Goal: Information Seeking & Learning: Learn about a topic

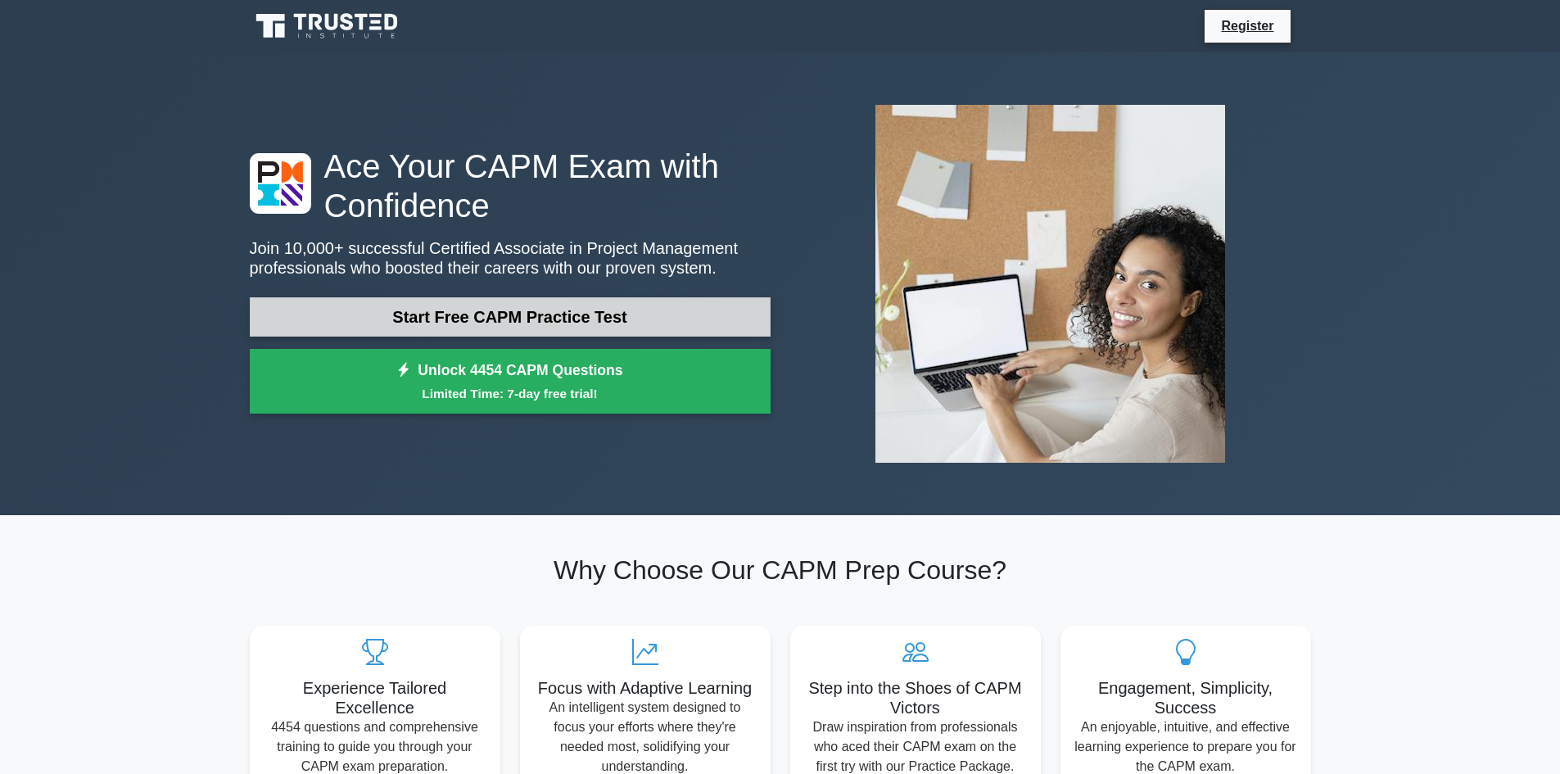
click at [580, 314] on link "Start Free CAPM Practice Test" at bounding box center [510, 316] width 521 height 39
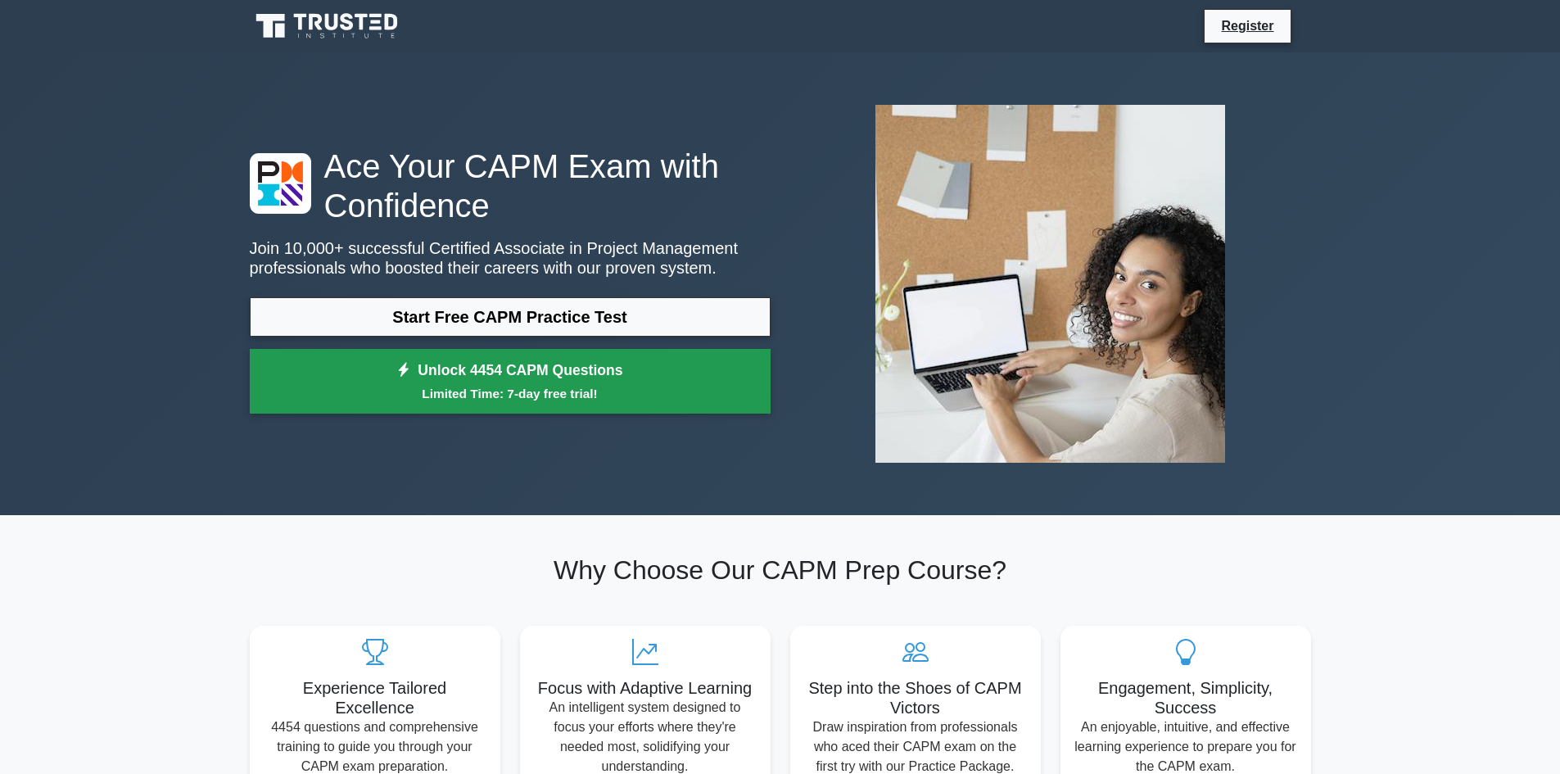
click at [623, 388] on small "Limited Time: 7-day free trial!" at bounding box center [510, 393] width 480 height 19
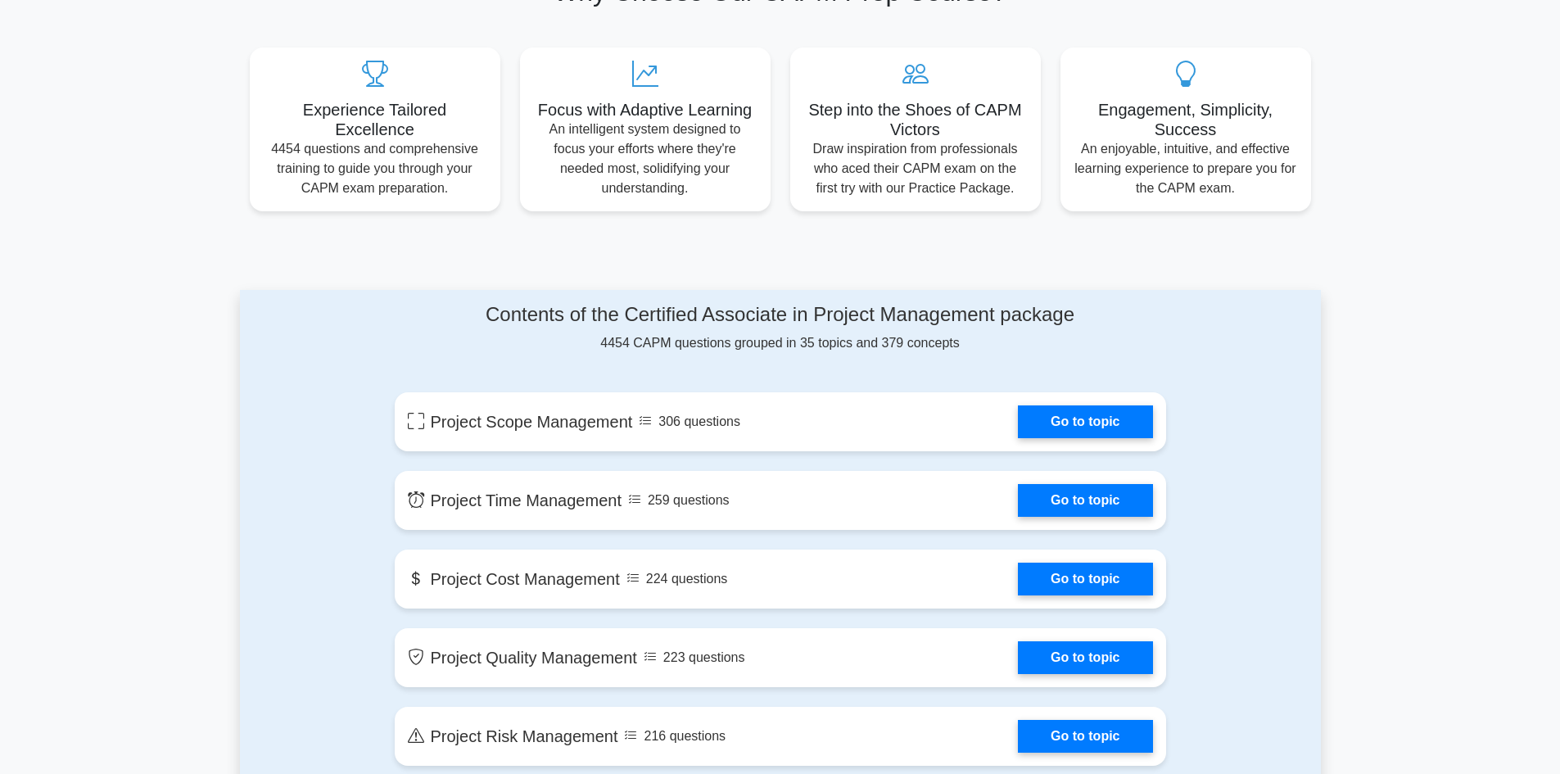
scroll to position [573, 0]
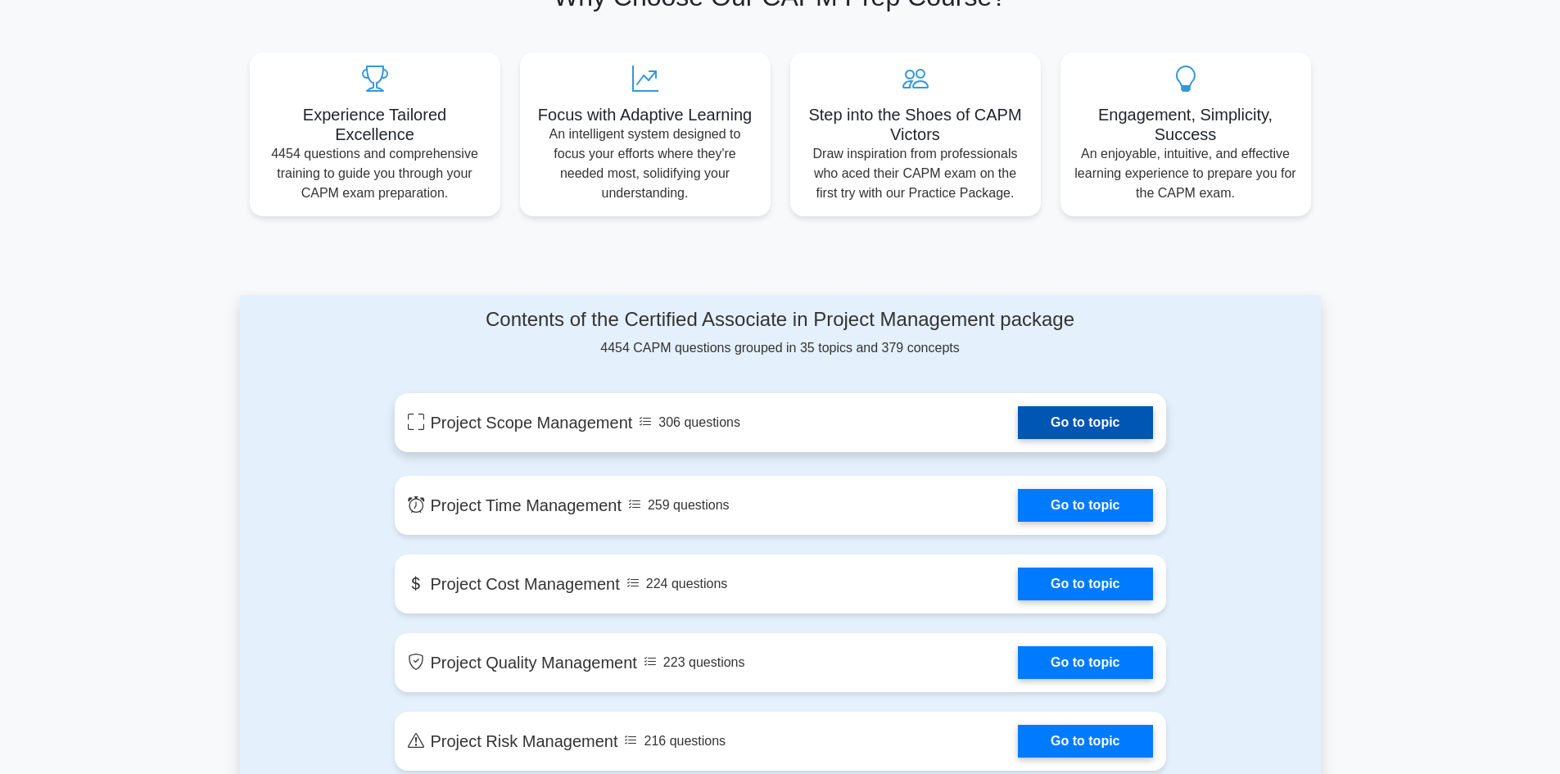
click at [1070, 418] on link "Go to topic" at bounding box center [1085, 422] width 134 height 33
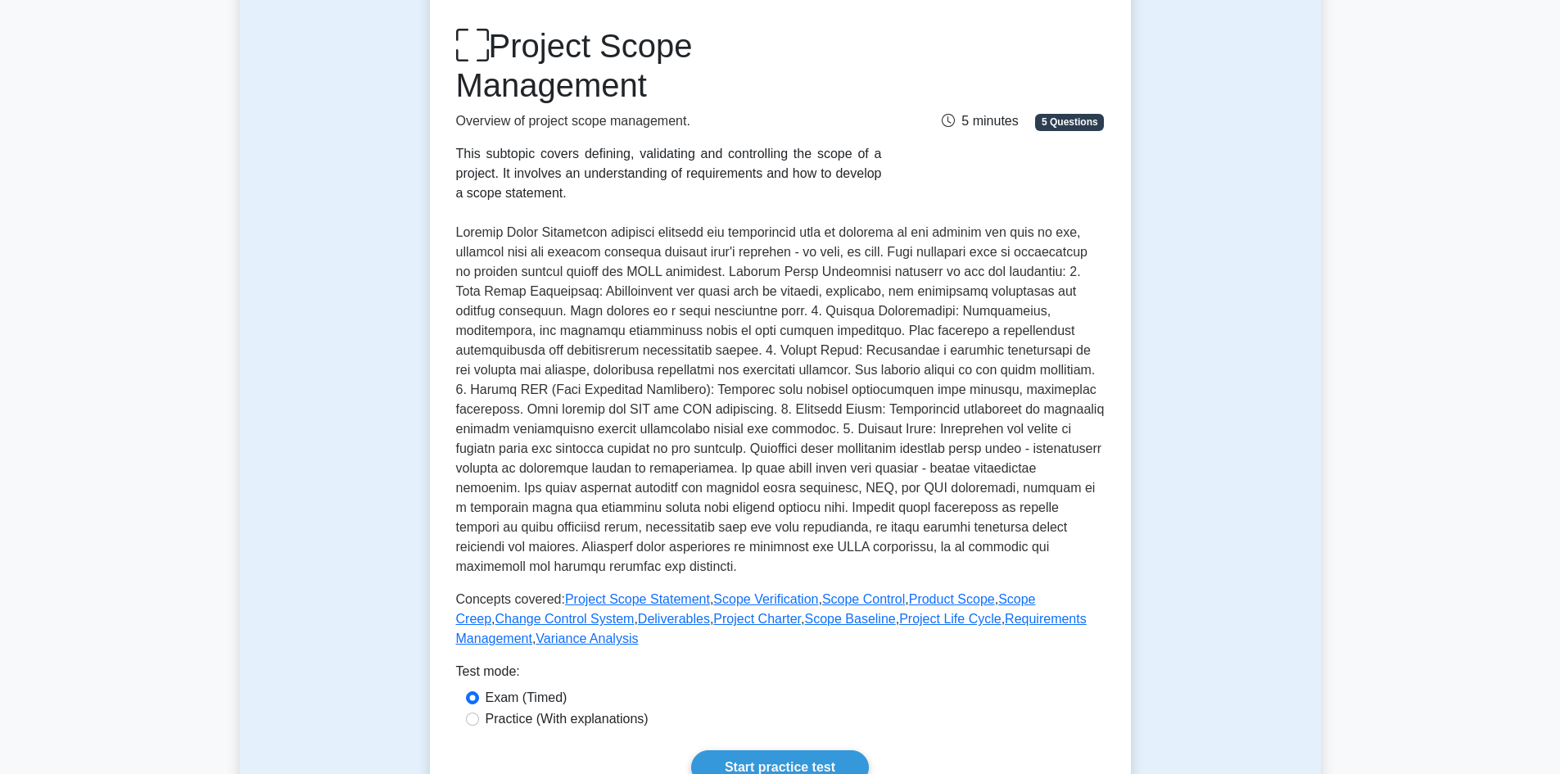
scroll to position [409, 0]
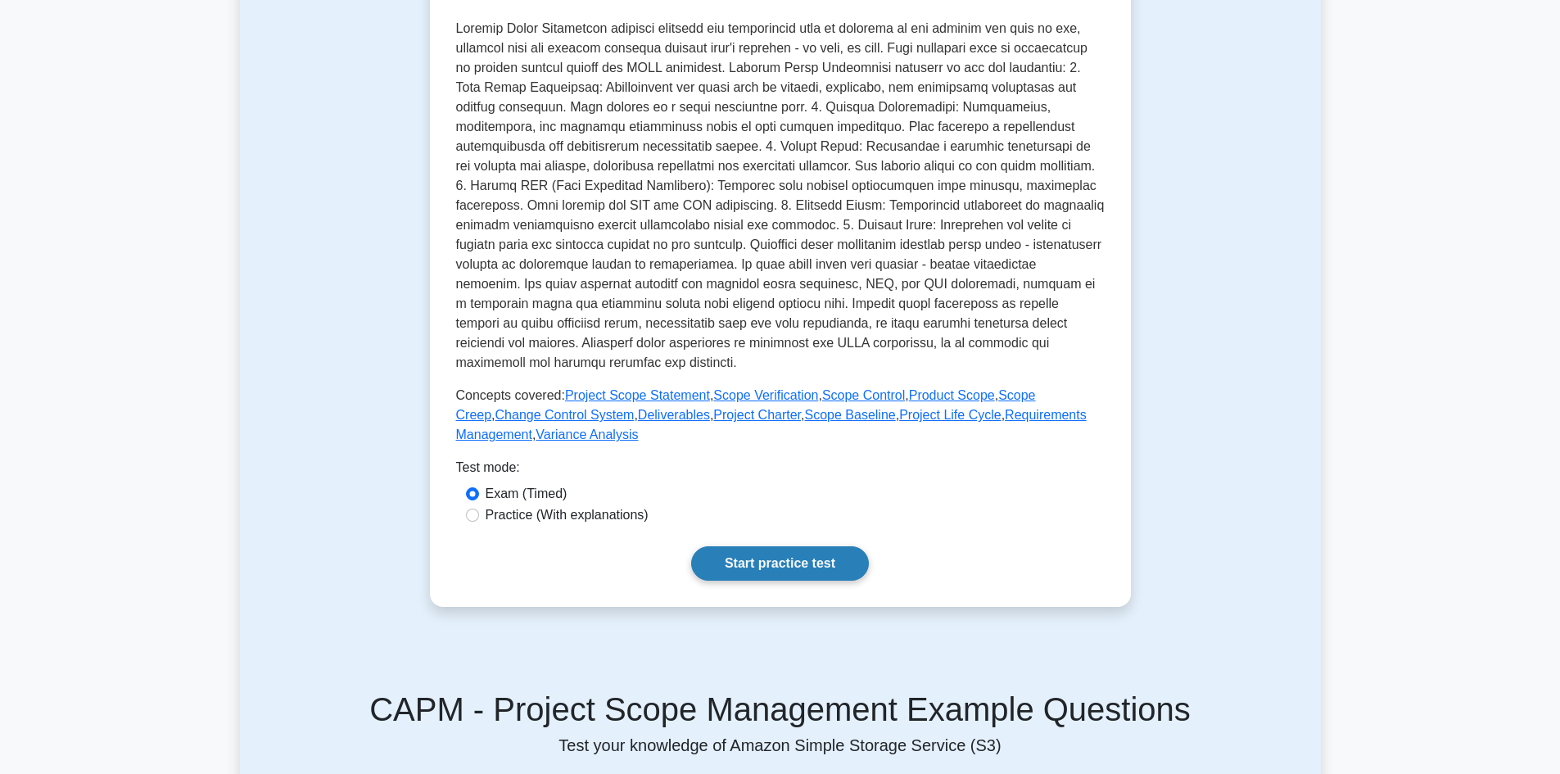
click at [771, 560] on link "Start practice test" at bounding box center [780, 563] width 178 height 34
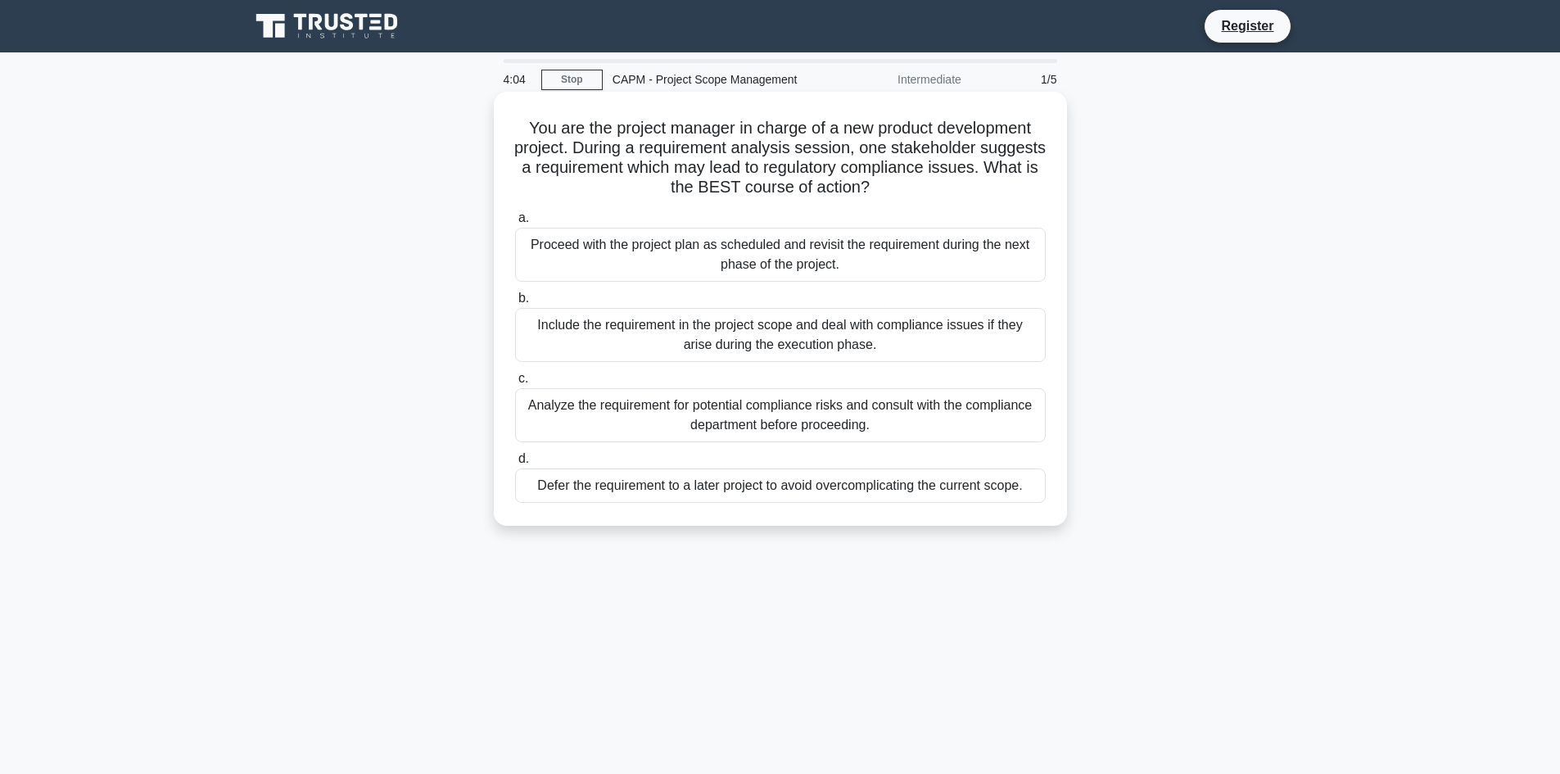
click at [582, 408] on div "Analyze the requirement for potential compliance risks and consult with the com…" at bounding box center [780, 415] width 531 height 54
click at [515, 384] on input "c. Analyze the requirement for potential compliance risks and consult with the …" at bounding box center [515, 378] width 0 height 11
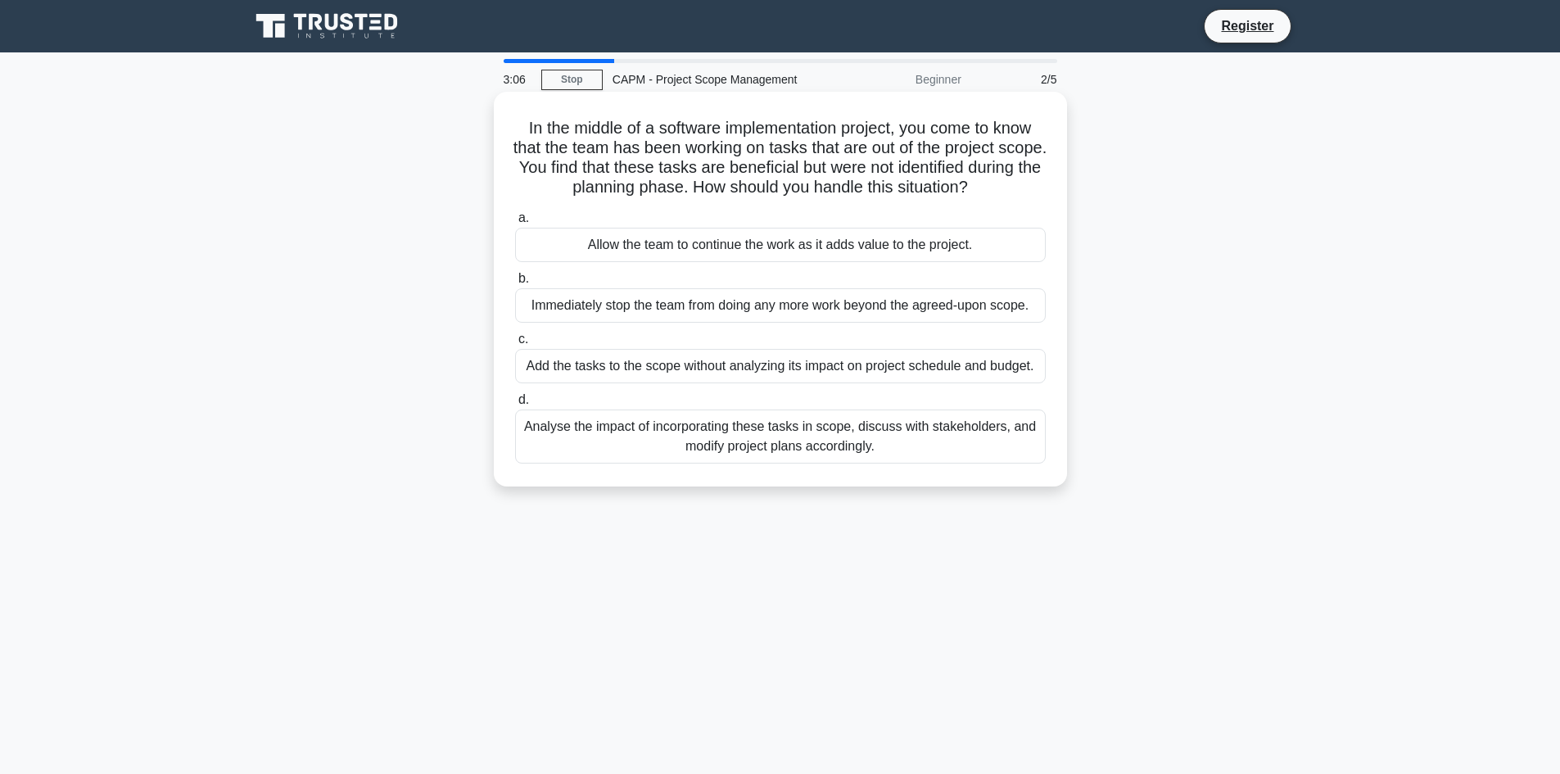
click at [767, 310] on div "Immediately stop the team from doing any more work beyond the agreed-upon scope." at bounding box center [780, 305] width 531 height 34
click at [515, 284] on input "b. Immediately stop the team from doing any more work beyond the agreed-upon sc…" at bounding box center [515, 279] width 0 height 11
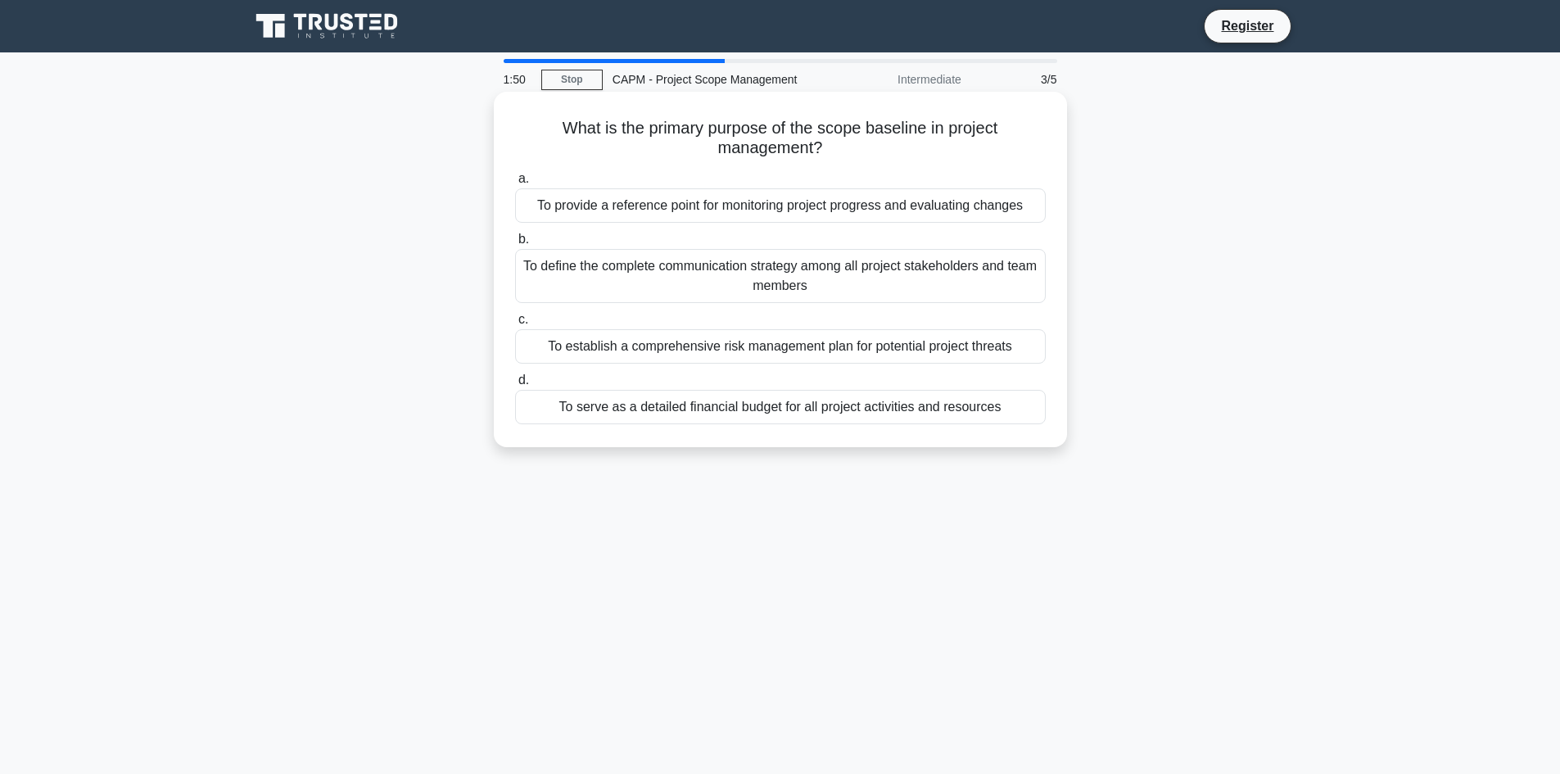
click at [817, 279] on div "To define the complete communication strategy among all project stakeholders an…" at bounding box center [780, 276] width 531 height 54
click at [515, 245] on input "b. To define the complete communication strategy among all project stakeholders…" at bounding box center [515, 239] width 0 height 11
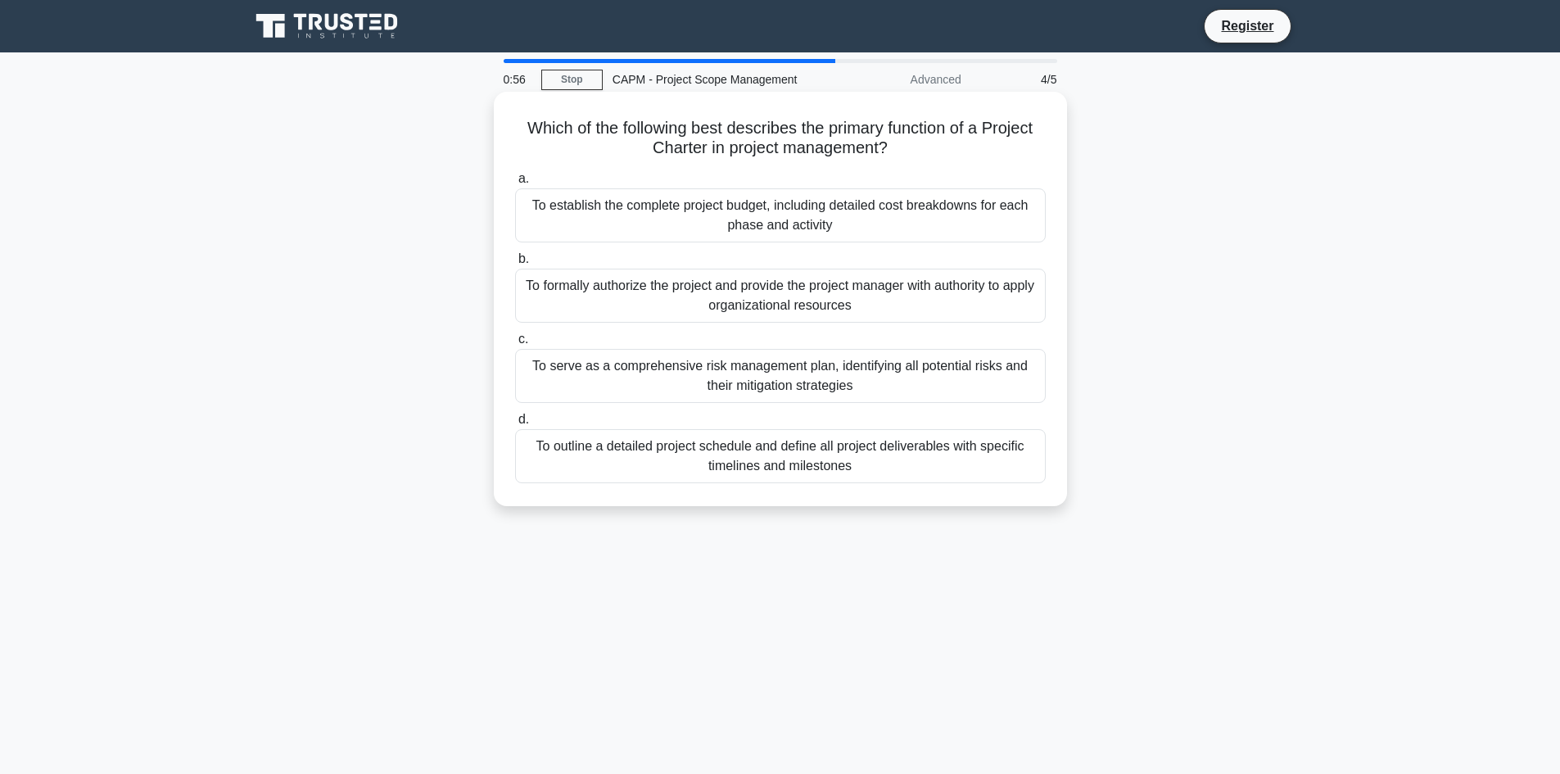
click at [871, 465] on div "To outline a detailed project schedule and define all project deliverables with…" at bounding box center [780, 456] width 531 height 54
click at [515, 425] on input "d. To outline a detailed project schedule and define all project deliverables w…" at bounding box center [515, 419] width 0 height 11
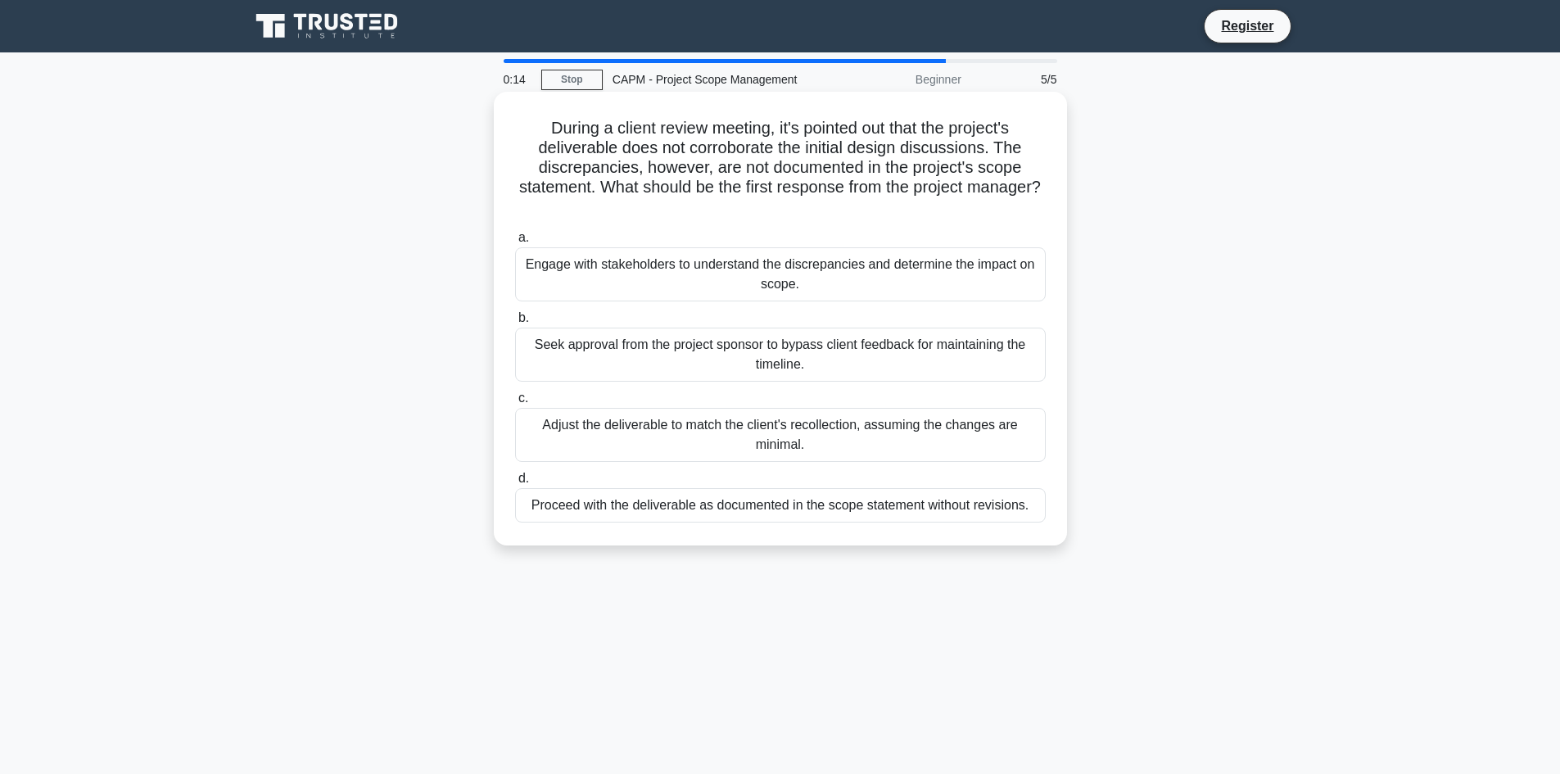
click at [862, 437] on div "Adjust the deliverable to match the client's recollection, assuming the changes…" at bounding box center [780, 435] width 531 height 54
click at [515, 404] on input "c. Adjust the deliverable to match the client's recollection, assuming the chan…" at bounding box center [515, 398] width 0 height 11
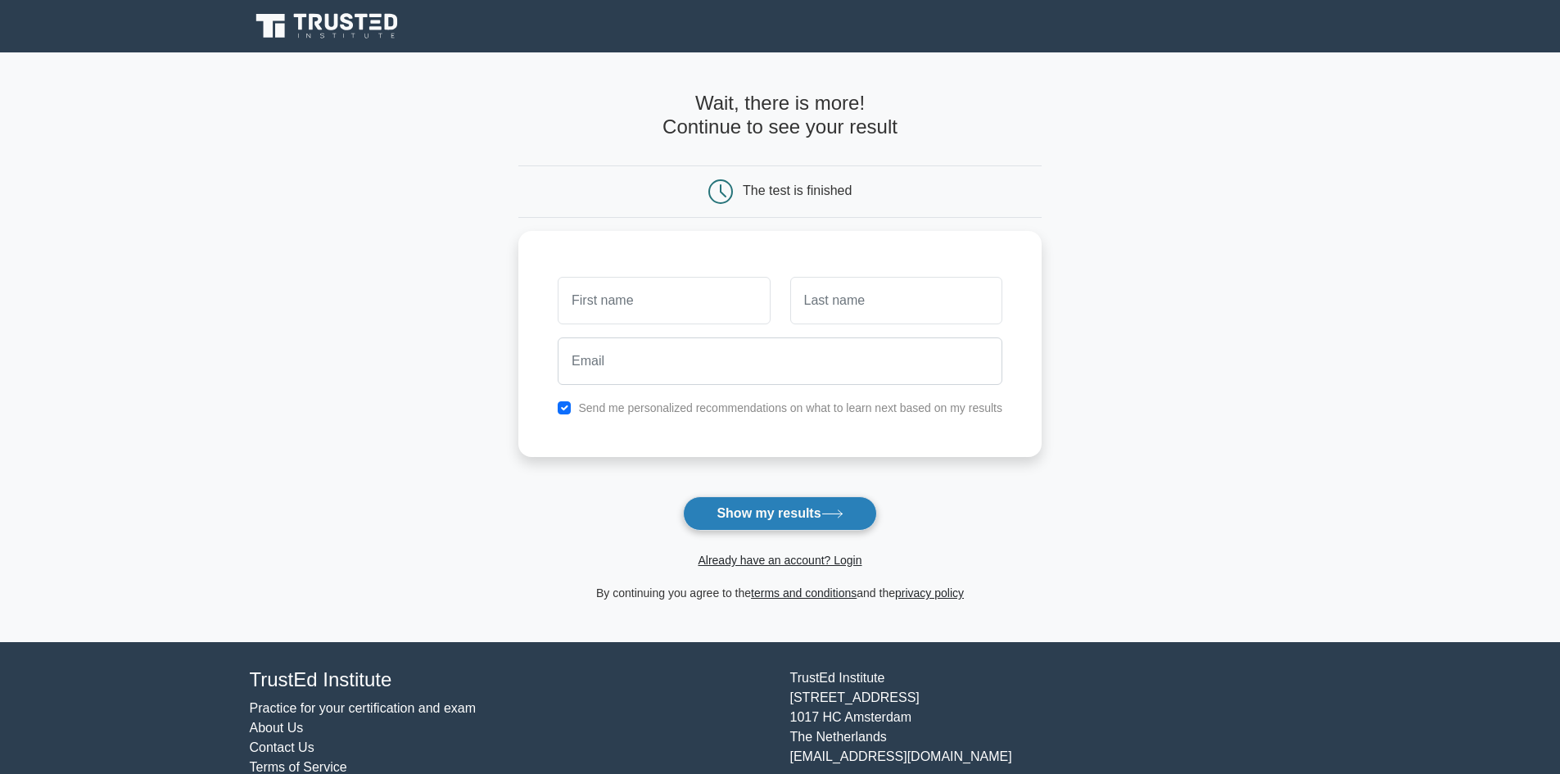
click at [786, 509] on button "Show my results" at bounding box center [779, 513] width 193 height 34
click at [600, 300] on input "text" at bounding box center [664, 297] width 212 height 48
type input "boulahbal"
type input "[PERSON_NAME]"
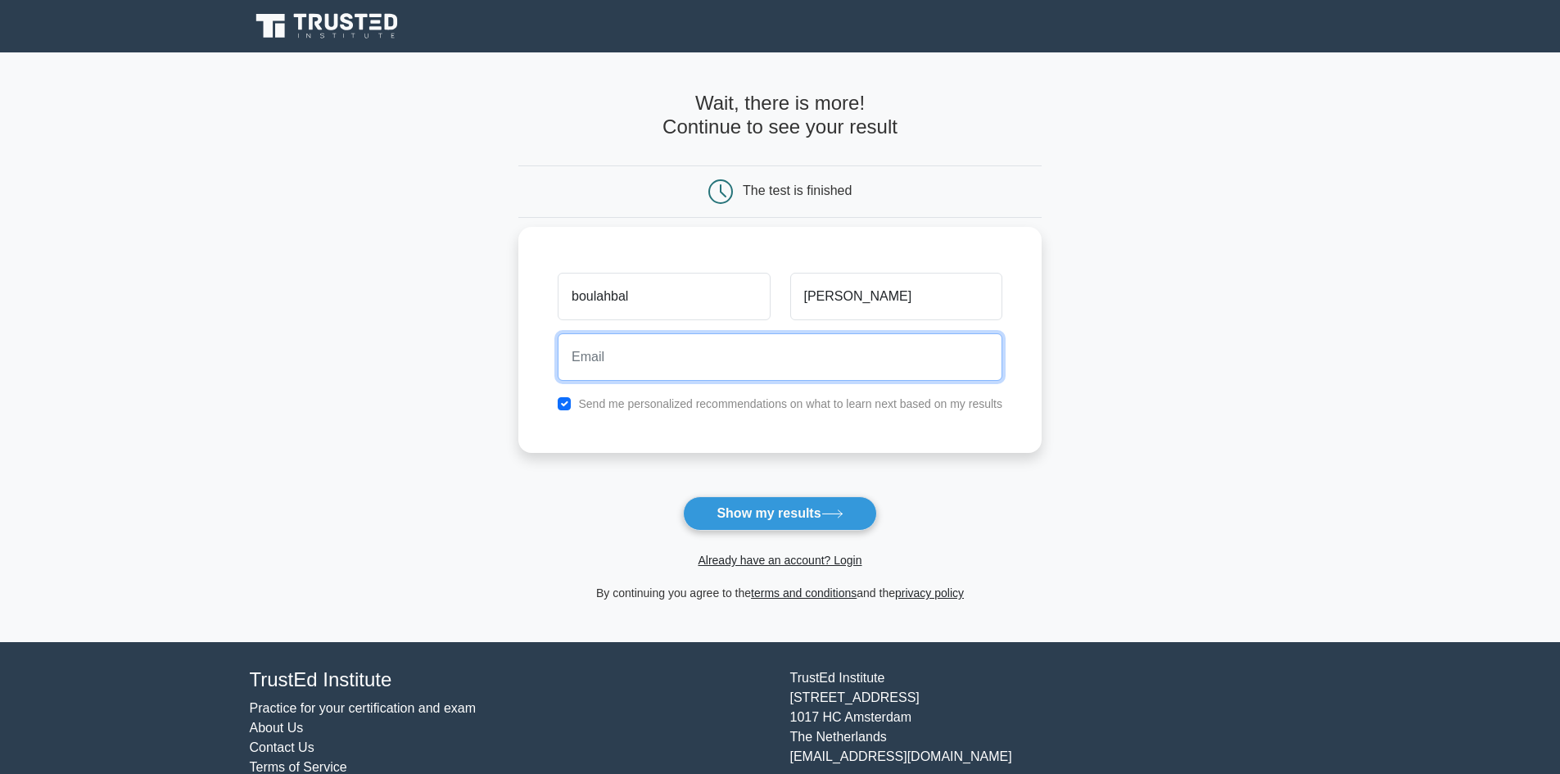
click at [626, 359] on input "email" at bounding box center [780, 357] width 445 height 48
type input "[EMAIL_ADDRESS][DOMAIN_NAME]"
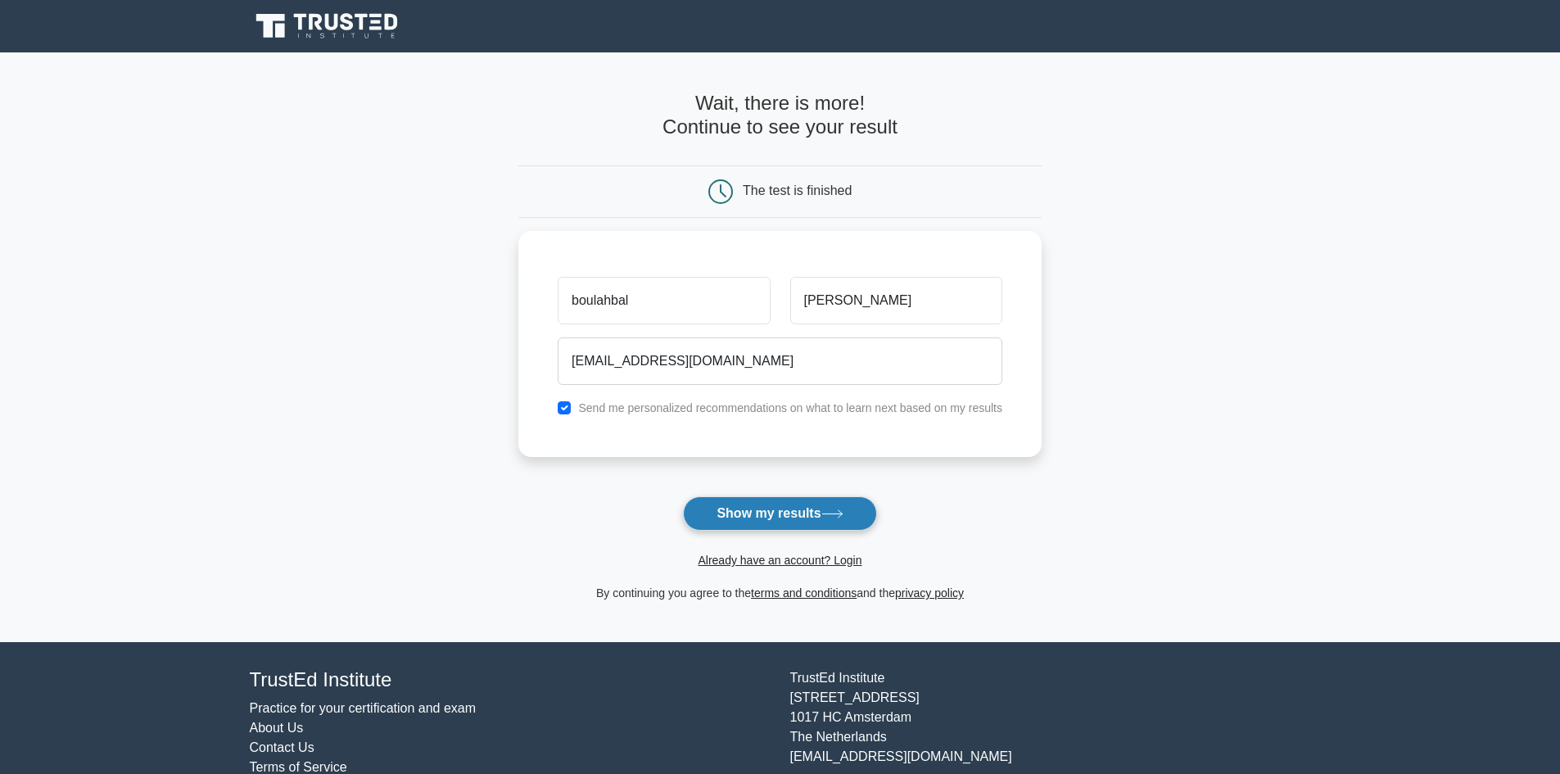
click at [787, 517] on button "Show my results" at bounding box center [779, 513] width 193 height 34
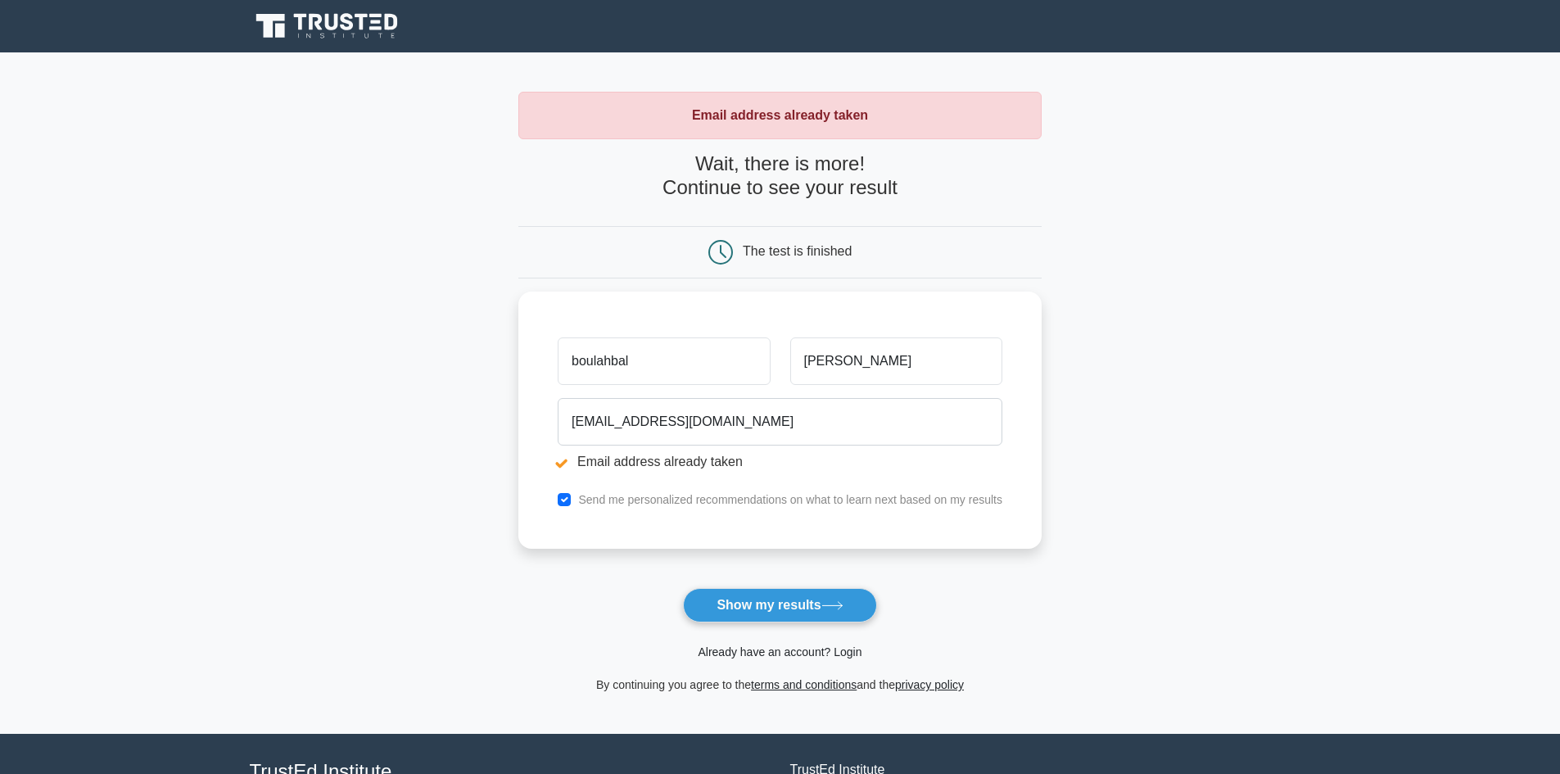
click at [778, 654] on link "Already have an account? Login" at bounding box center [780, 651] width 164 height 13
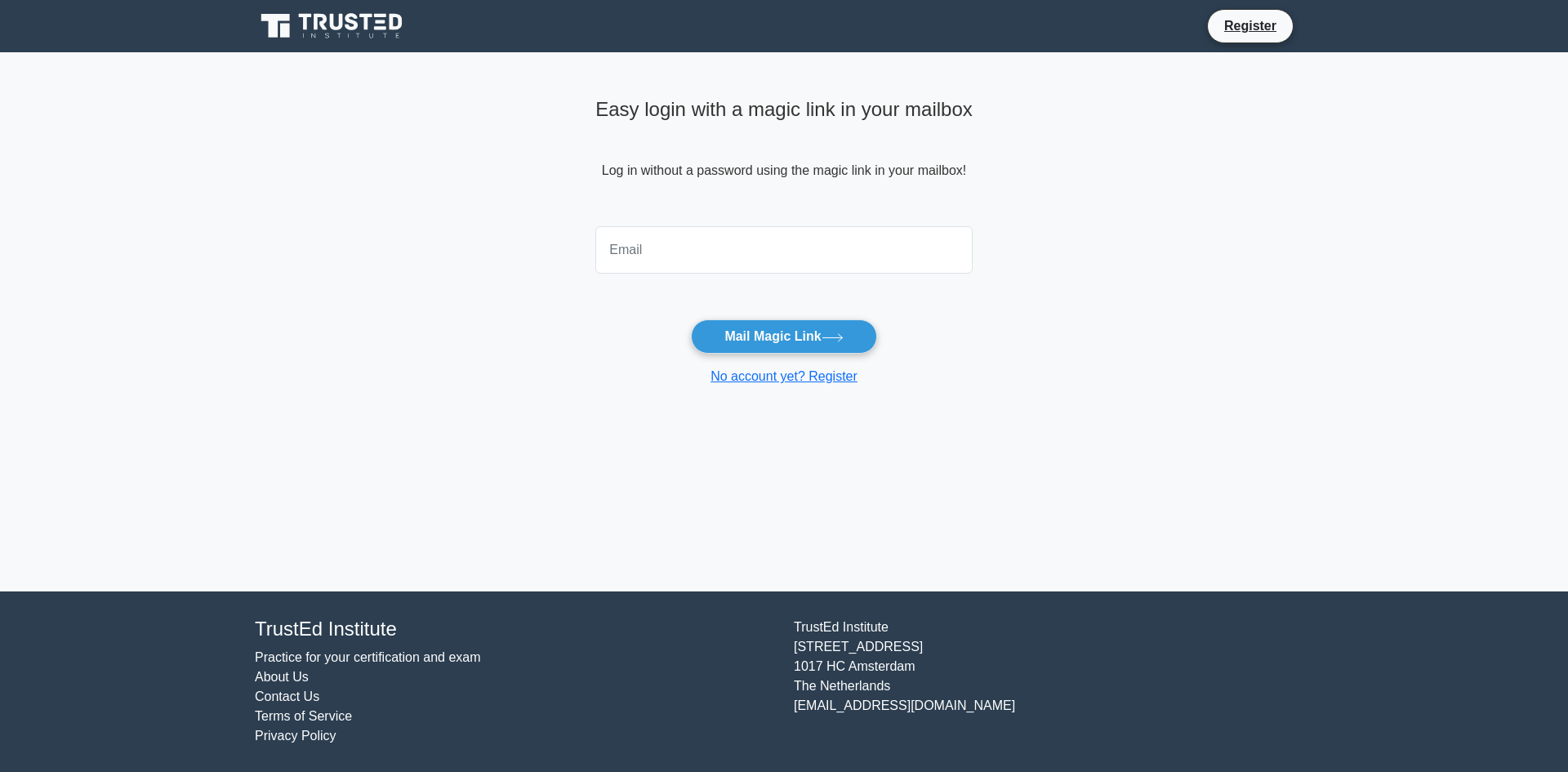
click at [652, 250] on input "email" at bounding box center [784, 250] width 377 height 48
type input "[EMAIL_ADDRESS][DOMAIN_NAME]"
click at [793, 324] on button "Mail Magic Link" at bounding box center [784, 336] width 186 height 34
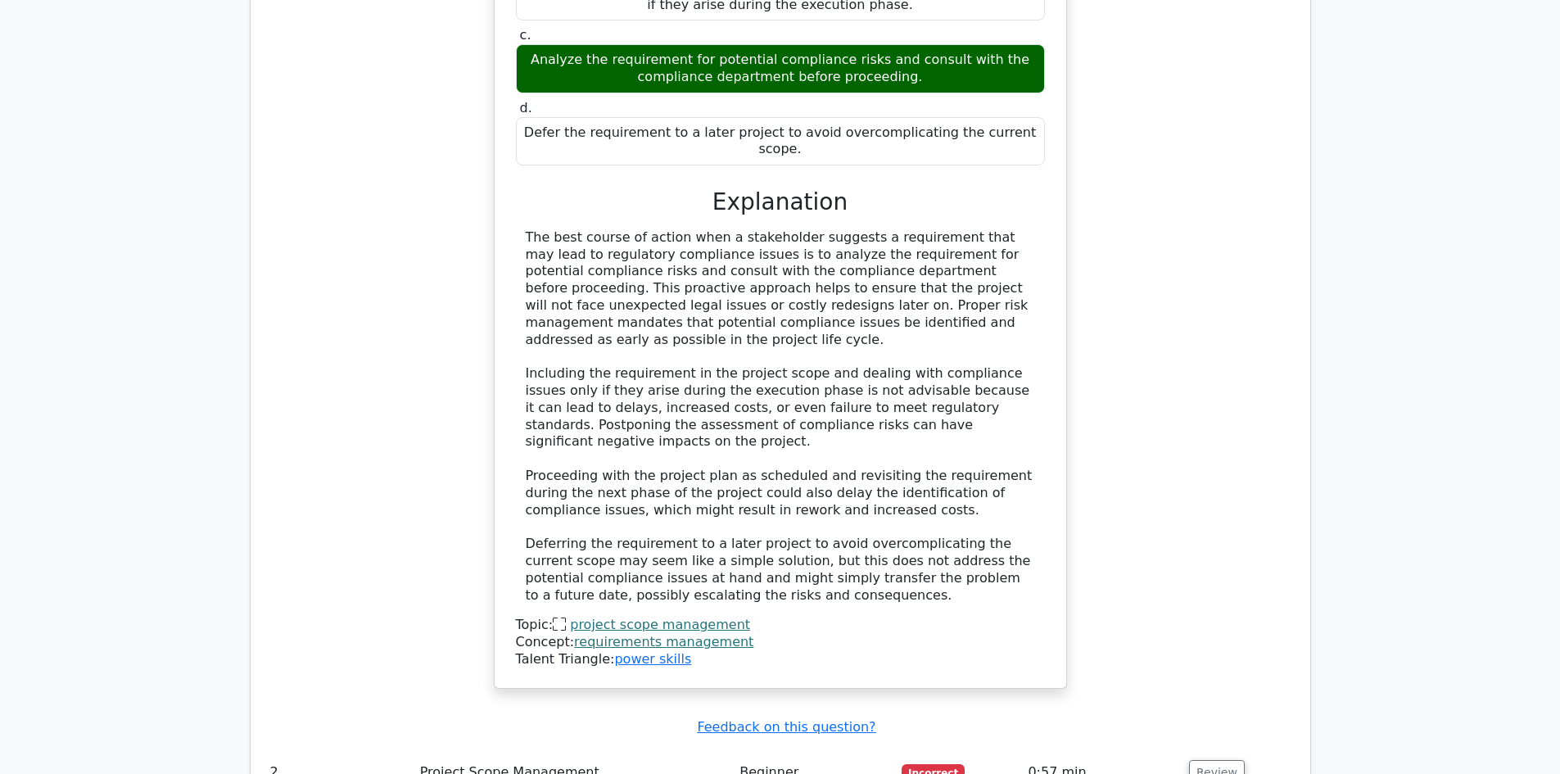
scroll to position [1802, 0]
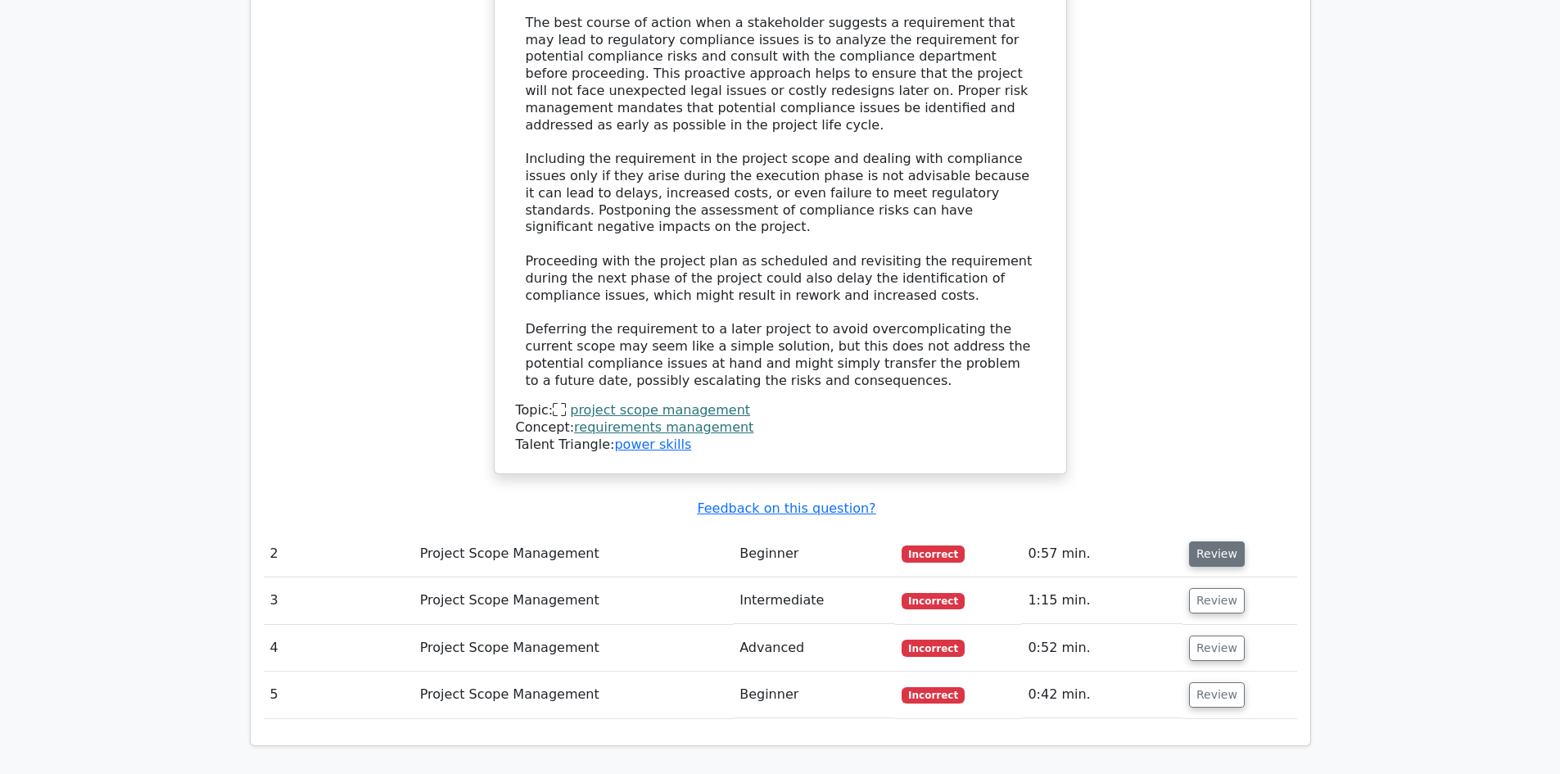
click at [1211, 541] on button "Review" at bounding box center [1217, 553] width 56 height 25
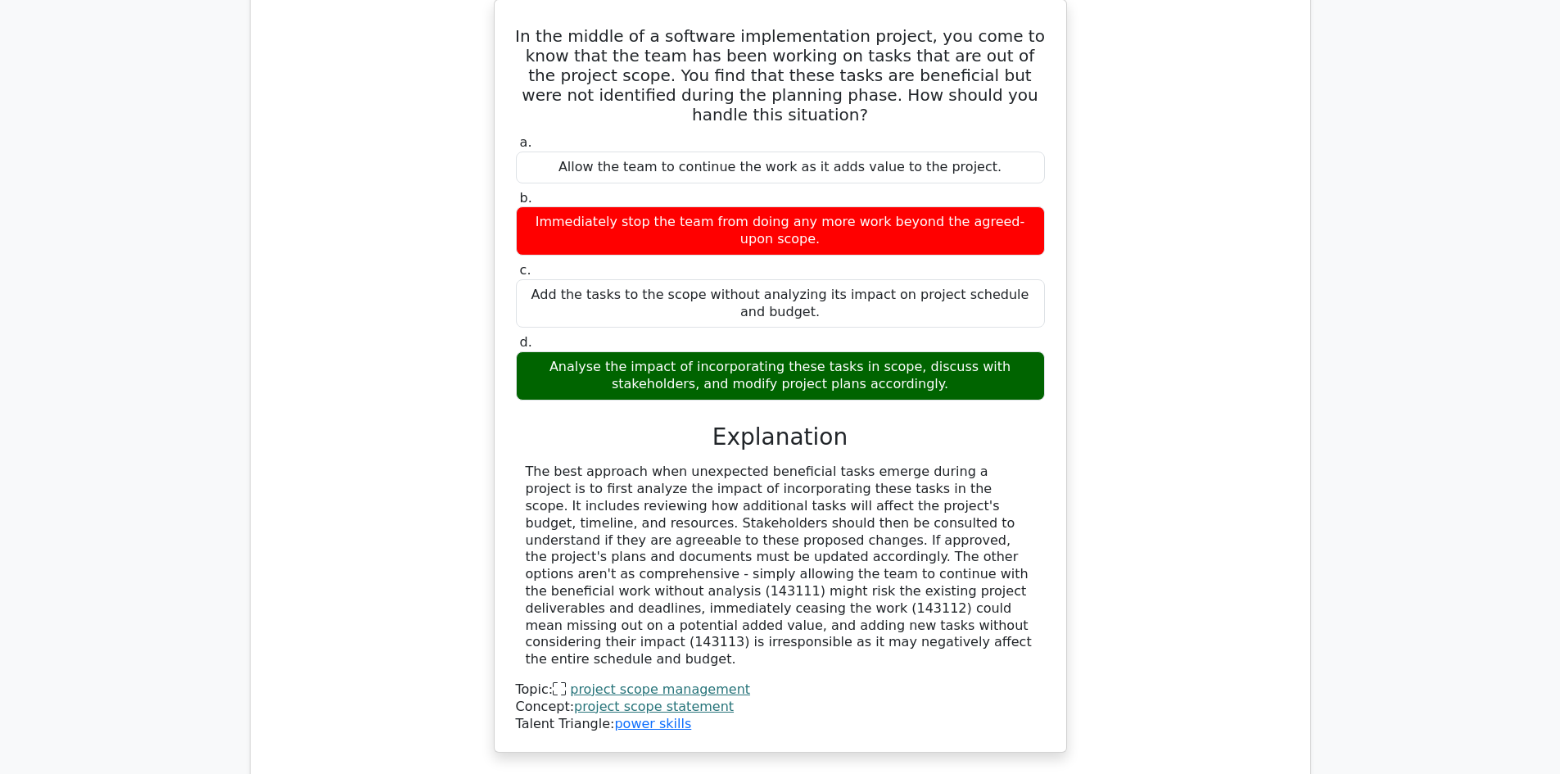
scroll to position [2703, 0]
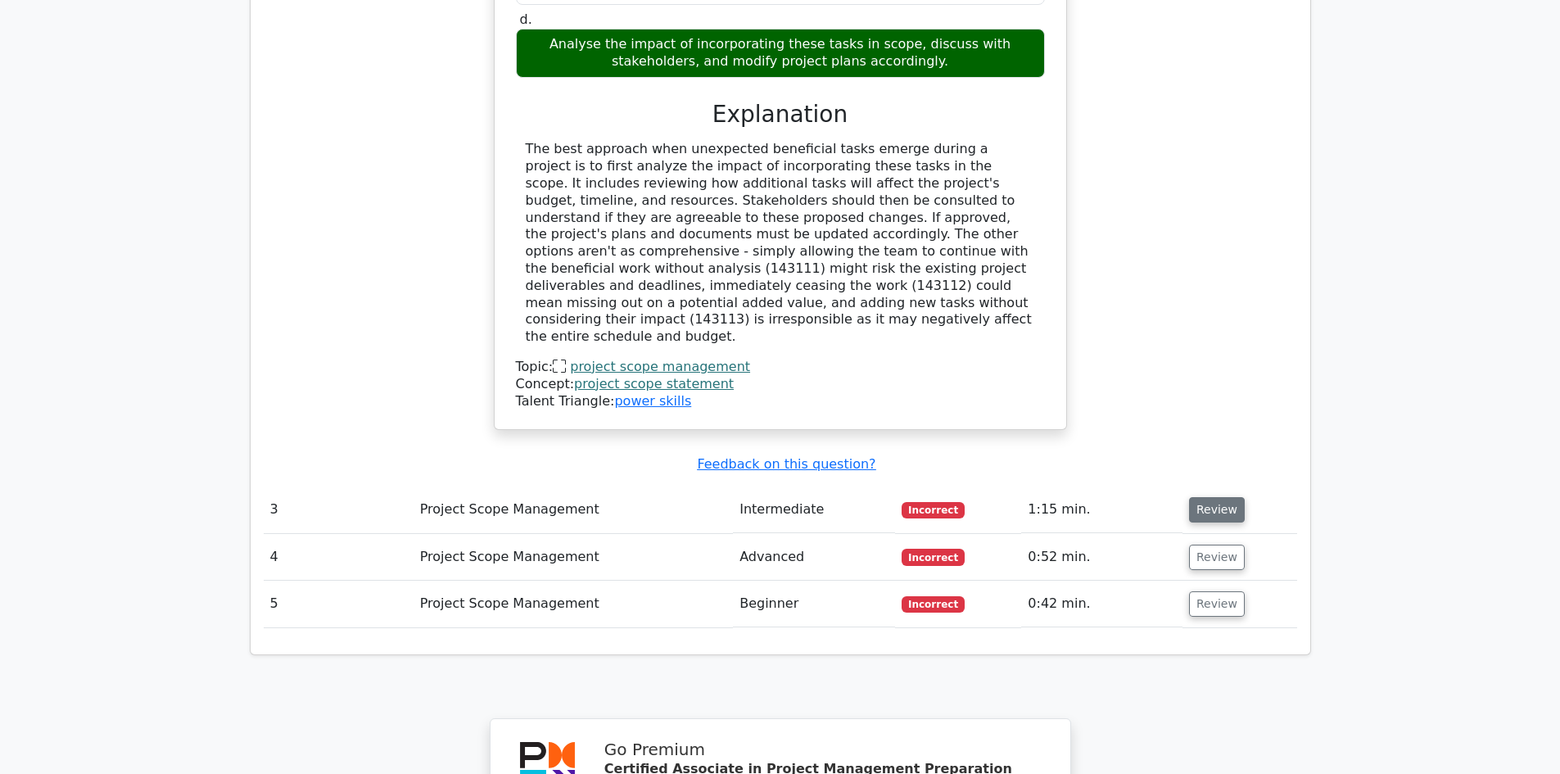
click at [1223, 497] on button "Review" at bounding box center [1217, 509] width 56 height 25
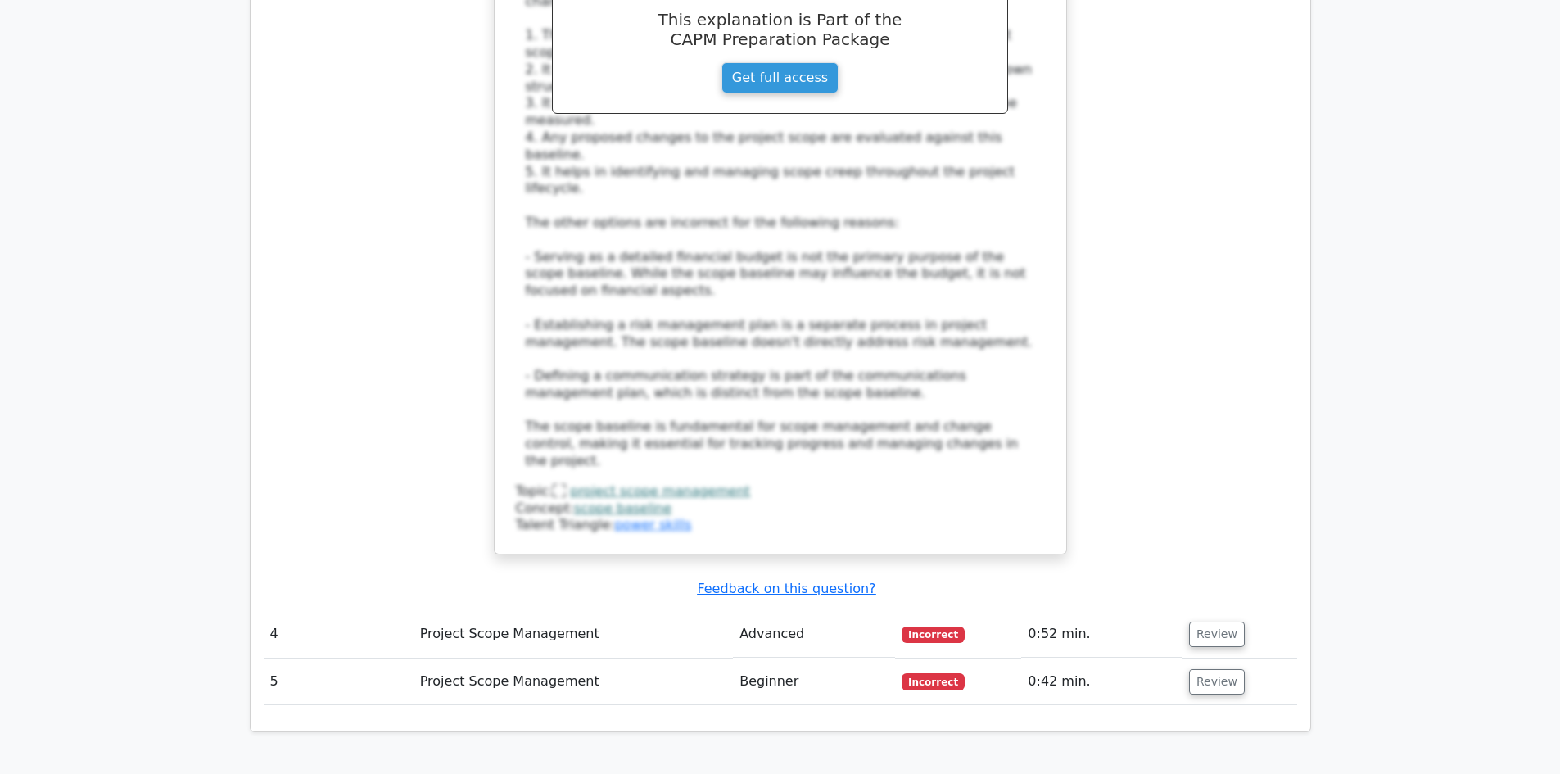
scroll to position [3522, 0]
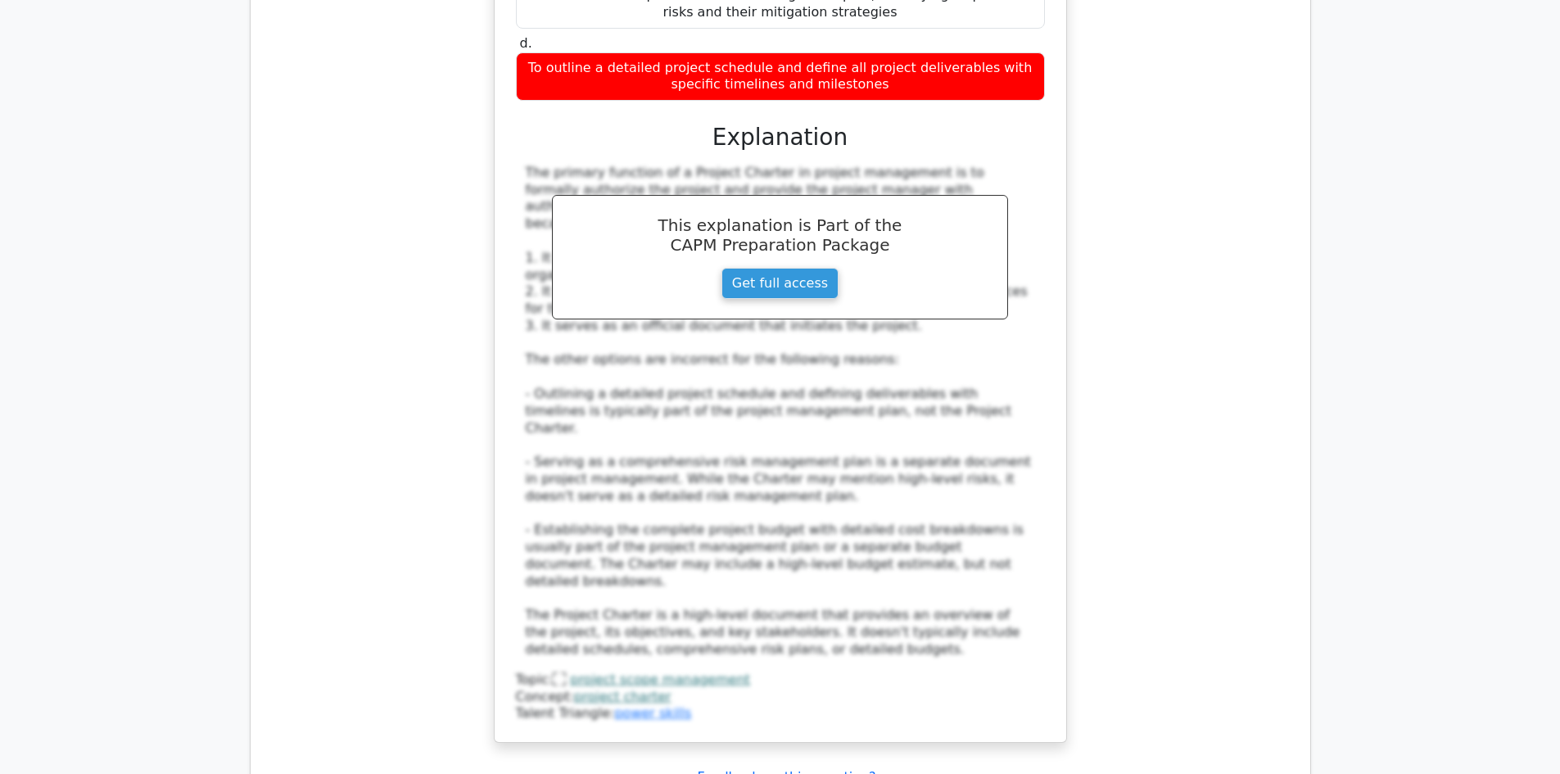
scroll to position [4750, 0]
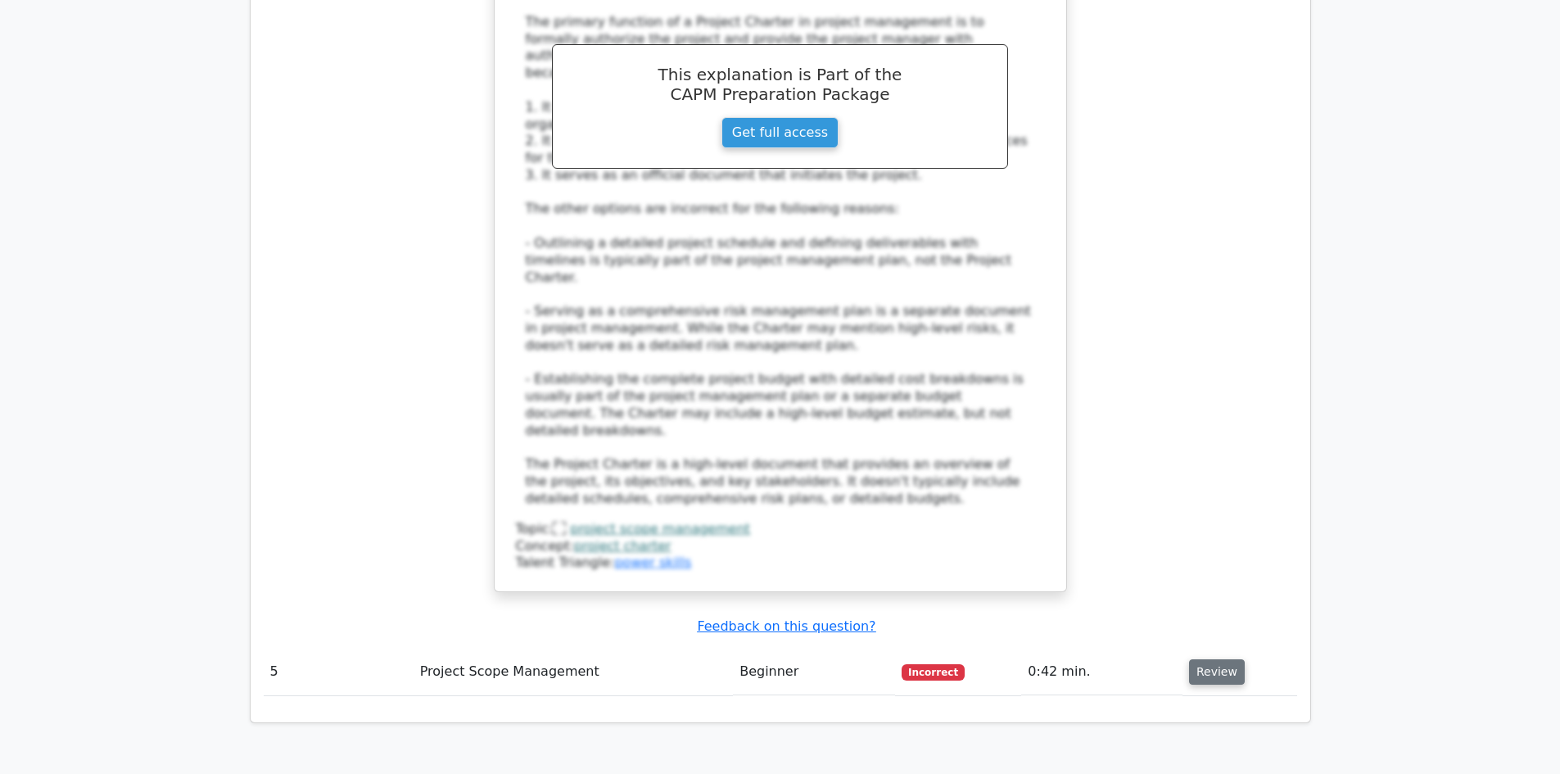
click at [1204, 659] on button "Review" at bounding box center [1217, 671] width 56 height 25
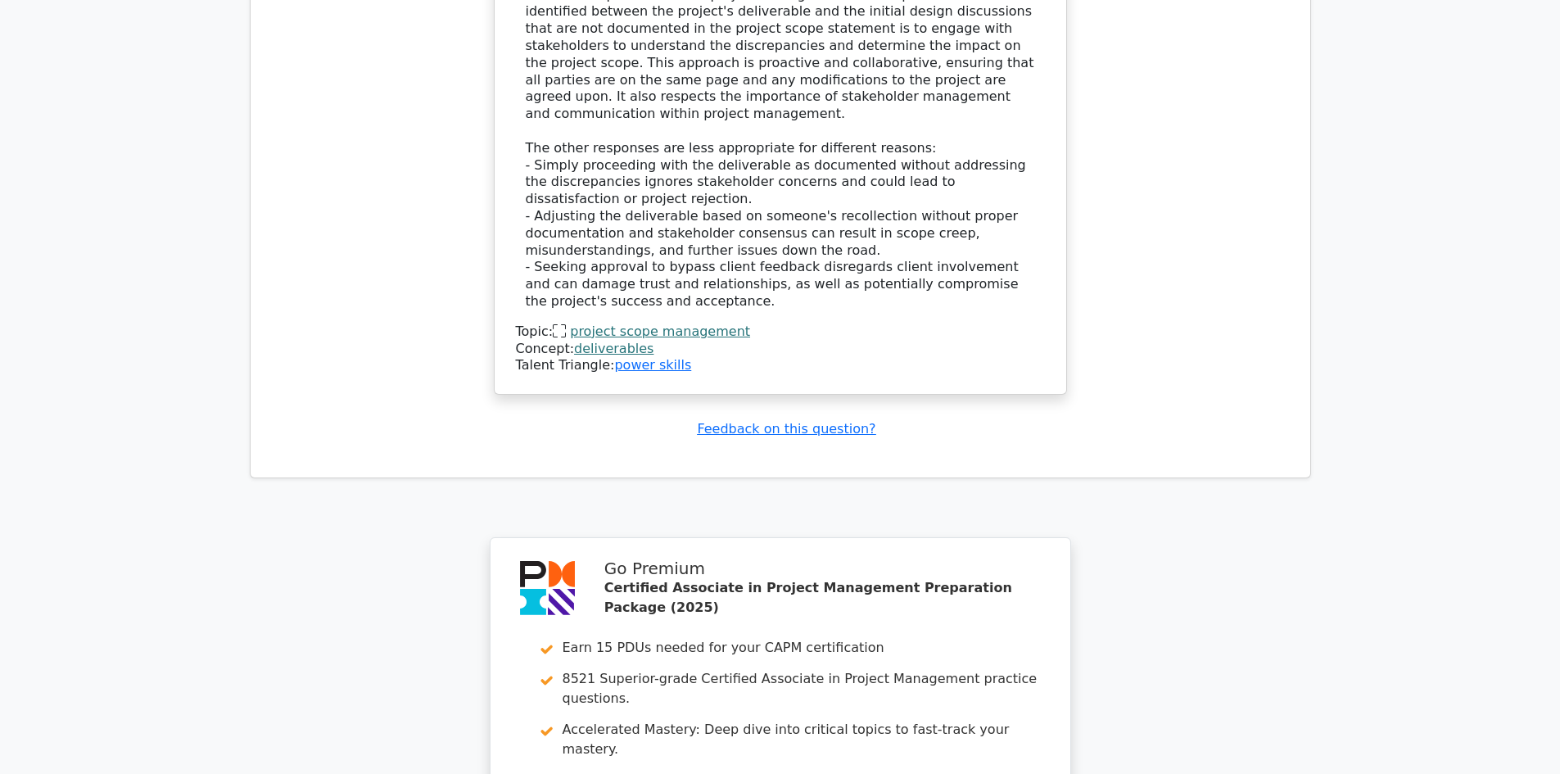
scroll to position [5994, 0]
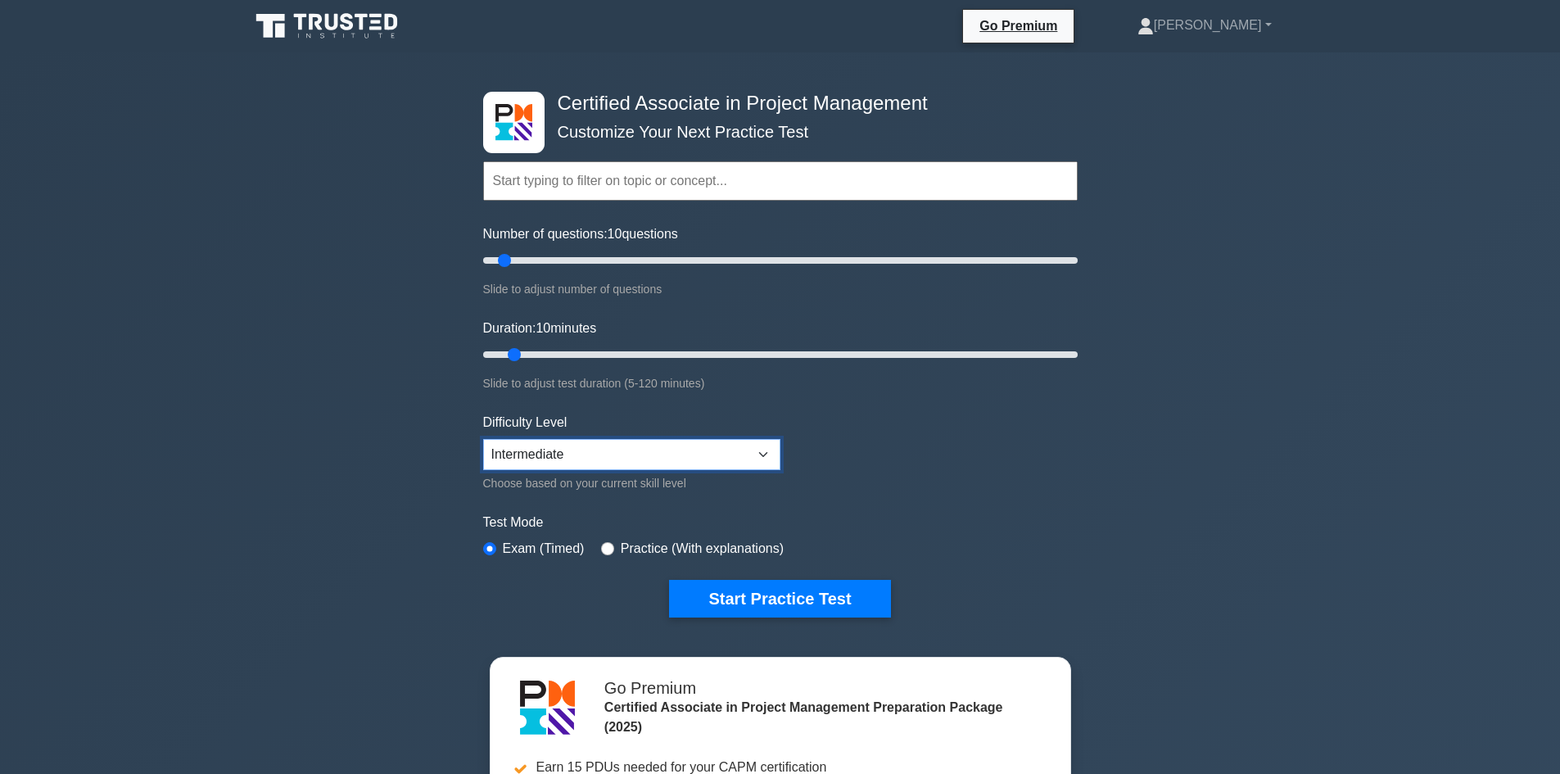
click at [766, 455] on select "Beginner Intermediate Expert" at bounding box center [631, 454] width 297 height 31
click at [1343, 532] on div "Certified Associate in Project Management Customize Your Next Practice Test Top…" at bounding box center [780, 551] width 1560 height 999
click at [1266, 22] on link "Salim" at bounding box center [1204, 25] width 213 height 33
click at [1154, 21] on icon at bounding box center [1146, 26] width 16 height 16
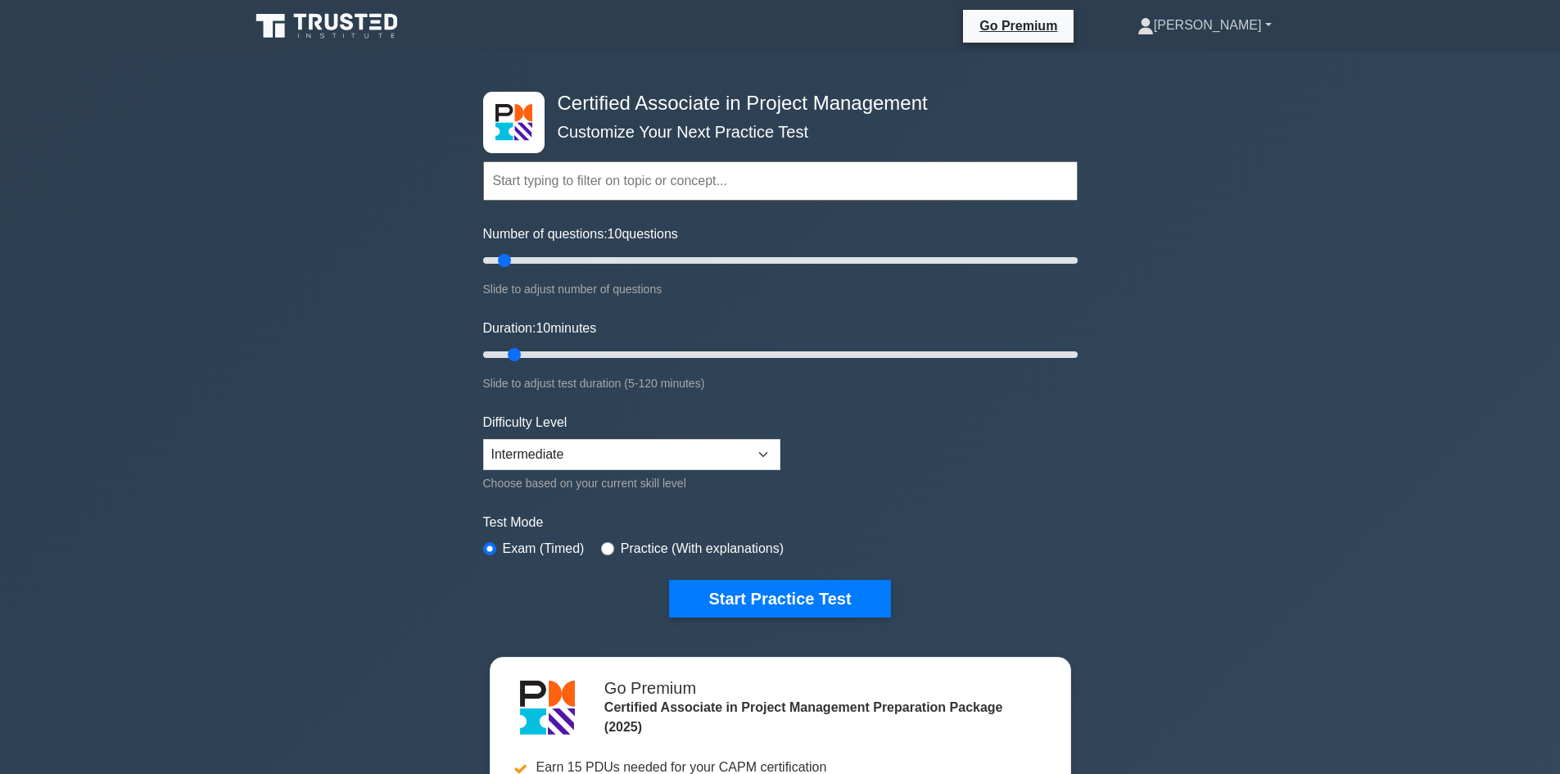
click at [1151, 21] on icon at bounding box center [1146, 22] width 9 height 9
click at [1214, 95] on link "Settings" at bounding box center [1163, 90] width 129 height 26
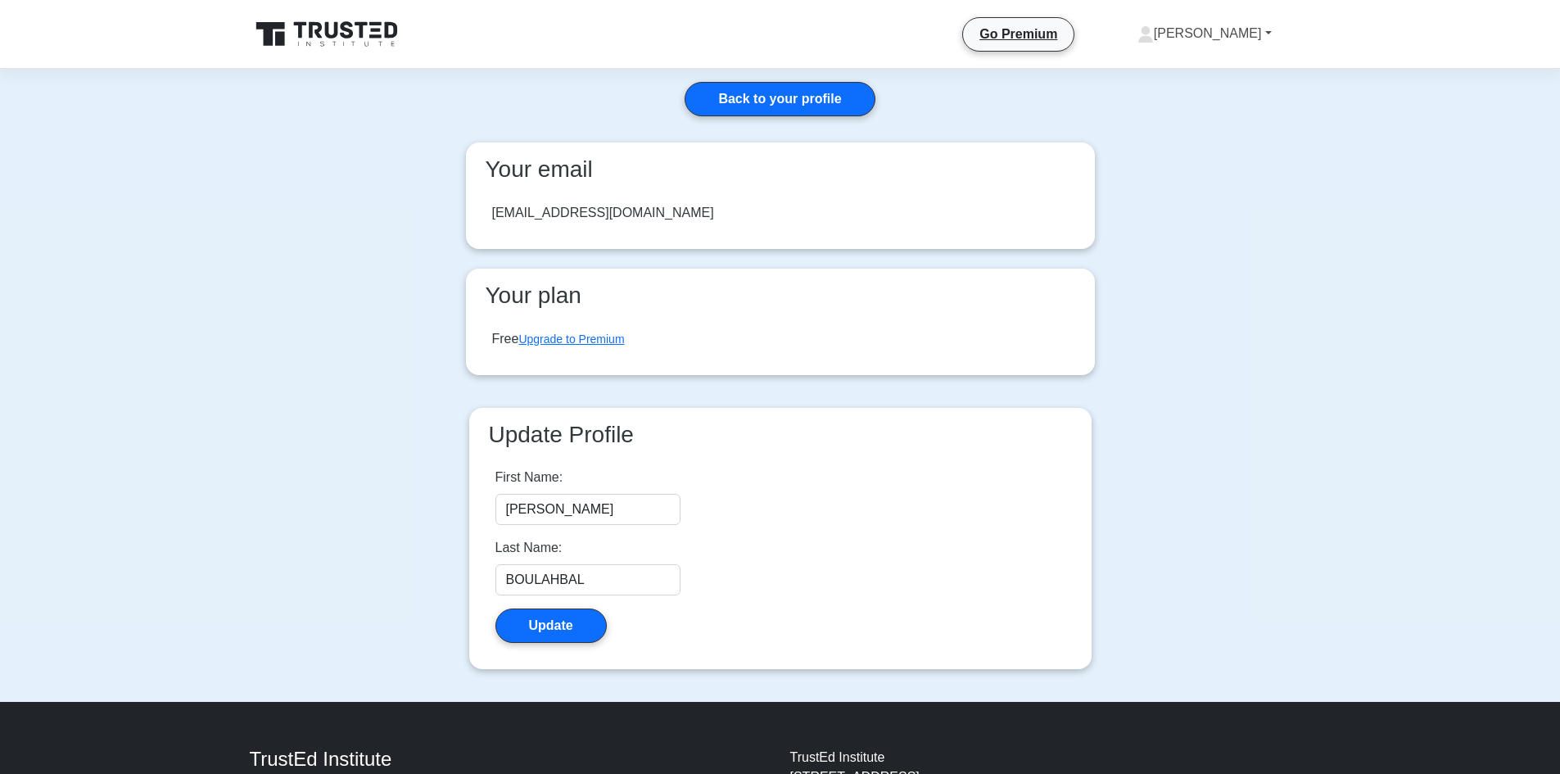
click at [1265, 31] on link "[PERSON_NAME]" at bounding box center [1204, 33] width 213 height 33
click at [1191, 70] on link "Profile" at bounding box center [1163, 72] width 129 height 26
click at [1277, 29] on link "[PERSON_NAME]" at bounding box center [1204, 33] width 213 height 33
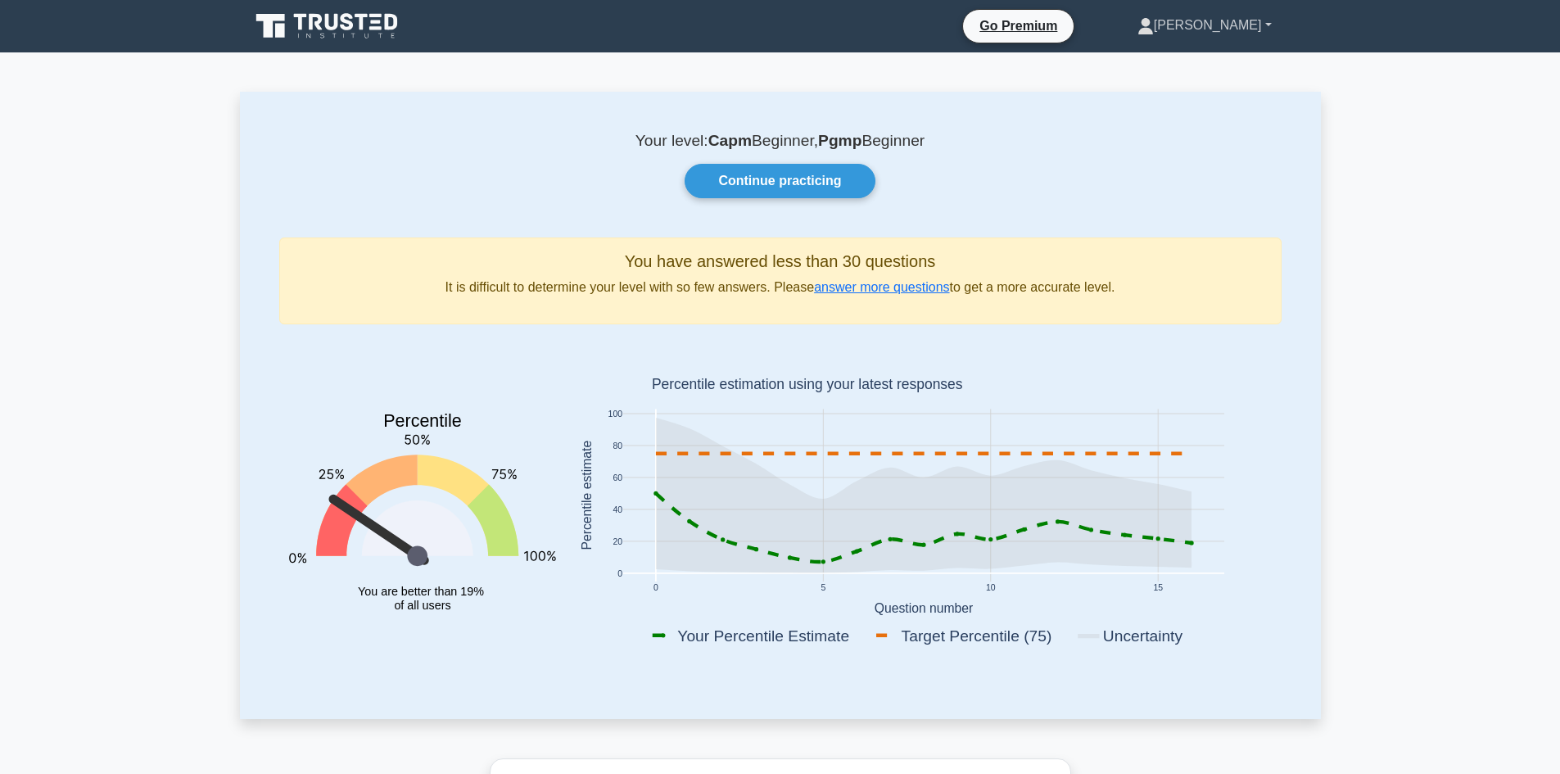
click at [1267, 25] on link "[PERSON_NAME]" at bounding box center [1204, 25] width 213 height 33
drag, startPoint x: 1409, startPoint y: 153, endPoint x: 899, endPoint y: 84, distance: 515.0
click at [825, 187] on link "Continue practicing" at bounding box center [780, 181] width 190 height 34
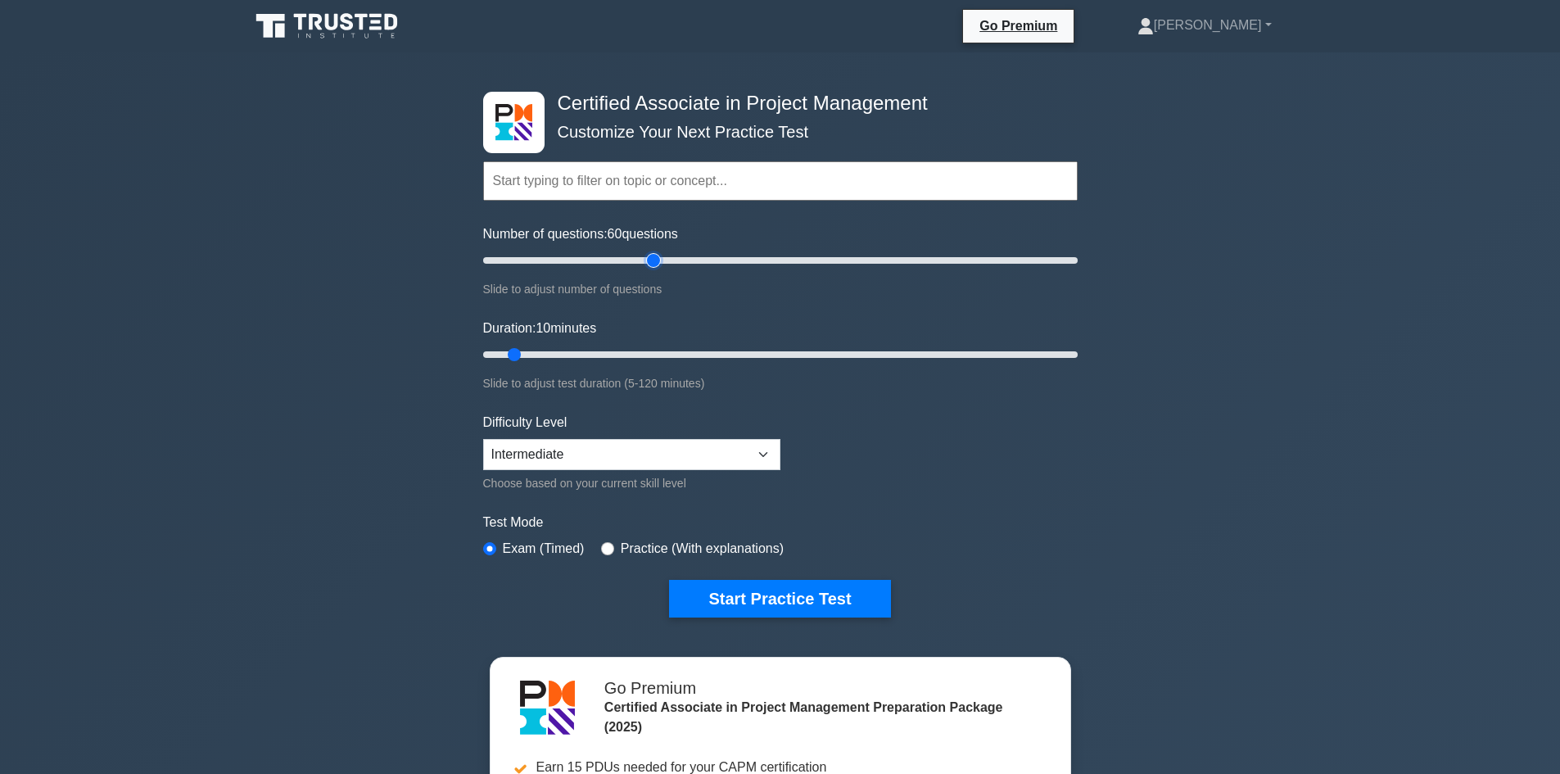
click at [648, 258] on input "Number of questions: 60 questions" at bounding box center [780, 261] width 595 height 20
drag, startPoint x: 666, startPoint y: 261, endPoint x: 504, endPoint y: 256, distance: 161.4
type input "10"
click at [504, 256] on input "Number of questions: 10 questions" at bounding box center [780, 261] width 595 height 20
click at [728, 445] on select "Beginner Intermediate Expert" at bounding box center [631, 454] width 297 height 31
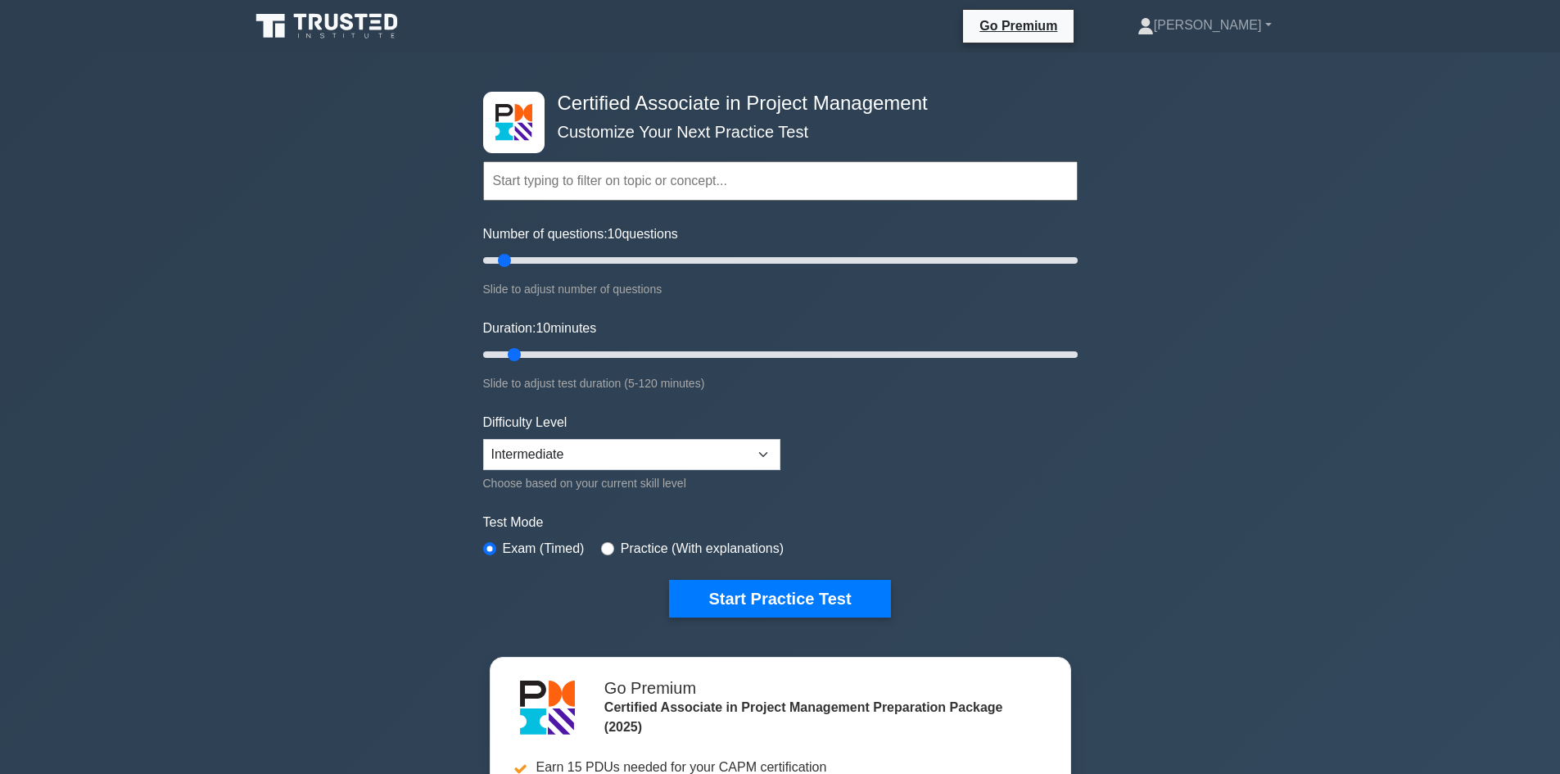
click at [1070, 435] on form "Topics Project Scope Management Project Time Management Project Cost Management…" at bounding box center [780, 364] width 595 height 506
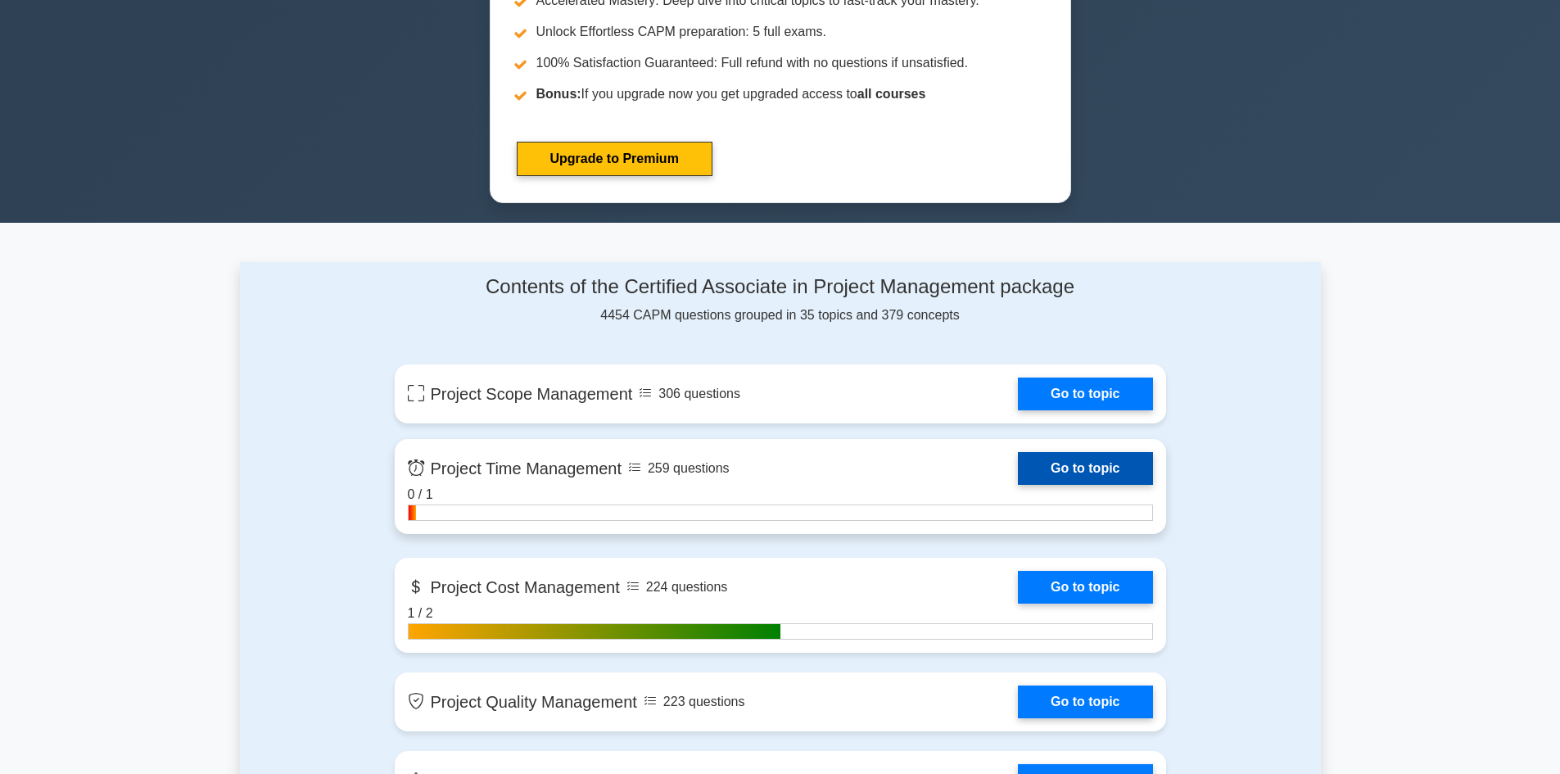
scroll to position [901, 0]
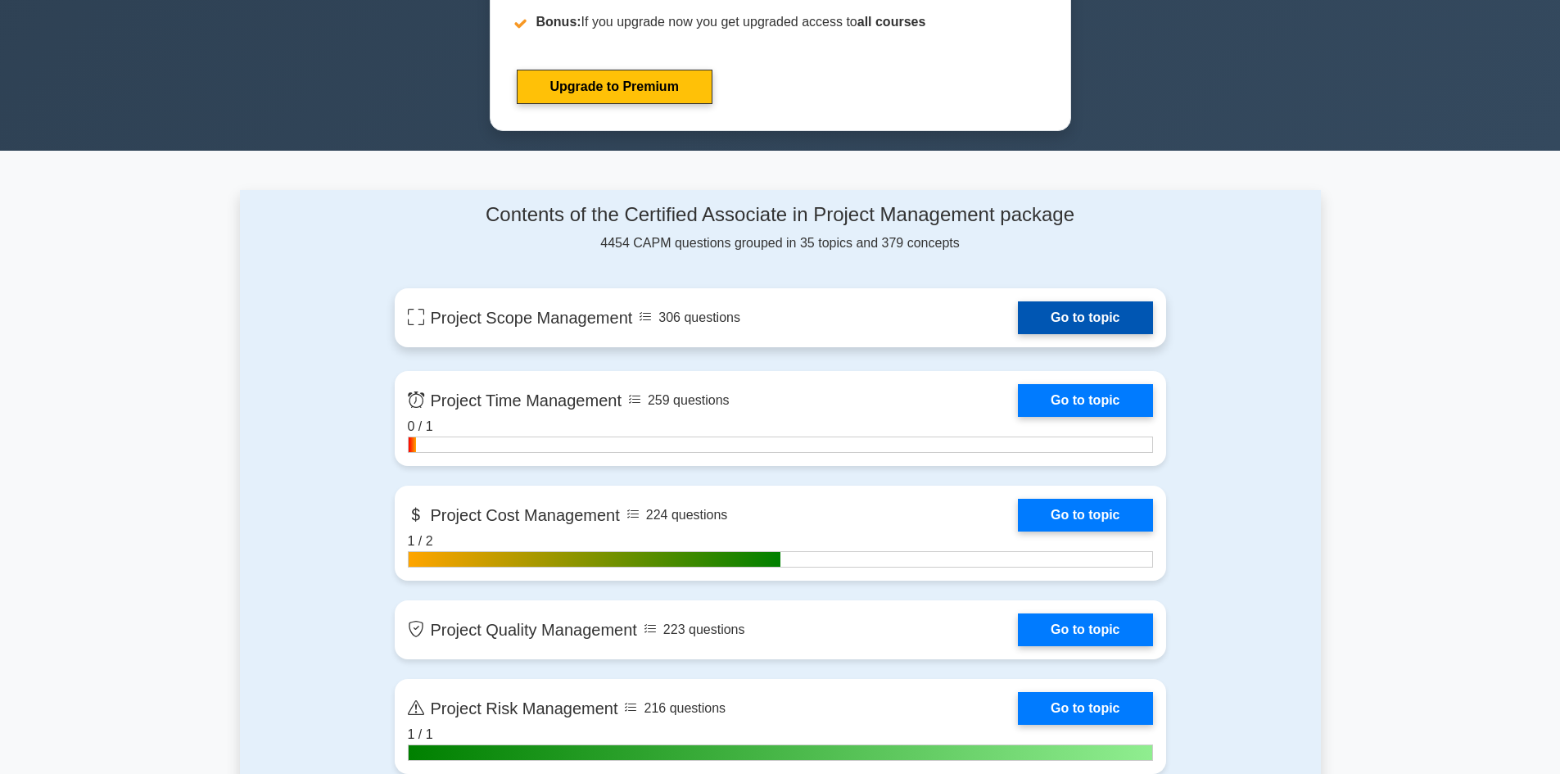
click at [1104, 317] on link "Go to topic" at bounding box center [1085, 317] width 134 height 33
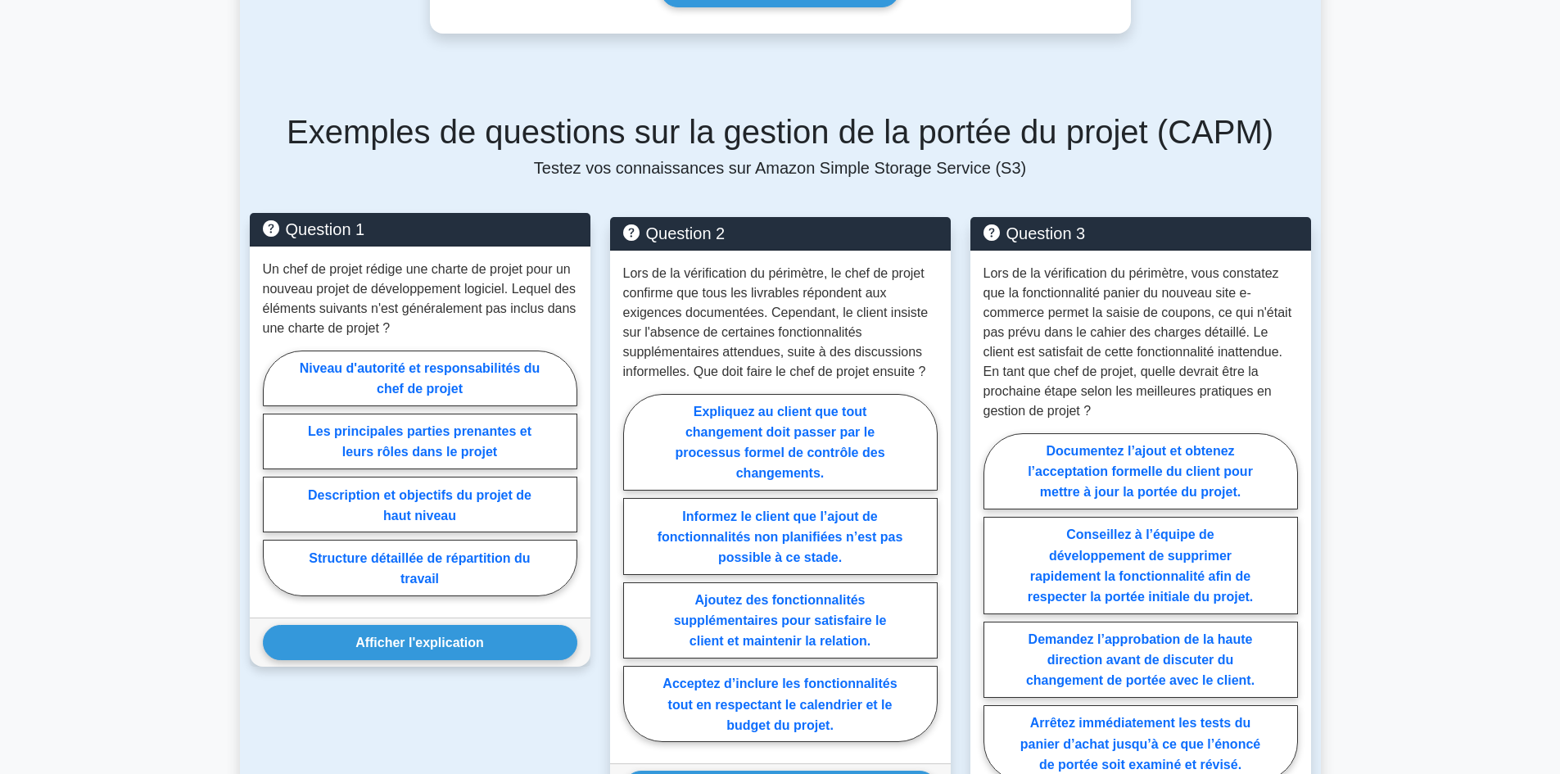
scroll to position [1147, 0]
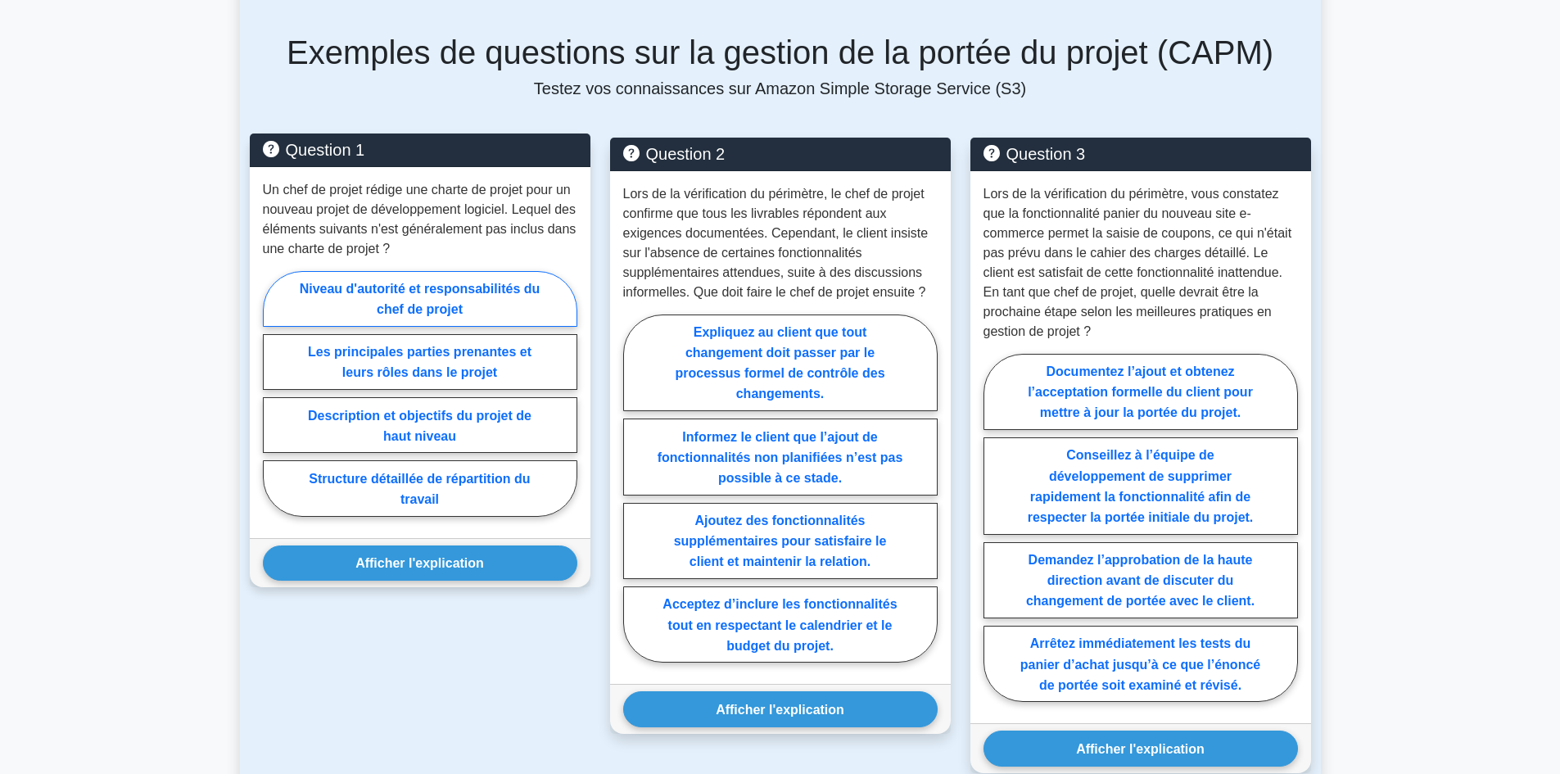
click at [493, 286] on label "Niveau d'autorité et responsabilités du chef de projet" at bounding box center [420, 299] width 314 height 56
click at [274, 393] on input "Niveau d'autorité et responsabilités du chef de projet" at bounding box center [268, 398] width 11 height 11
radio input "true"
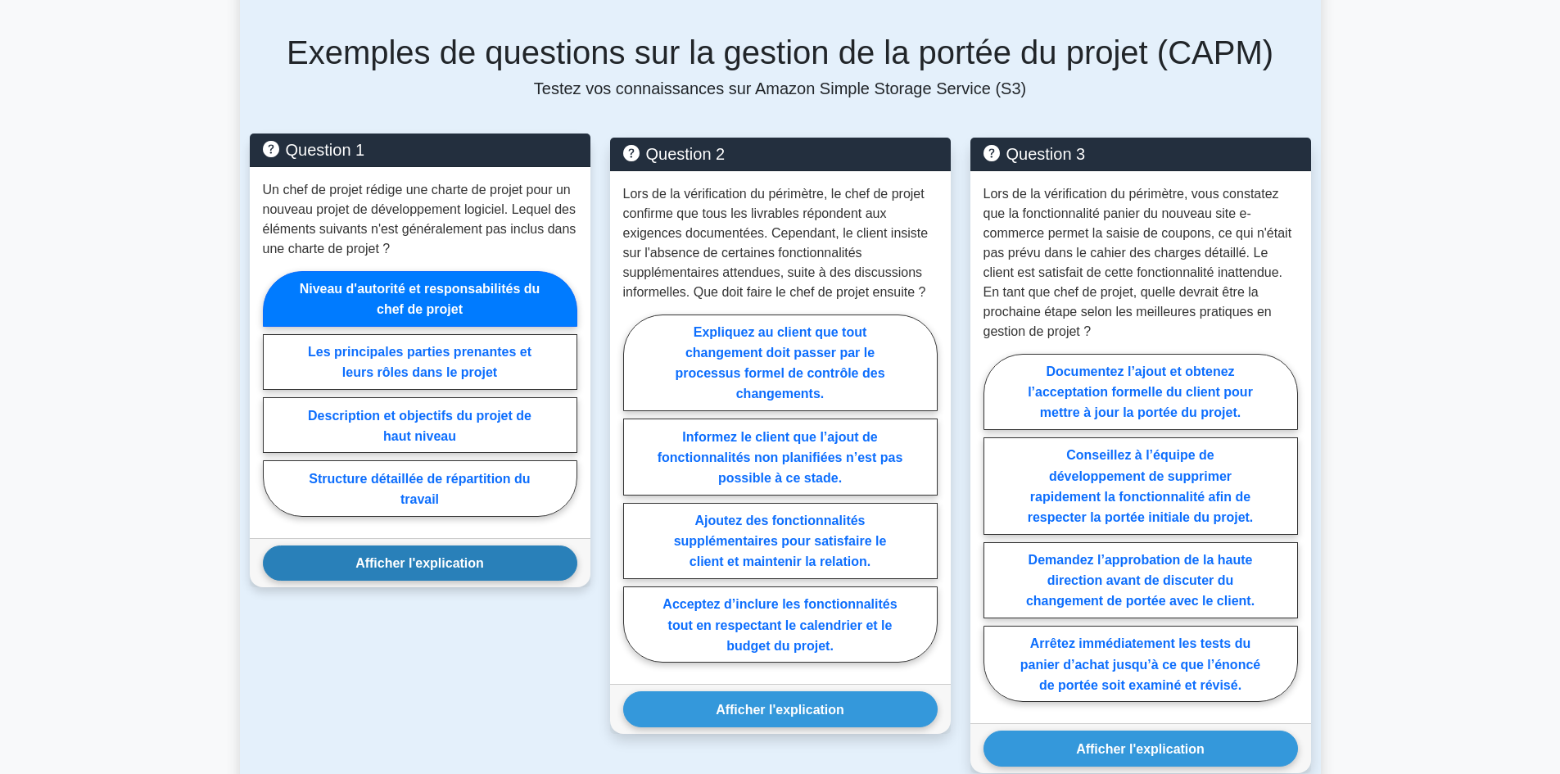
click at [453, 556] on font "Afficher l'explication" at bounding box center [419, 563] width 129 height 14
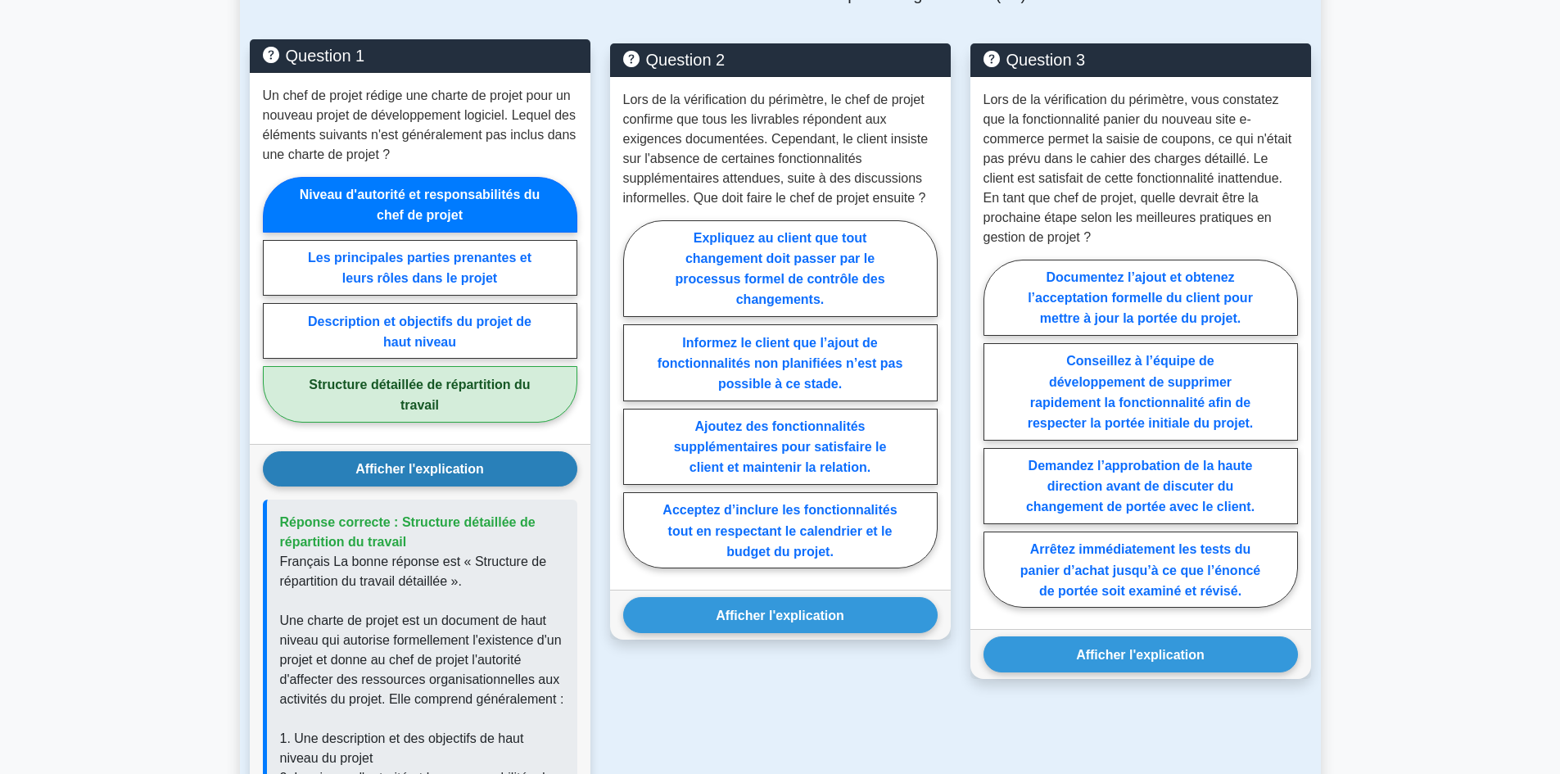
scroll to position [1228, 0]
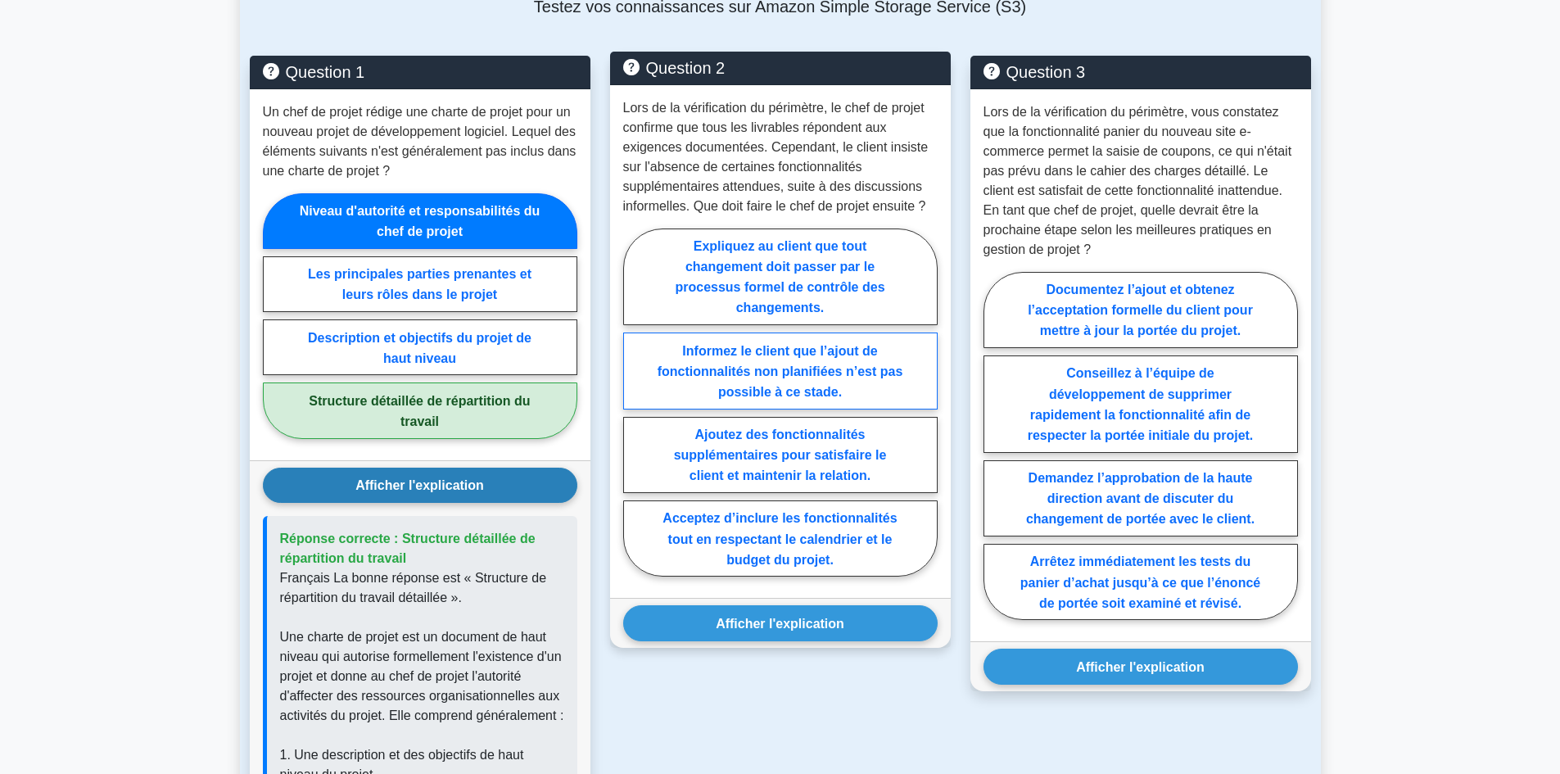
click at [905, 370] on label "Informez le client que l’ajout de fonctionnalités non planifiées n’est pas poss…" at bounding box center [780, 371] width 314 height 76
click at [634, 402] on input "Informez le client que l’ajout de fonctionnalités non planifiées n’est pas poss…" at bounding box center [628, 407] width 11 height 11
radio input "true"
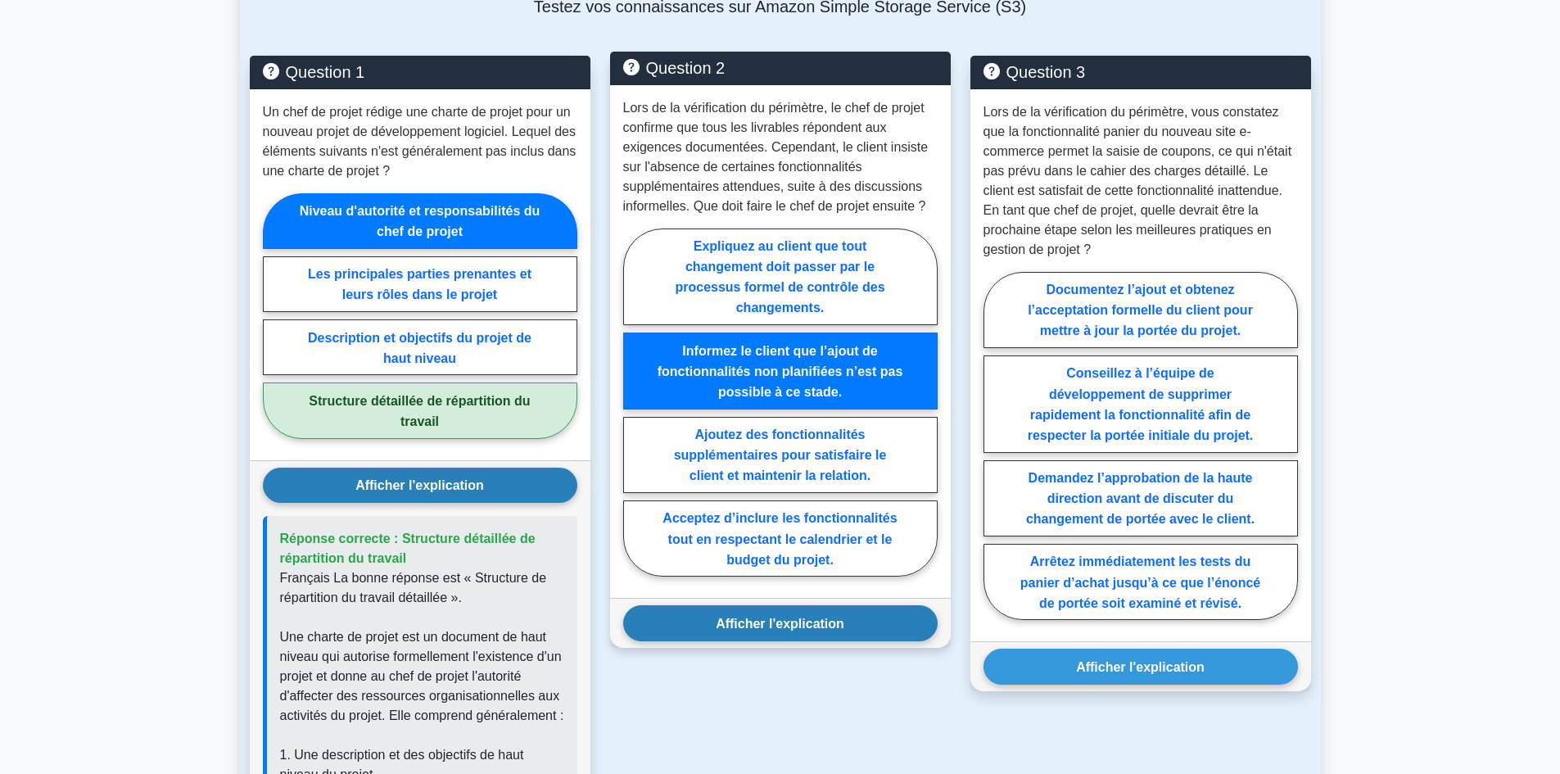
click at [874, 605] on button "Afficher l'explication" at bounding box center [780, 622] width 314 height 35
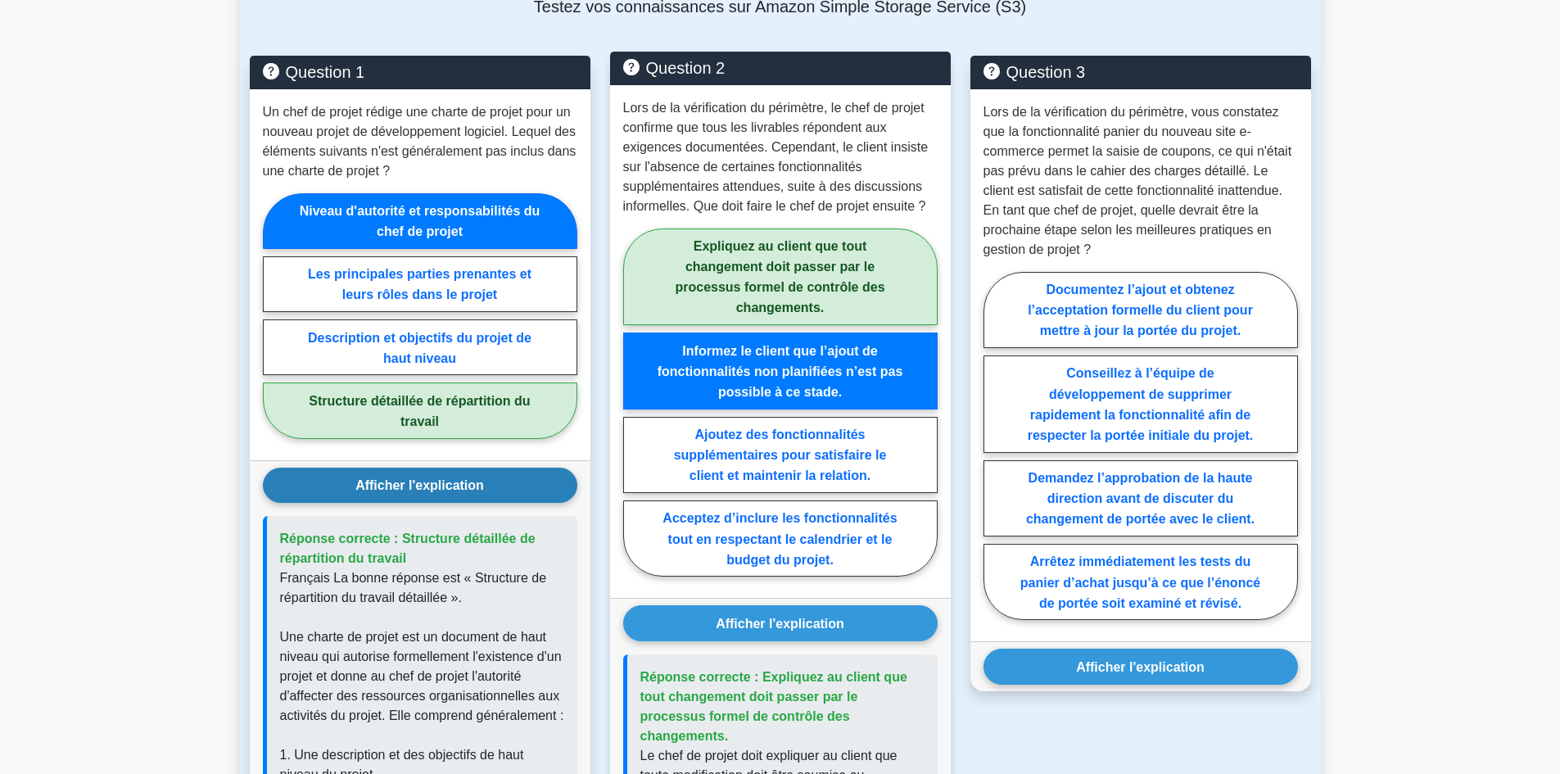
click at [862, 258] on label "Expliquez au client que tout changement doit passer par le processus formel de …" at bounding box center [780, 276] width 314 height 97
click at [634, 402] on input "Expliquez au client que tout changement doit passer par le processus formel de …" at bounding box center [628, 407] width 11 height 11
radio input "true"
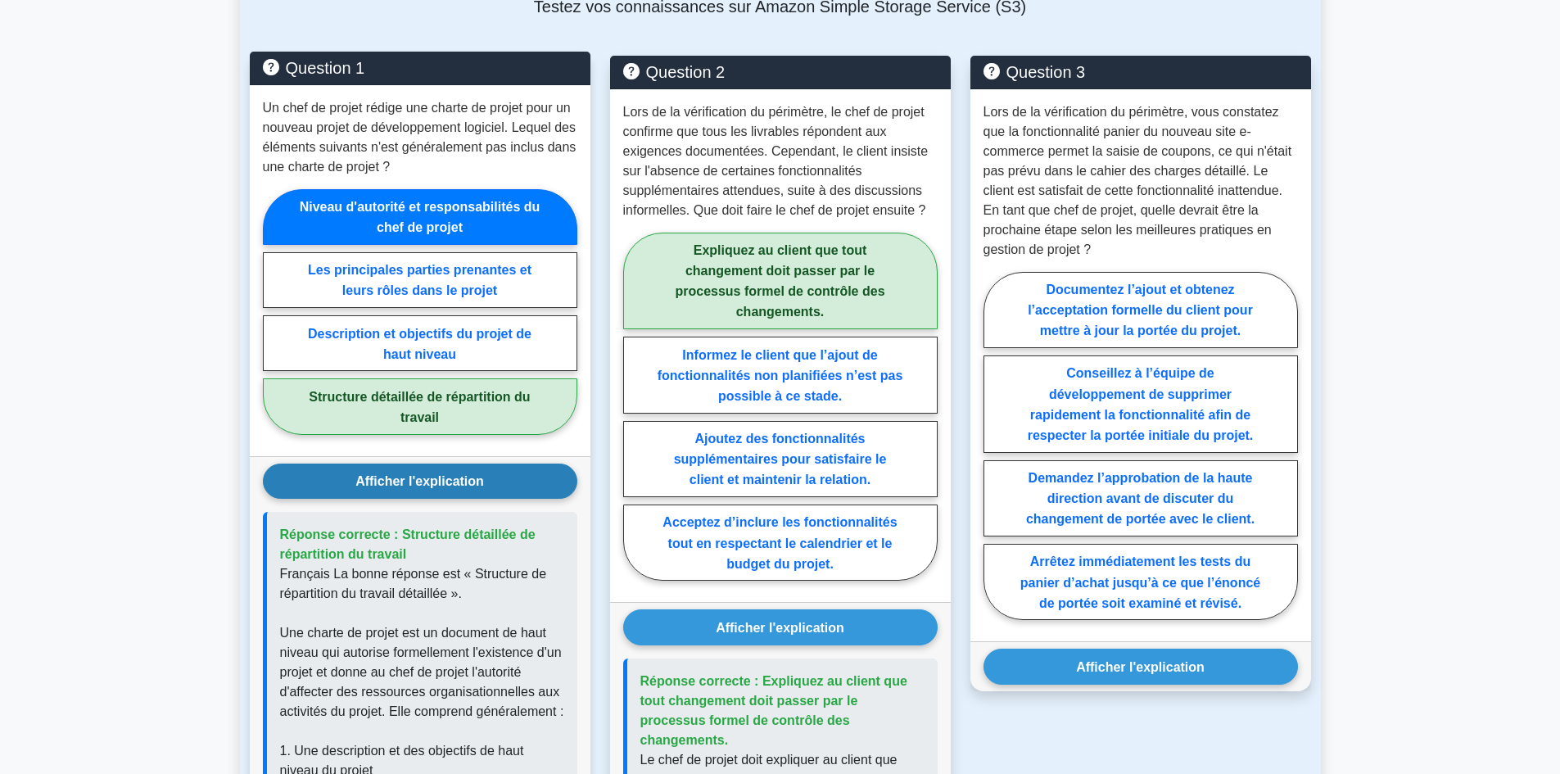
click at [474, 388] on label "Structure détaillée de répartition du travail" at bounding box center [420, 406] width 314 height 56
click at [274, 322] on input "Structure détaillée de répartition du travail" at bounding box center [268, 316] width 11 height 11
radio input "true"
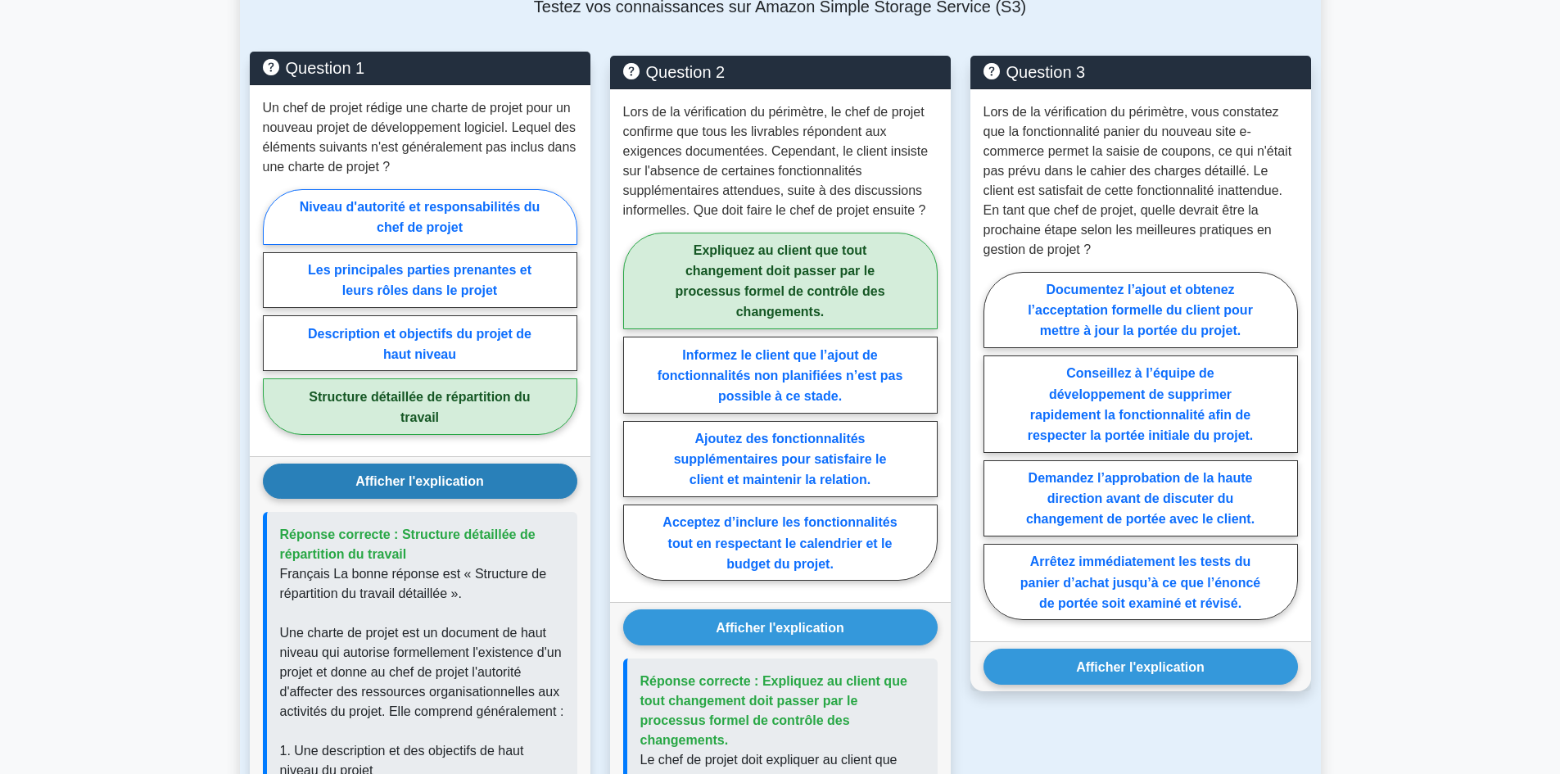
click at [509, 200] on font "Niveau d'autorité et responsabilités du chef de projet" at bounding box center [420, 217] width 241 height 34
click at [274, 311] on input "Niveau d'autorité et responsabilités du chef de projet" at bounding box center [268, 316] width 11 height 11
radio input "true"
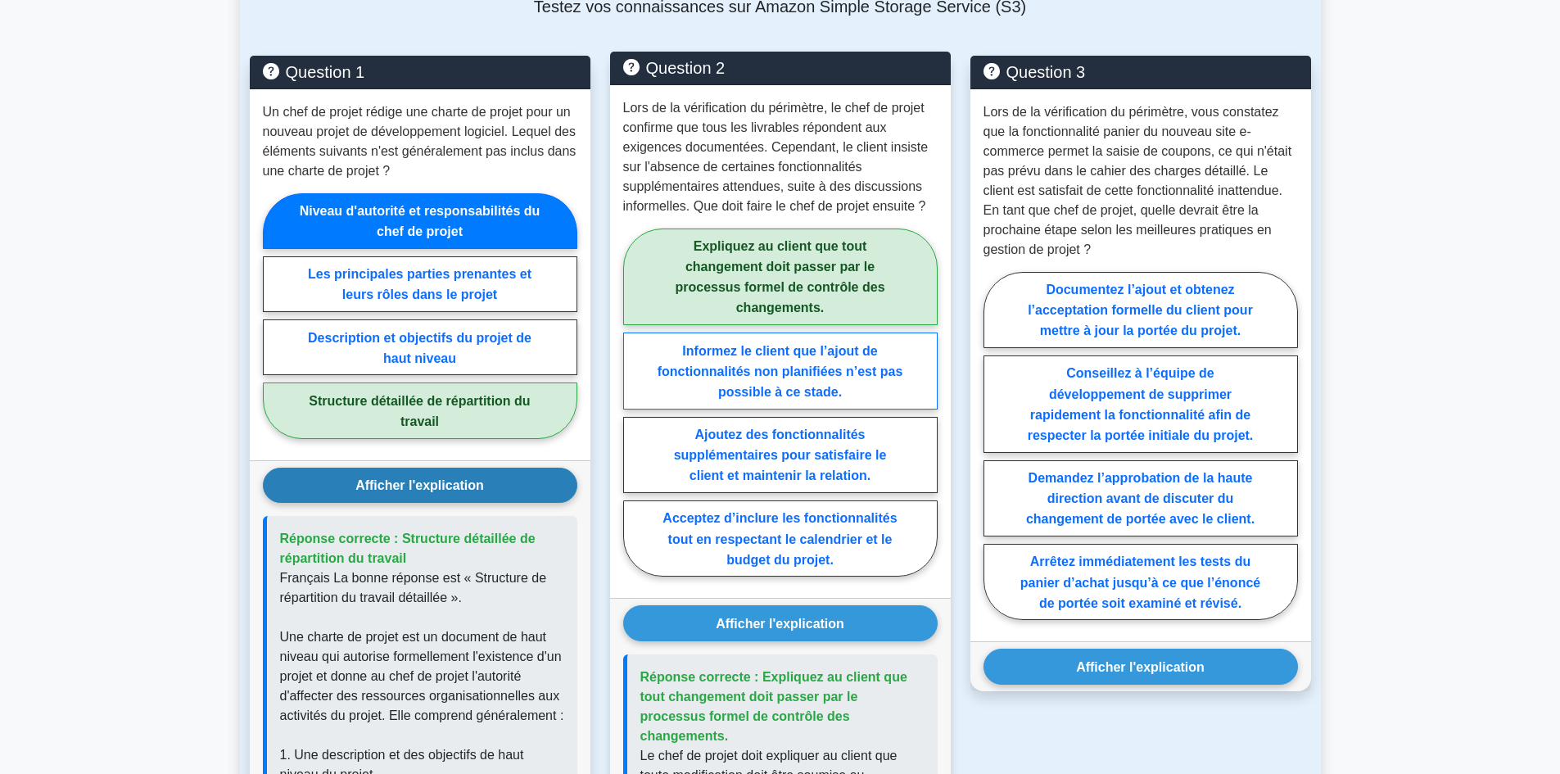
click at [812, 343] on font "Informez le client que l’ajout de fonctionnalités non planifiées n’est pas poss…" at bounding box center [781, 370] width 246 height 55
click at [634, 402] on input "Informez le client que l’ajout de fonctionnalités non planifiées n’est pas poss…" at bounding box center [628, 407] width 11 height 11
radio input "true"
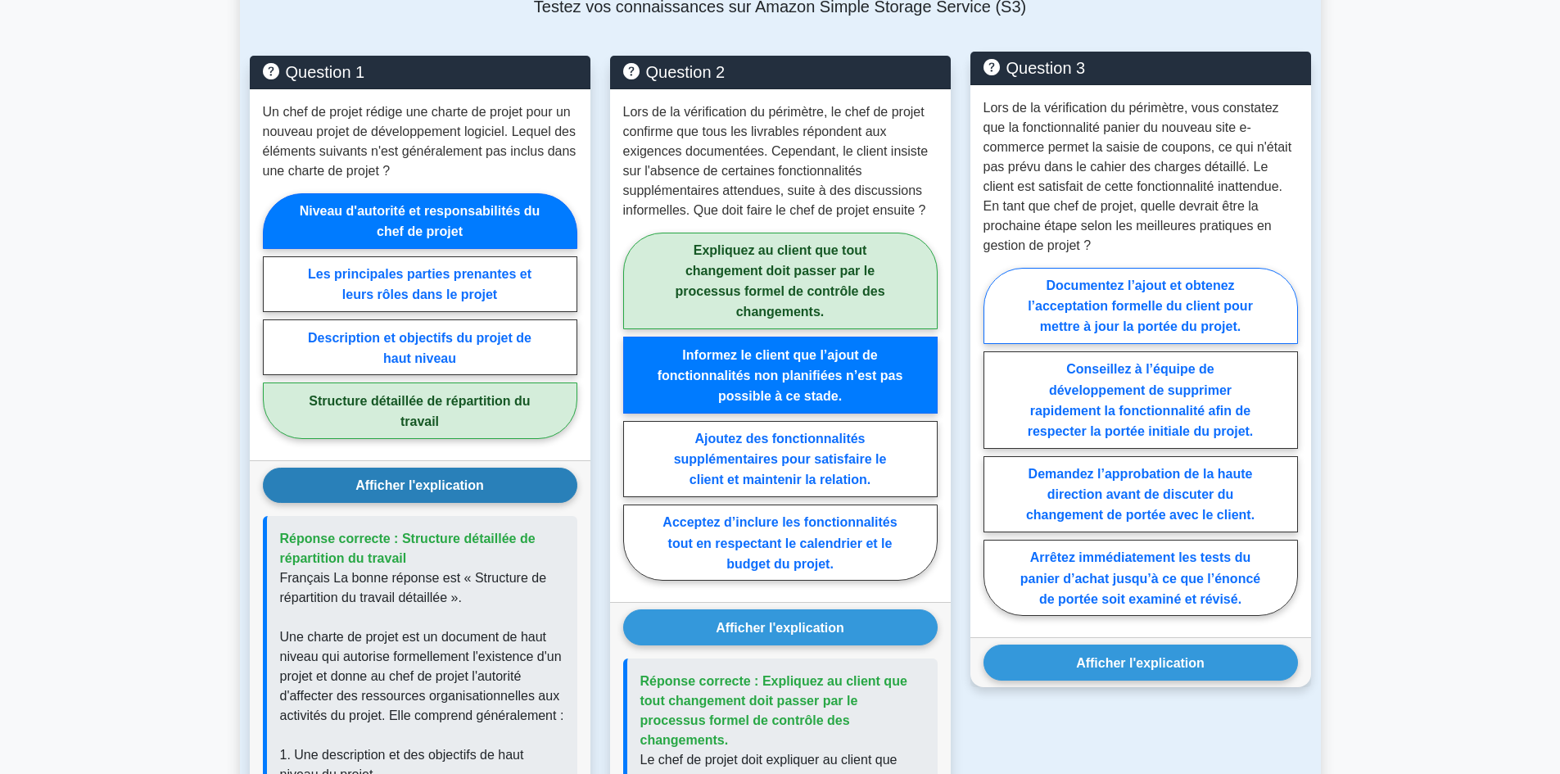
click at [1188, 287] on font "Documentez l’ajout et obtenez l’acceptation formelle du client pour mettre à jo…" at bounding box center [1140, 305] width 225 height 55
click at [994, 441] on input "Documentez l’ajout et obtenez l’acceptation formelle du client pour mettre à jo…" at bounding box center [989, 446] width 11 height 11
radio input "true"
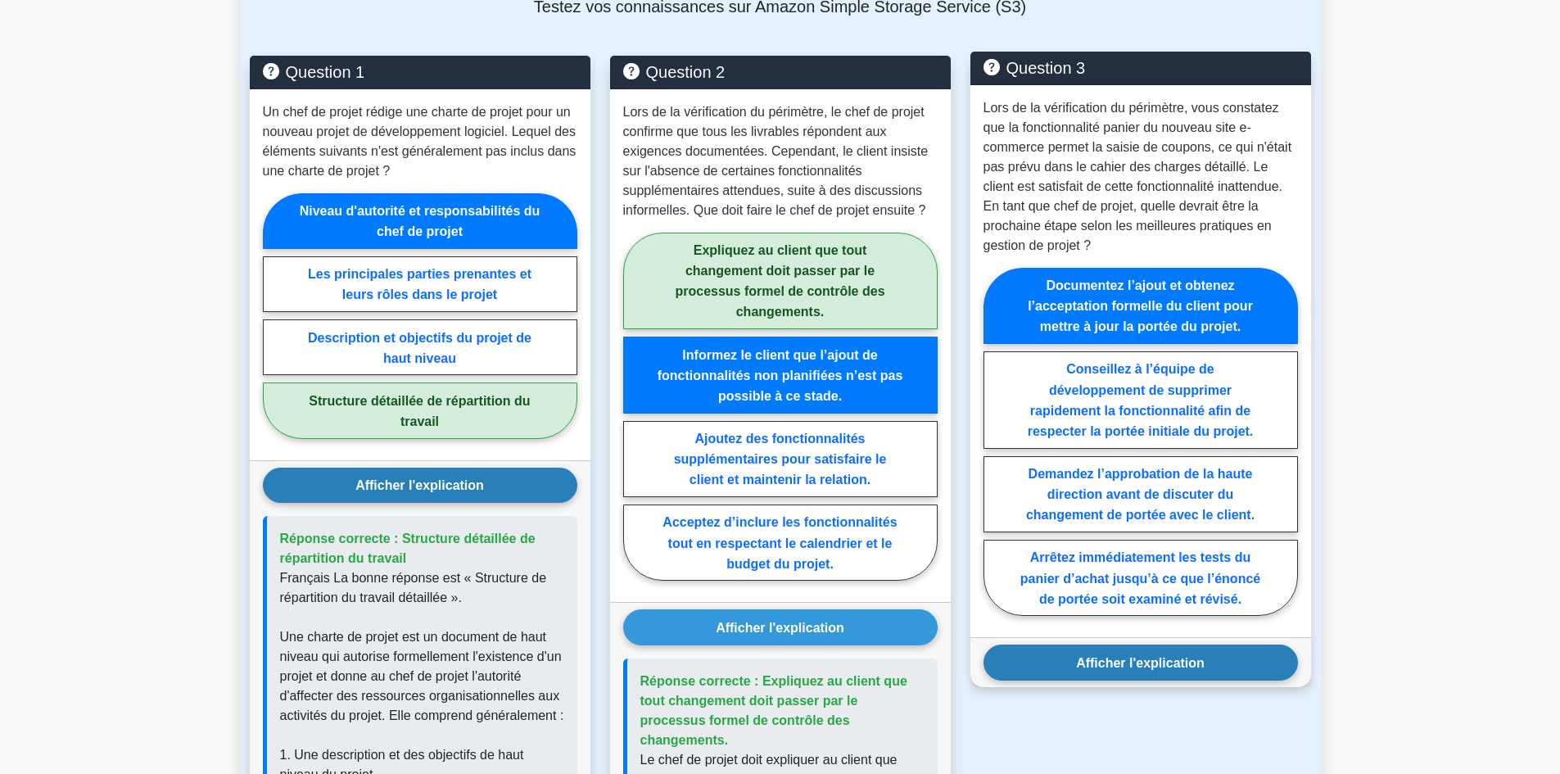
click at [1147, 656] on font "Afficher l'explication" at bounding box center [1140, 663] width 129 height 14
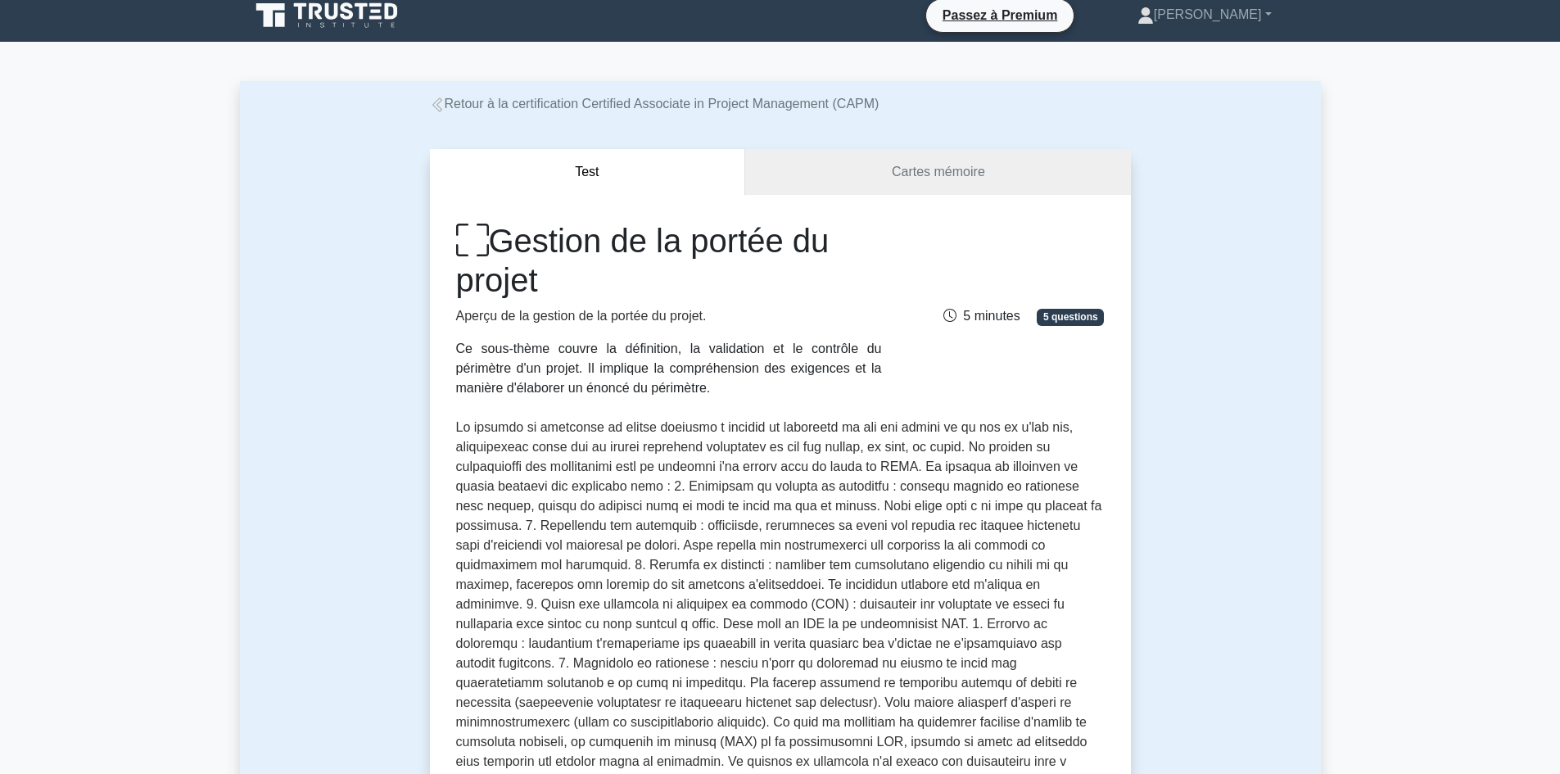
scroll to position [0, 0]
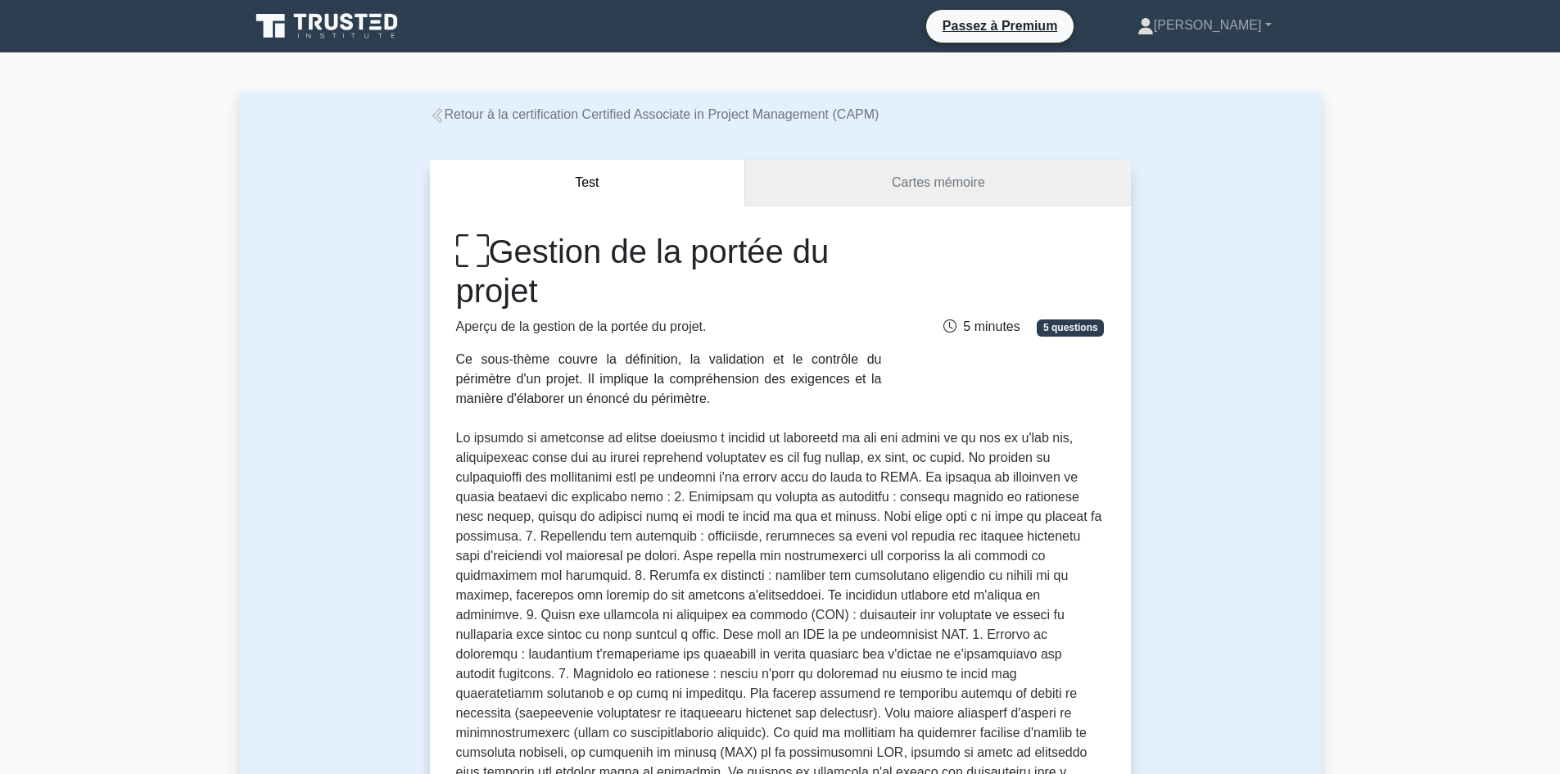
click at [963, 186] on font "Cartes mémoire" at bounding box center [938, 182] width 93 height 14
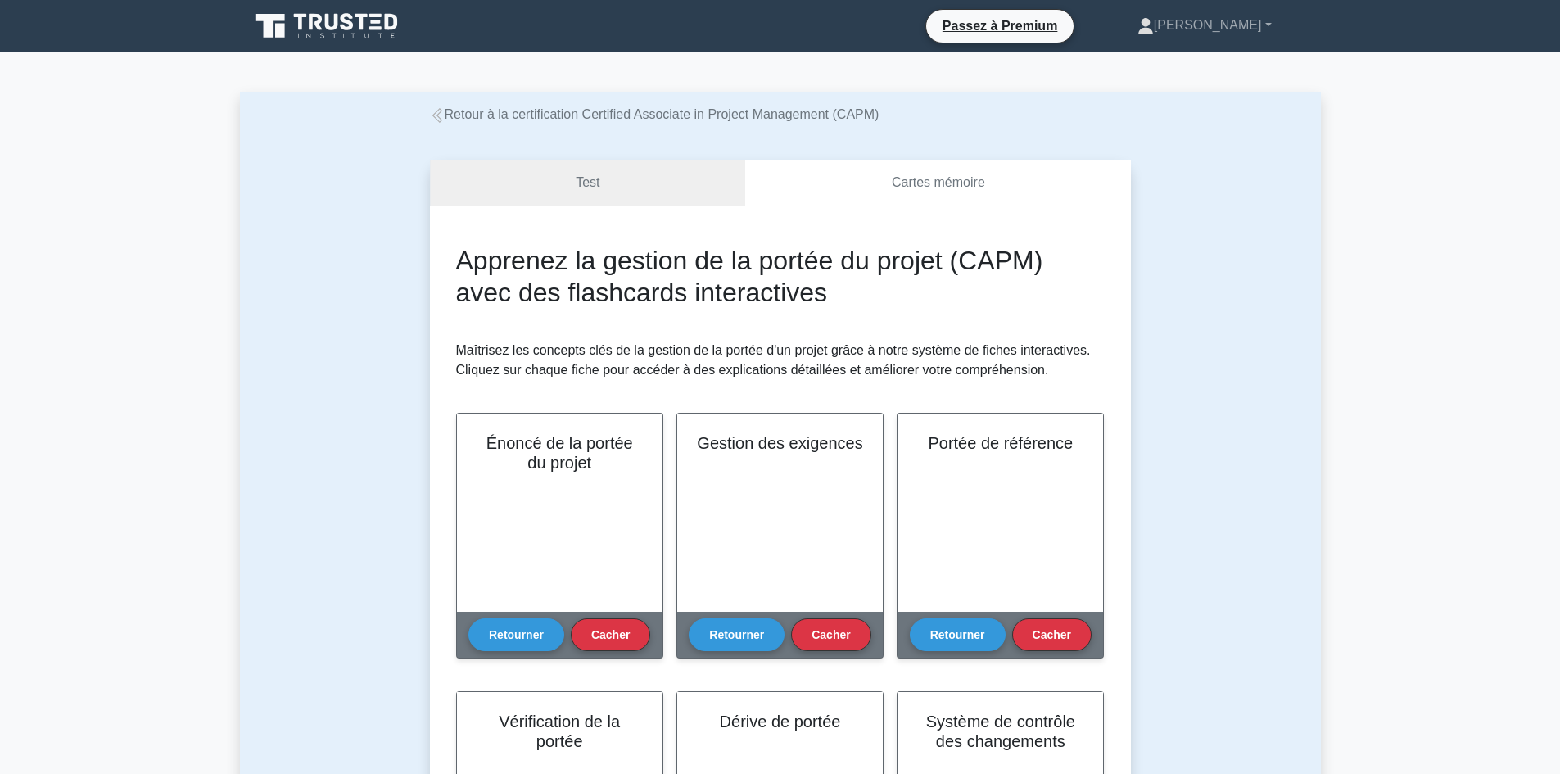
click at [599, 187] on link "Test" at bounding box center [588, 183] width 316 height 47
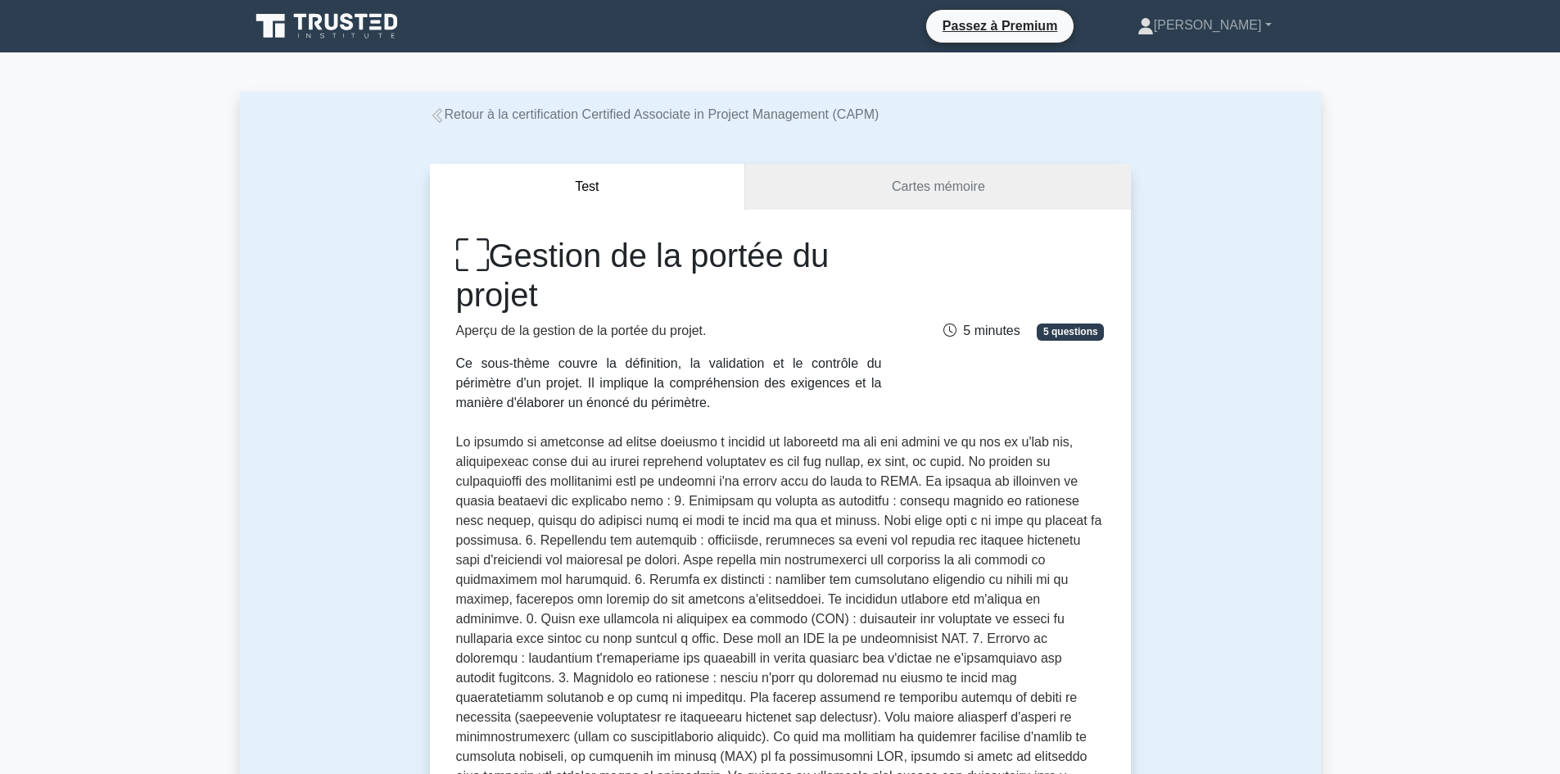
click at [448, 113] on font "Retour à la certification Certified Associate in Project Management (CAPM)" at bounding box center [662, 114] width 435 height 14
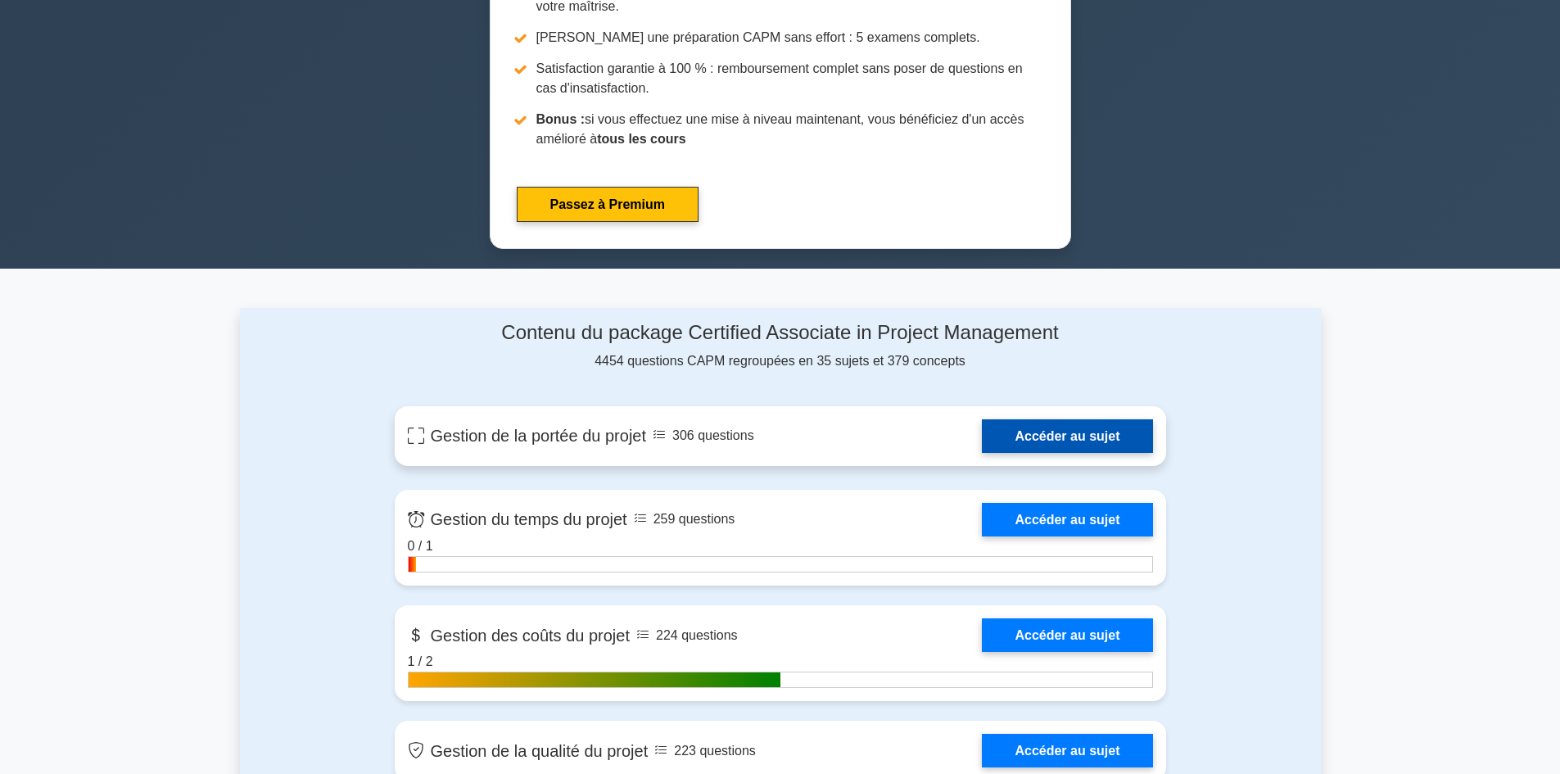
scroll to position [901, 0]
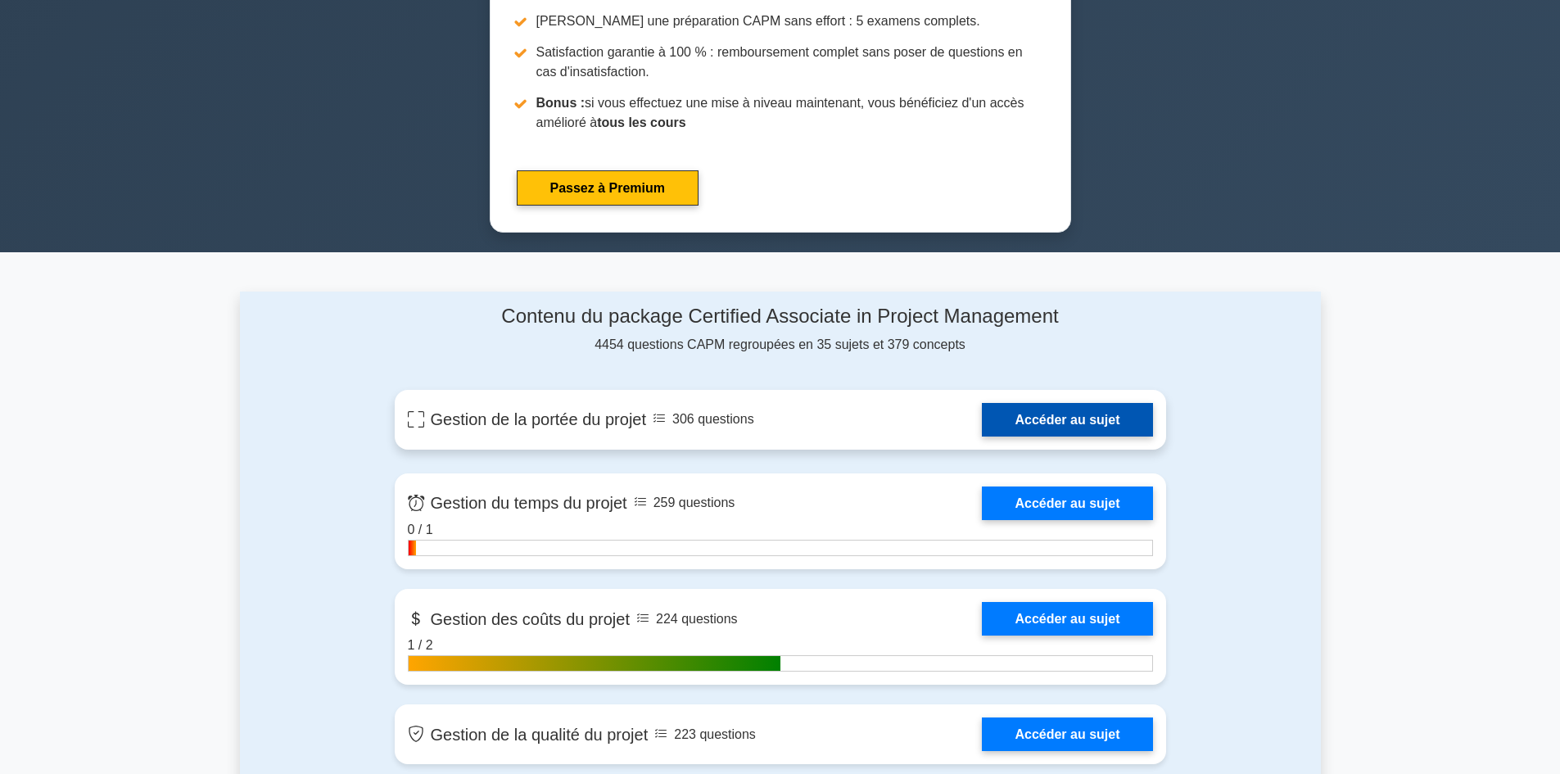
click at [1040, 416] on link "Accéder au sujet" at bounding box center [1067, 420] width 170 height 34
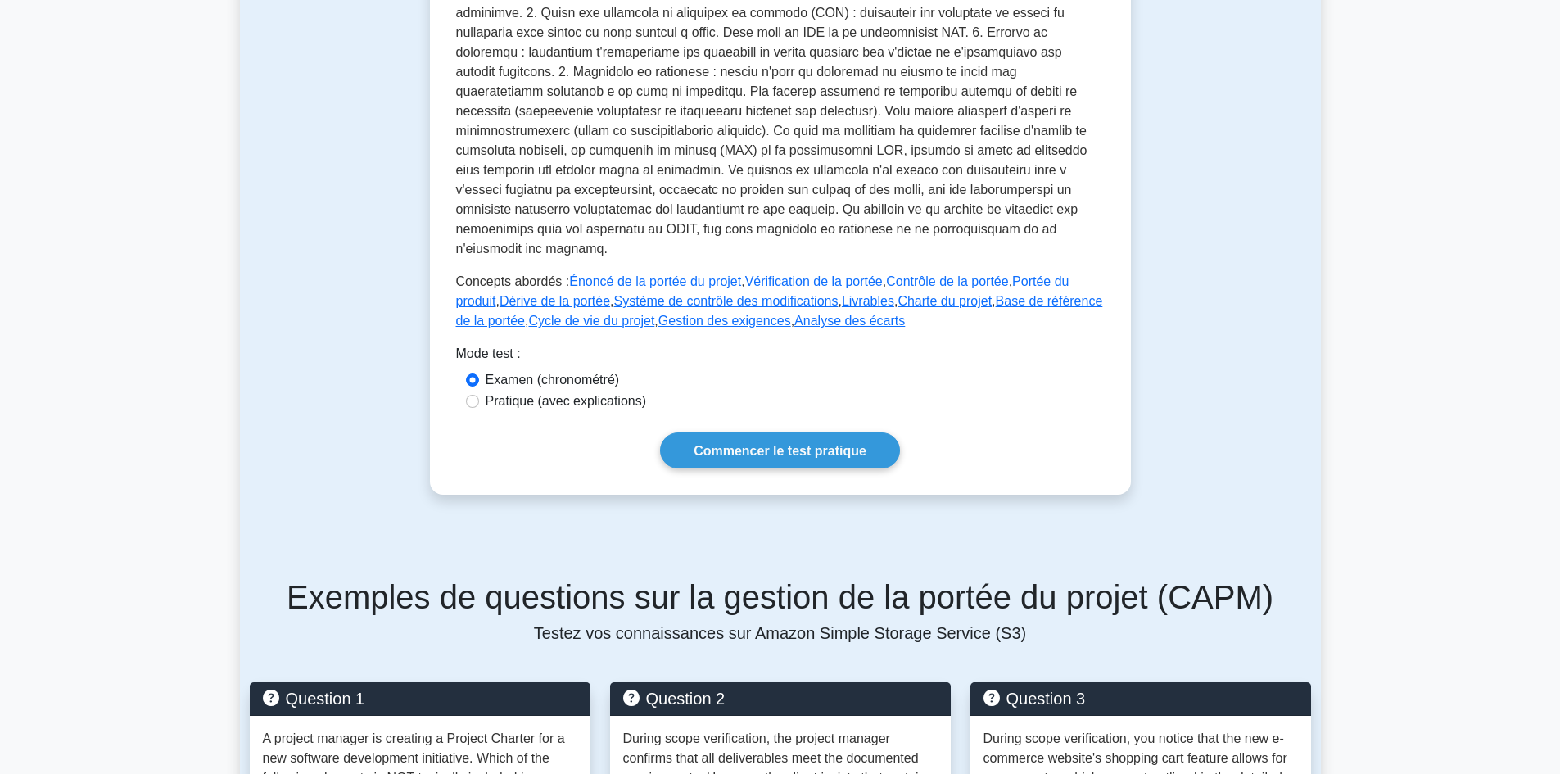
scroll to position [737, 0]
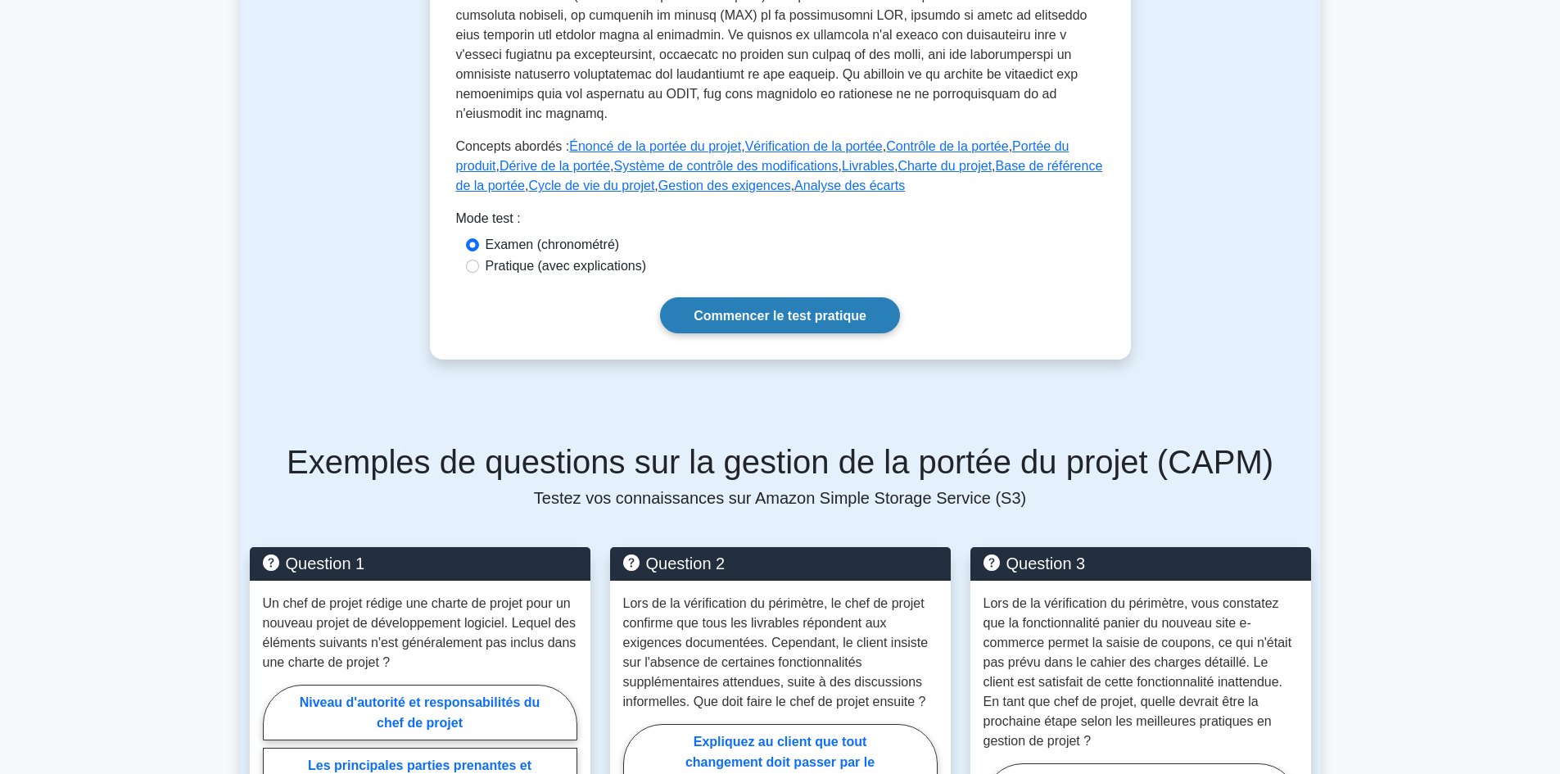
click at [798, 309] on font "Commencer le test pratique" at bounding box center [780, 316] width 173 height 14
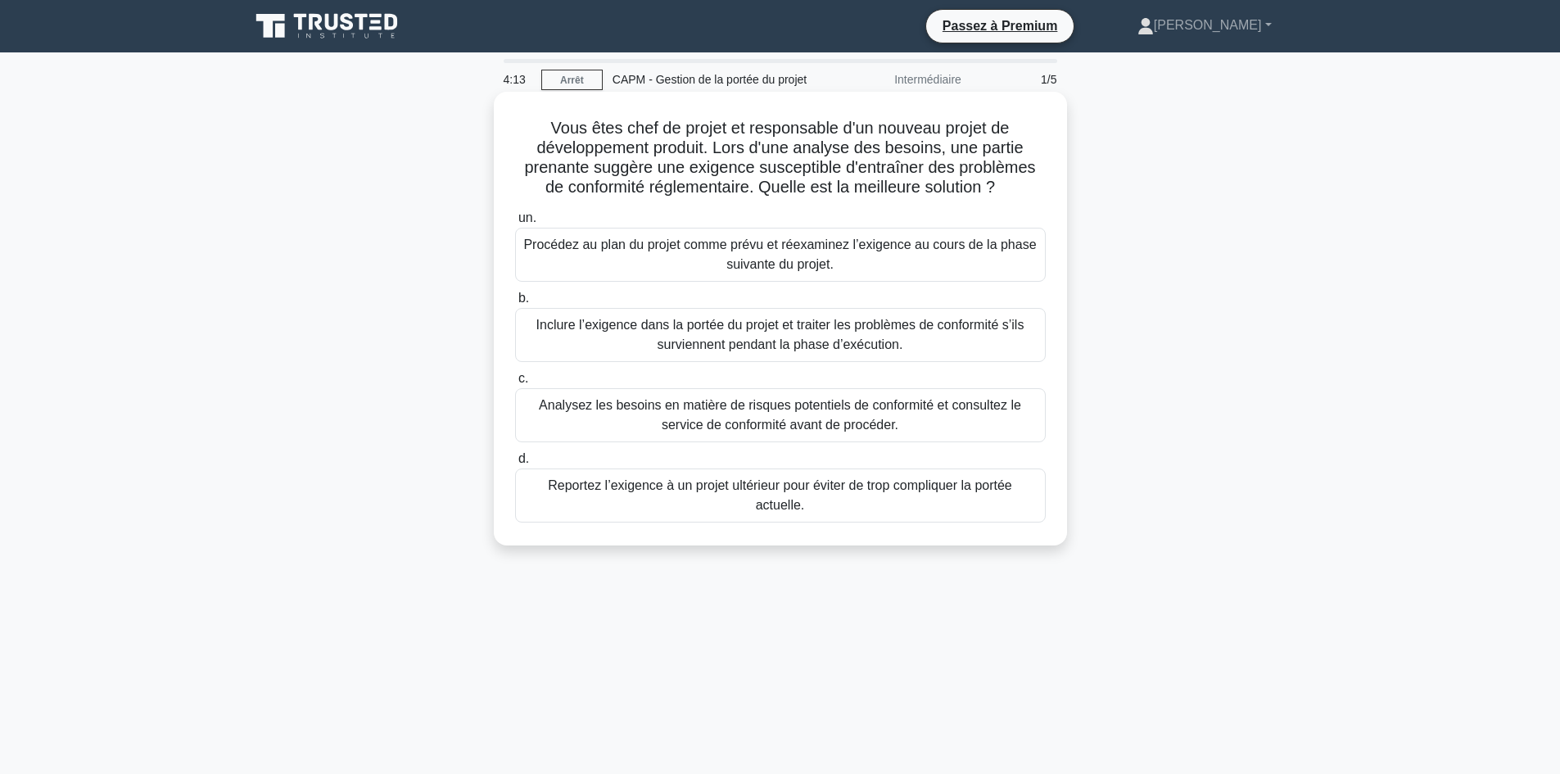
click at [758, 428] on font "Analysez les besoins en matière de risques potentiels de conformité et consulte…" at bounding box center [780, 415] width 482 height 34
click at [515, 384] on input "c. Analysez les besoins en matière de risques potentiels de conformité et consu…" at bounding box center [515, 378] width 0 height 11
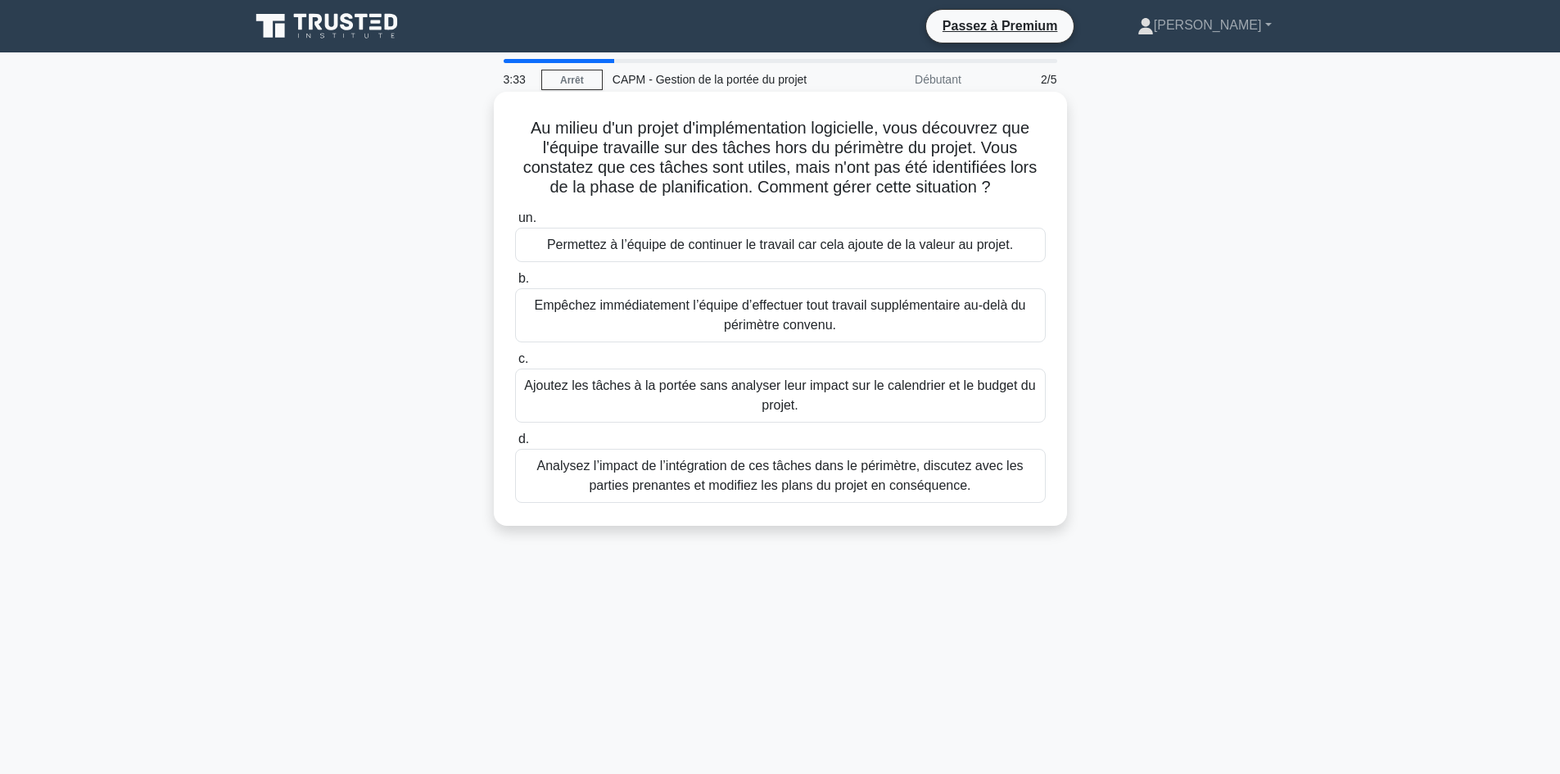
click at [579, 487] on font "Analysez l’impact de l’intégration de ces tâches dans le périmètre, discutez av…" at bounding box center [781, 475] width 516 height 39
click at [515, 445] on input "d. Analysez l’impact de l’intégration de ces tâches dans le périmètre, discutez…" at bounding box center [515, 439] width 0 height 11
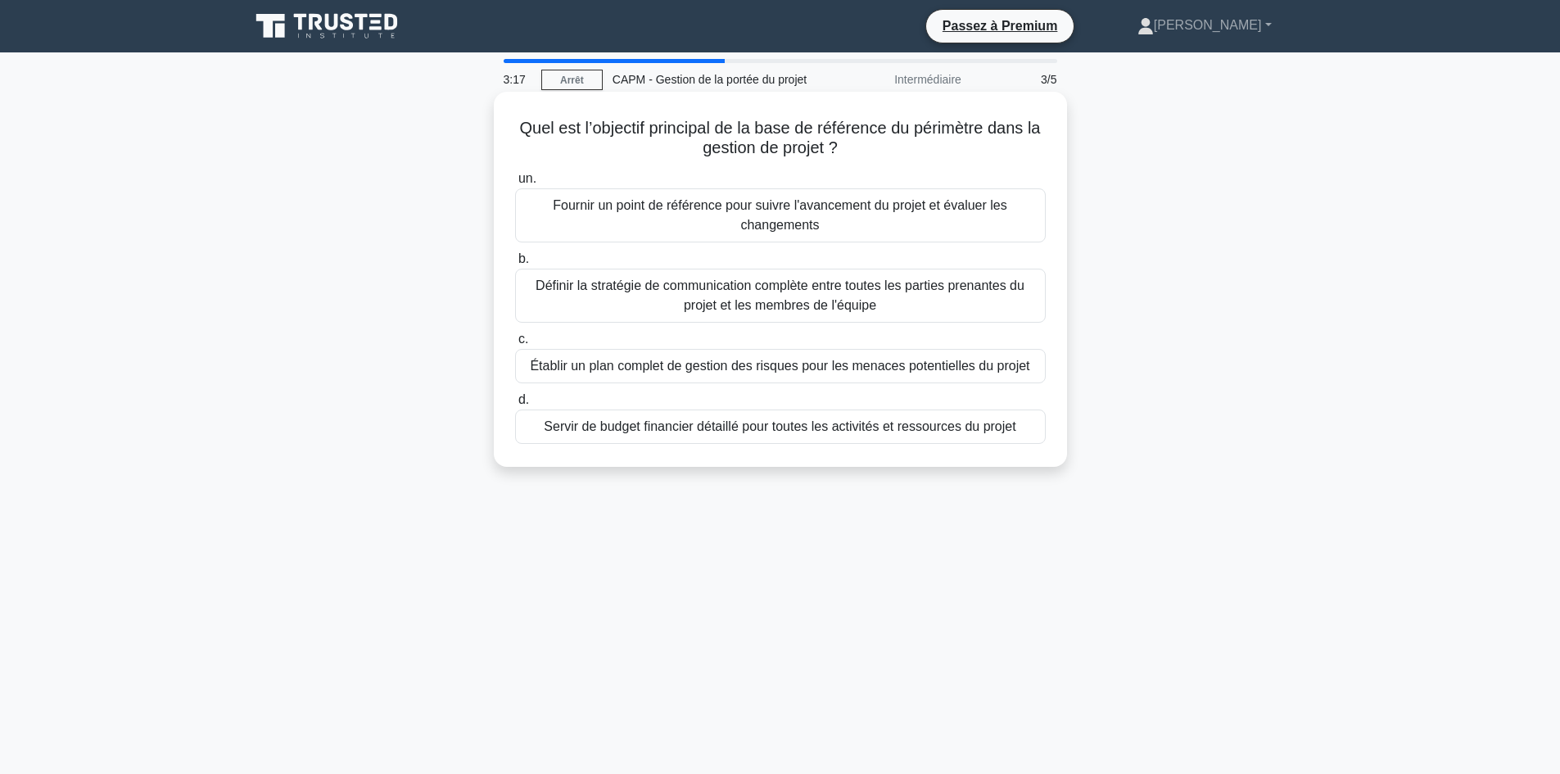
click at [857, 222] on font "Fournir un point de référence pour suivre l'avancement du projet et évaluer les…" at bounding box center [781, 215] width 516 height 39
click at [515, 184] on input "un. Fournir un point de référence pour suivre l'avancement du projet et évaluer…" at bounding box center [515, 179] width 0 height 11
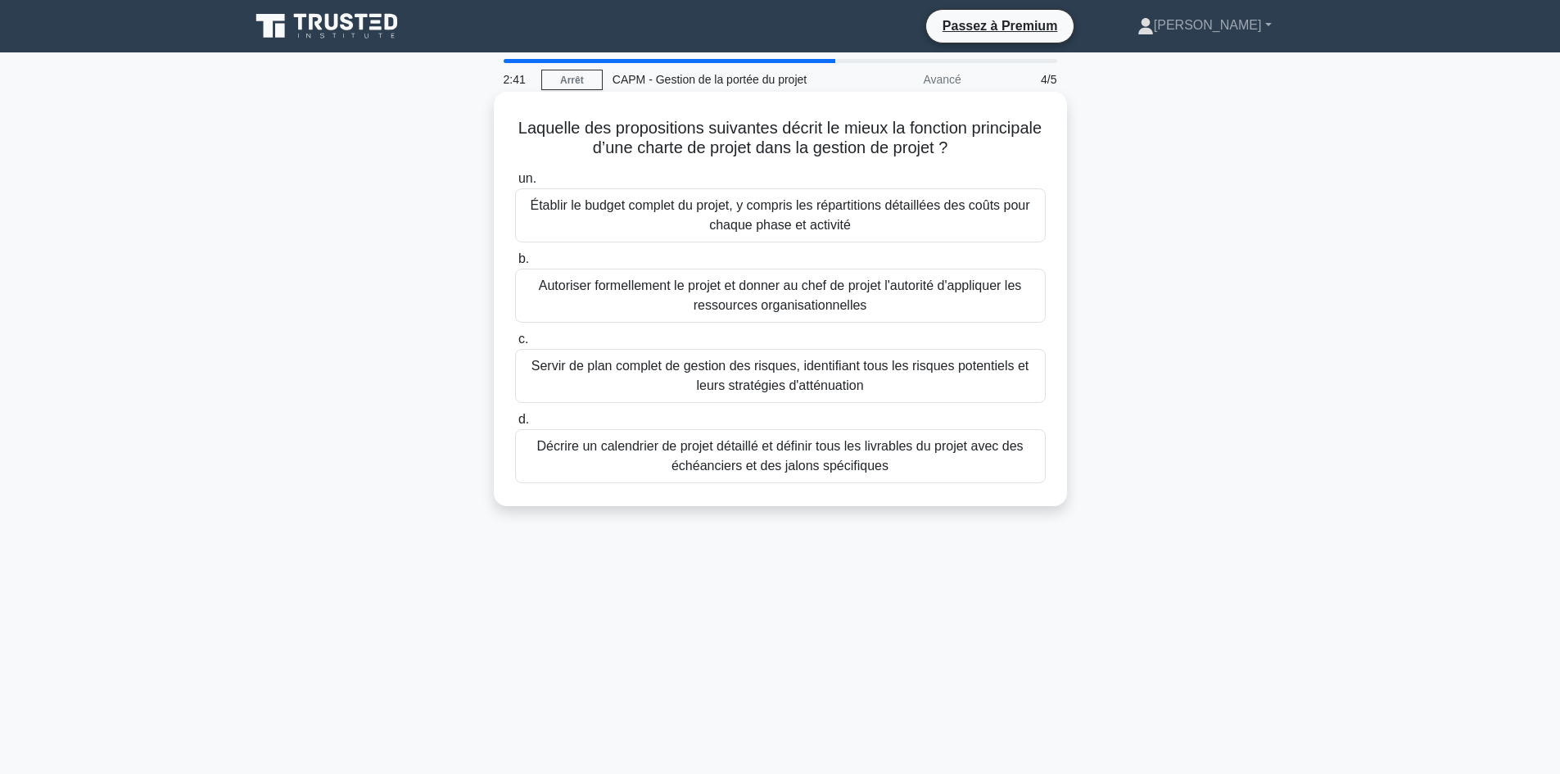
click at [899, 307] on font "Autoriser formellement le projet et donner au chef de projet l'autorité d'appli…" at bounding box center [781, 295] width 516 height 39
click at [515, 265] on input "b. Autoriser formellement le projet et donner au chef de projet l'autorité d'ap…" at bounding box center [515, 259] width 0 height 11
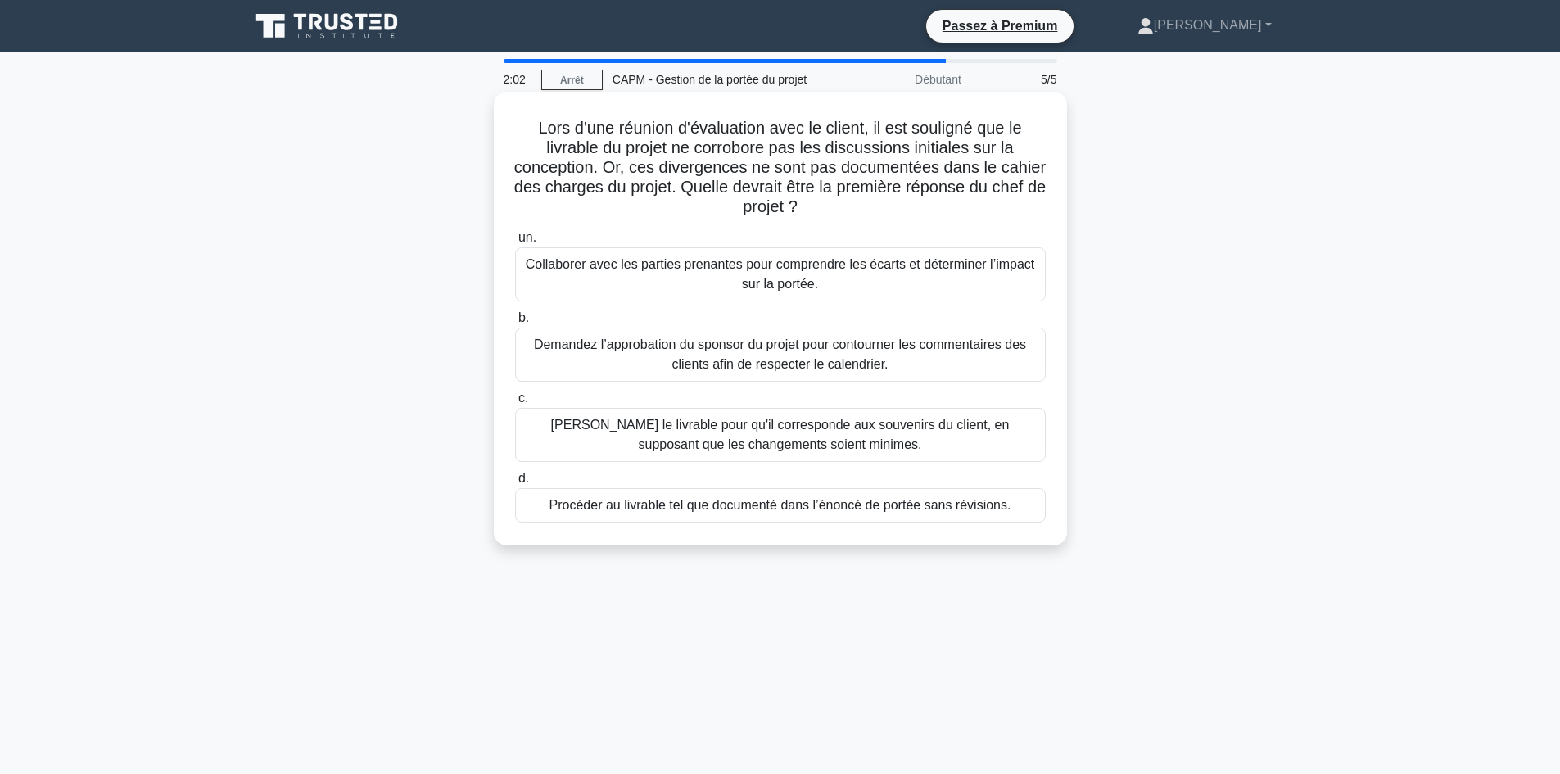
click at [686, 279] on font "Collaborer avec les parties prenantes pour comprendre les écarts et déterminer …" at bounding box center [781, 274] width 516 height 39
click at [515, 243] on input "un. Collaborer avec les parties prenantes pour comprendre les écarts et détermi…" at bounding box center [515, 238] width 0 height 11
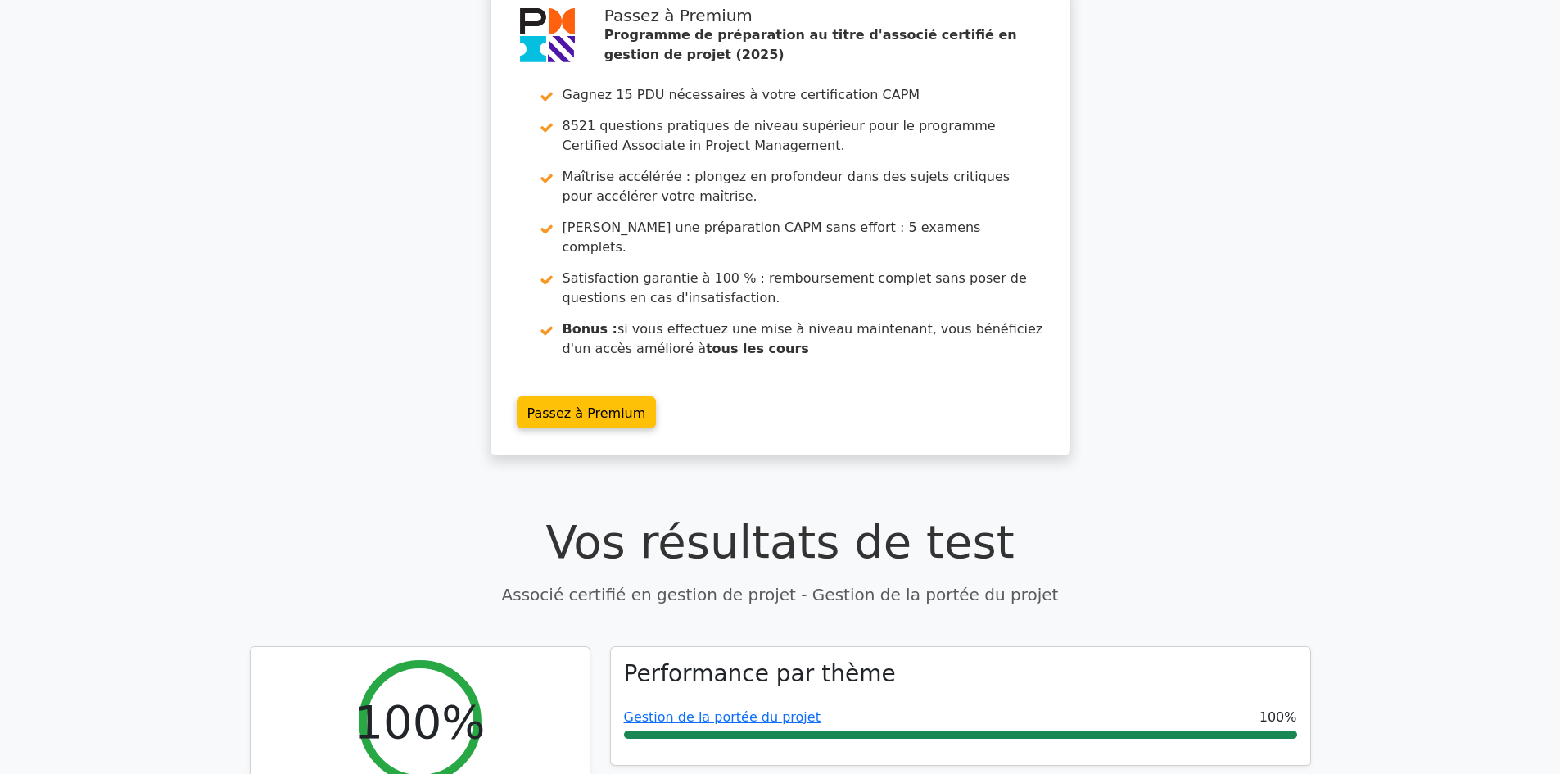
scroll to position [328, 0]
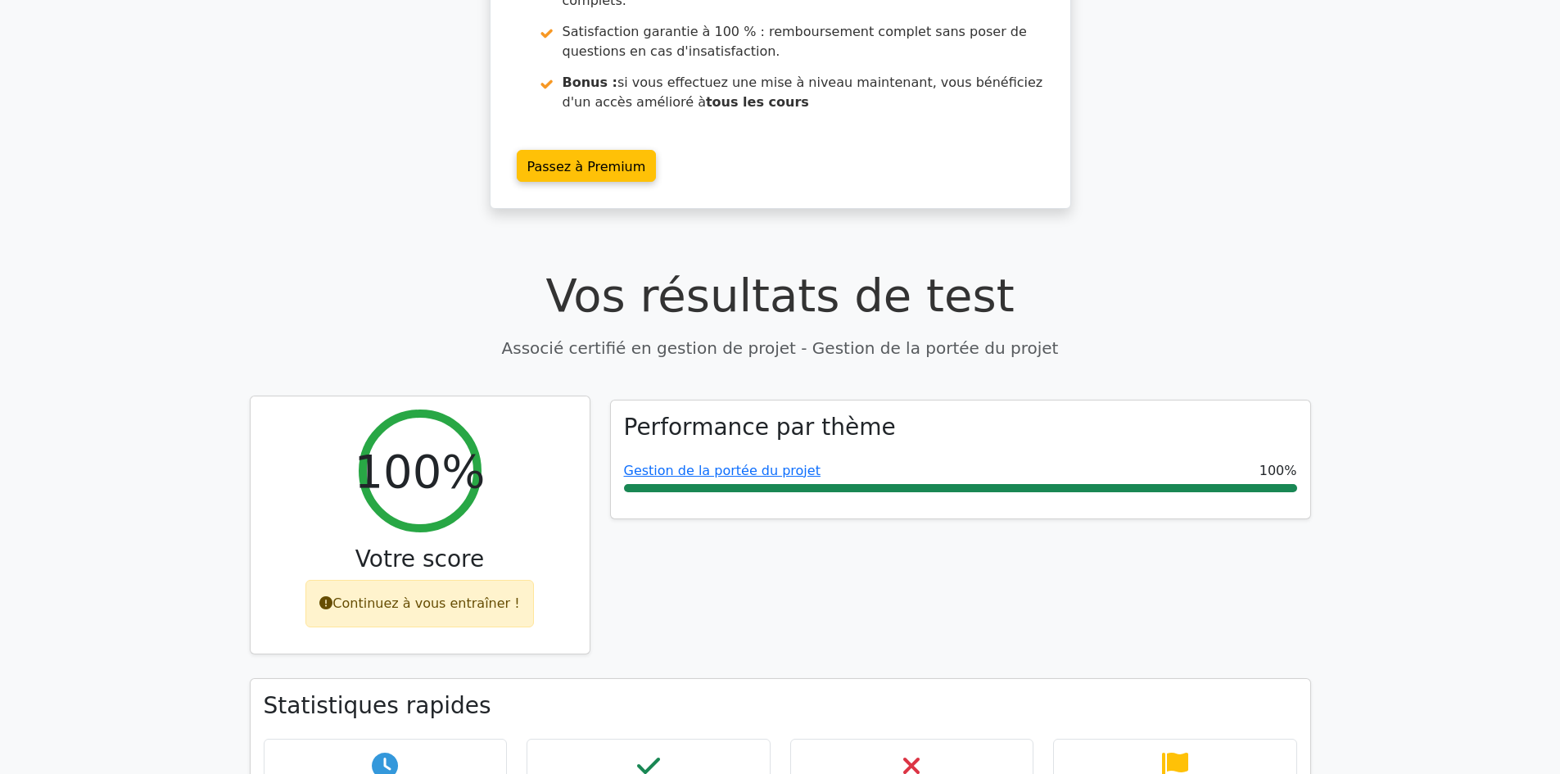
click at [447, 580] on div "Continuez à vous entraîner !" at bounding box center [419, 604] width 228 height 48
click at [444, 595] on font "Continuez à vous entraîner !" at bounding box center [426, 603] width 187 height 16
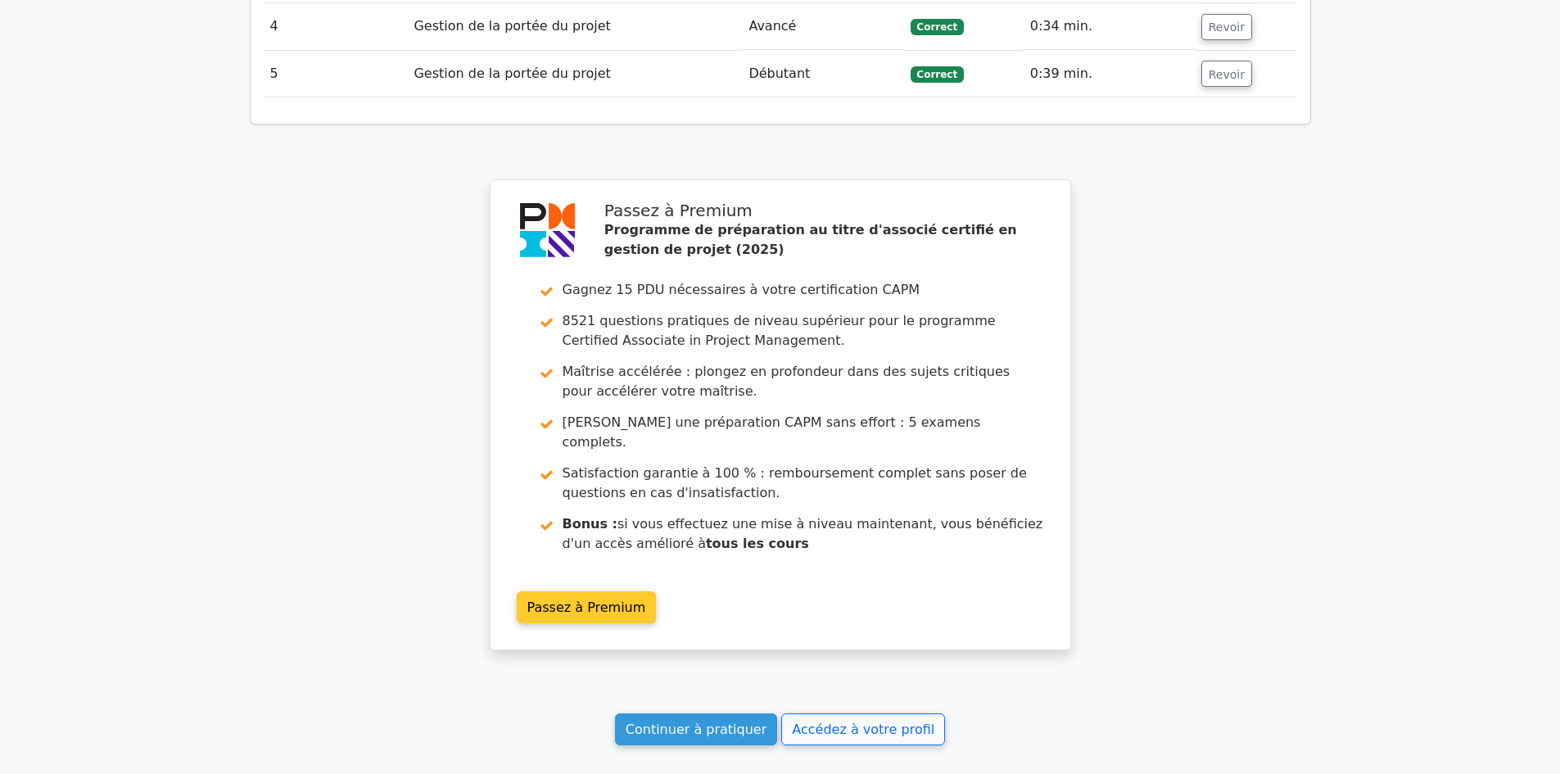
scroll to position [2630, 0]
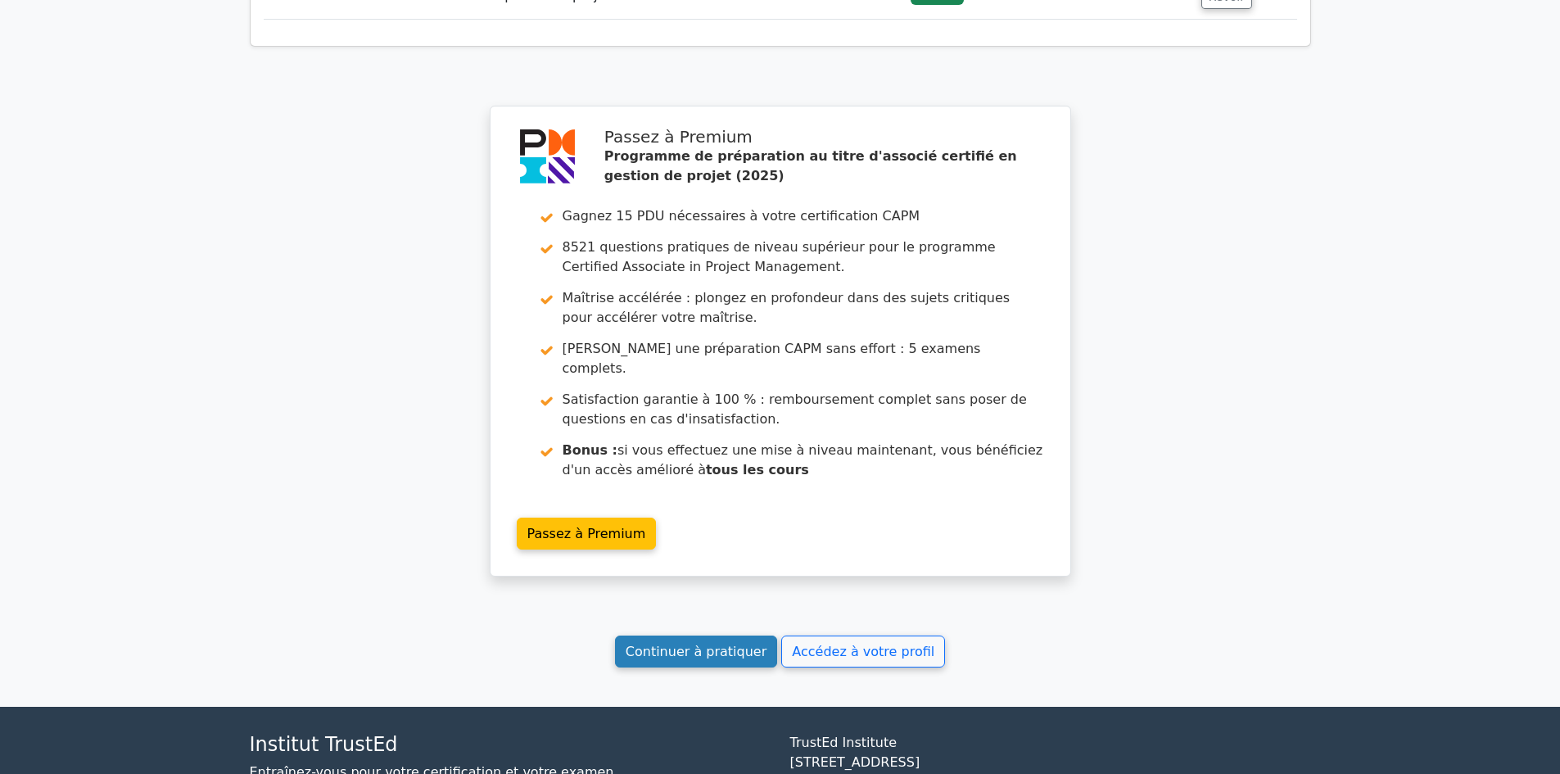
click at [730, 644] on font "Continuer à pratiquer" at bounding box center [696, 652] width 141 height 16
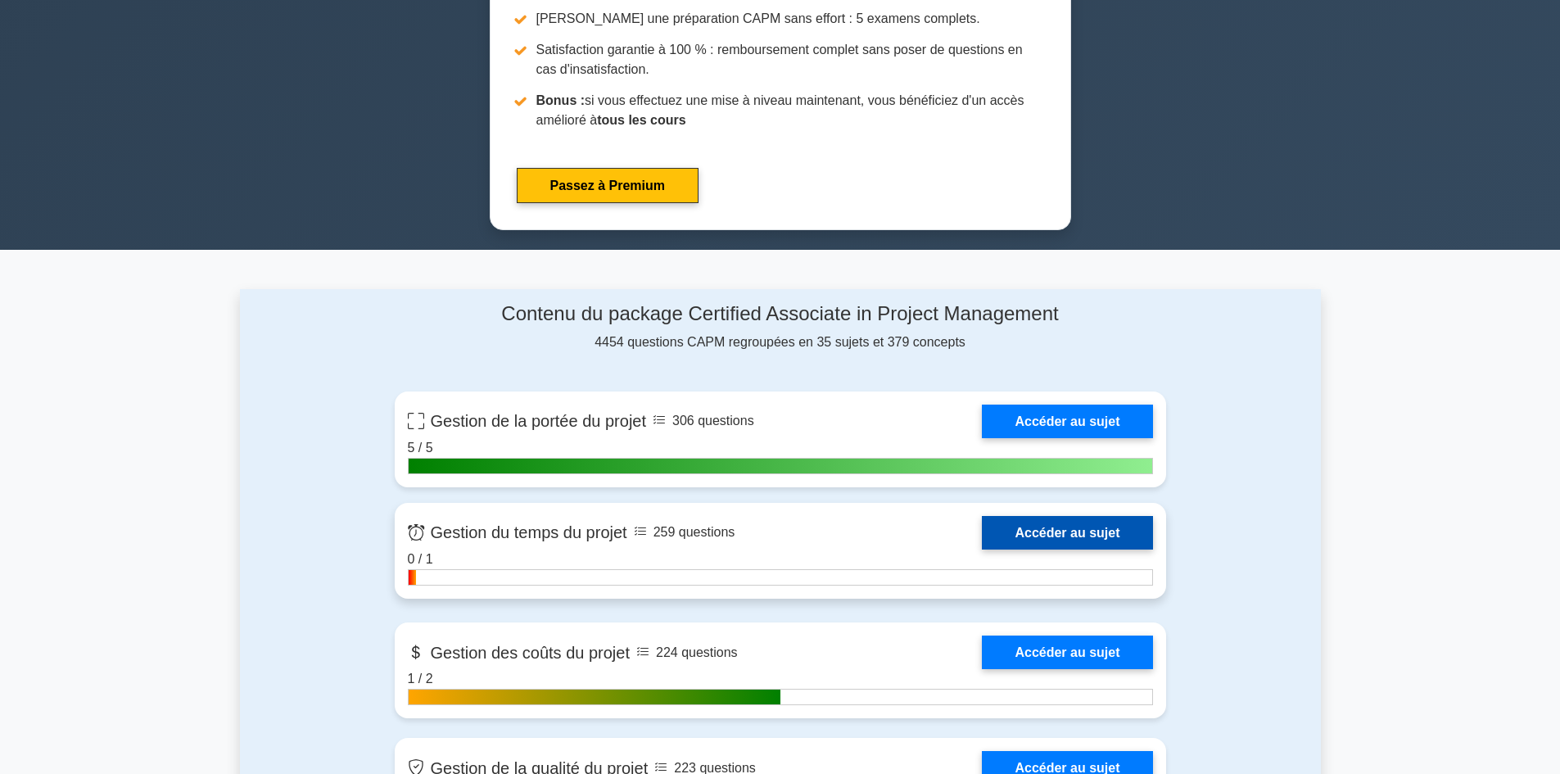
scroll to position [983, 0]
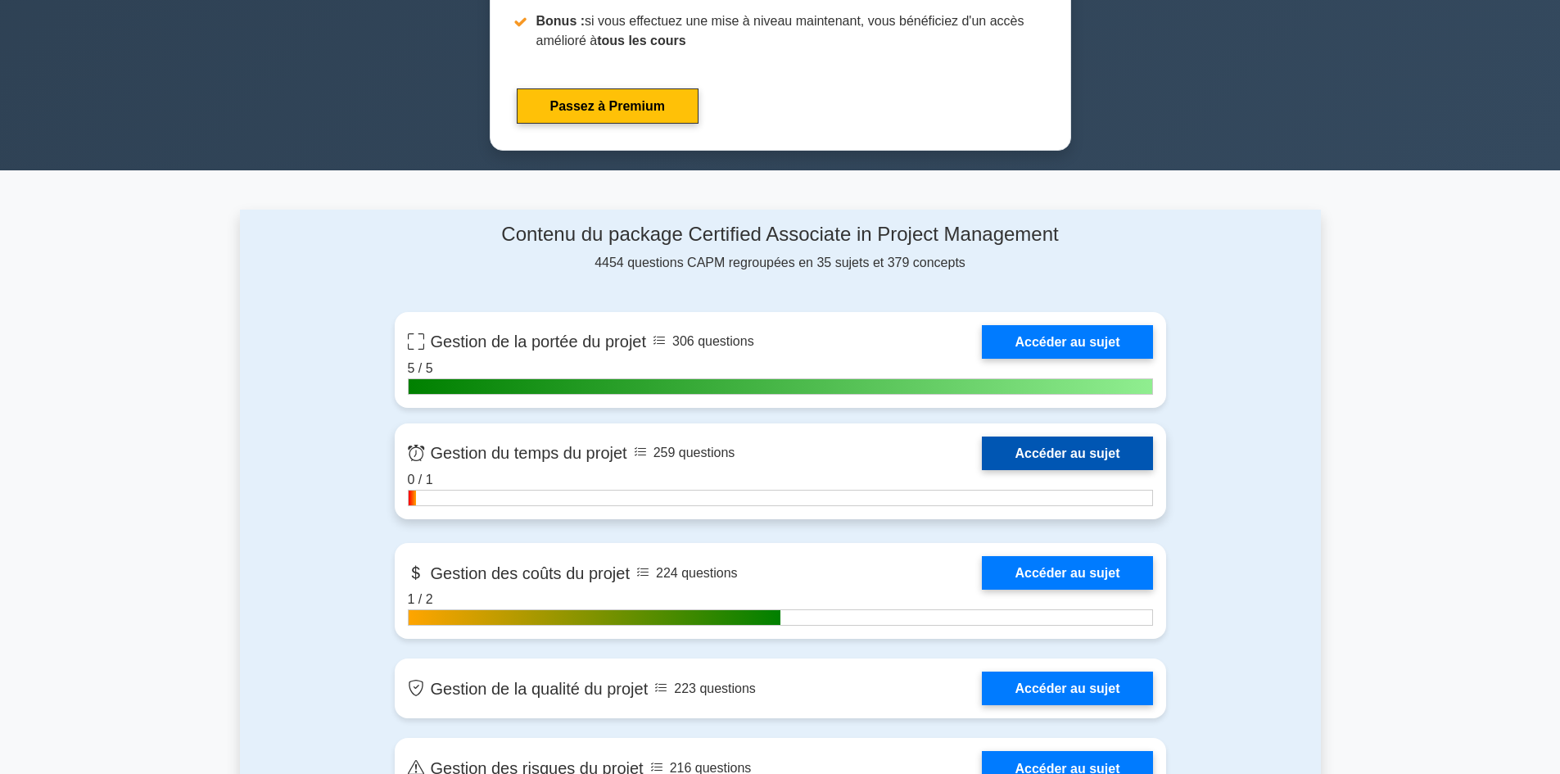
click at [1098, 455] on link "Accéder au sujet" at bounding box center [1067, 454] width 170 height 34
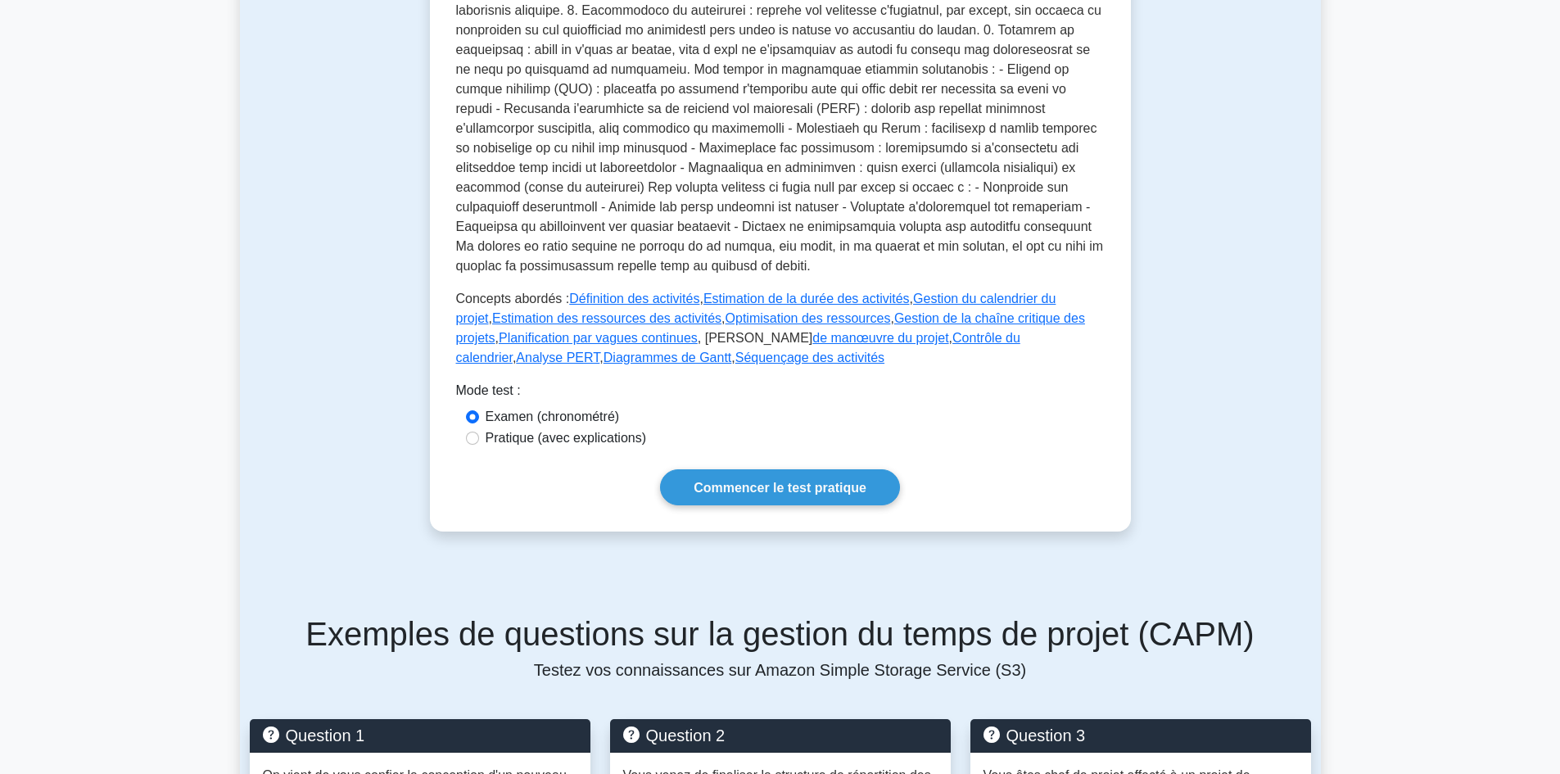
scroll to position [655, 0]
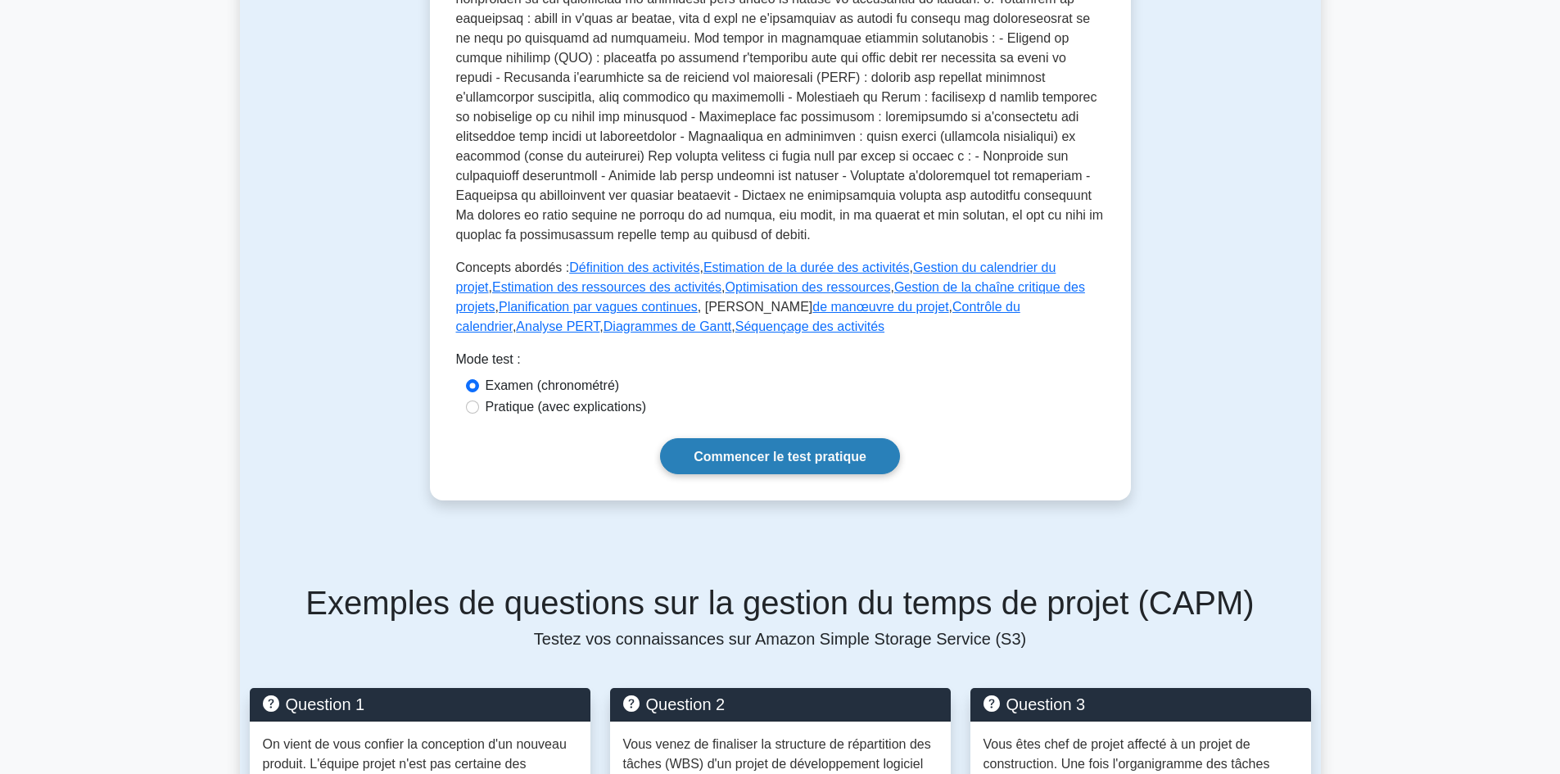
click at [778, 459] on font "Commencer le test pratique" at bounding box center [780, 457] width 173 height 14
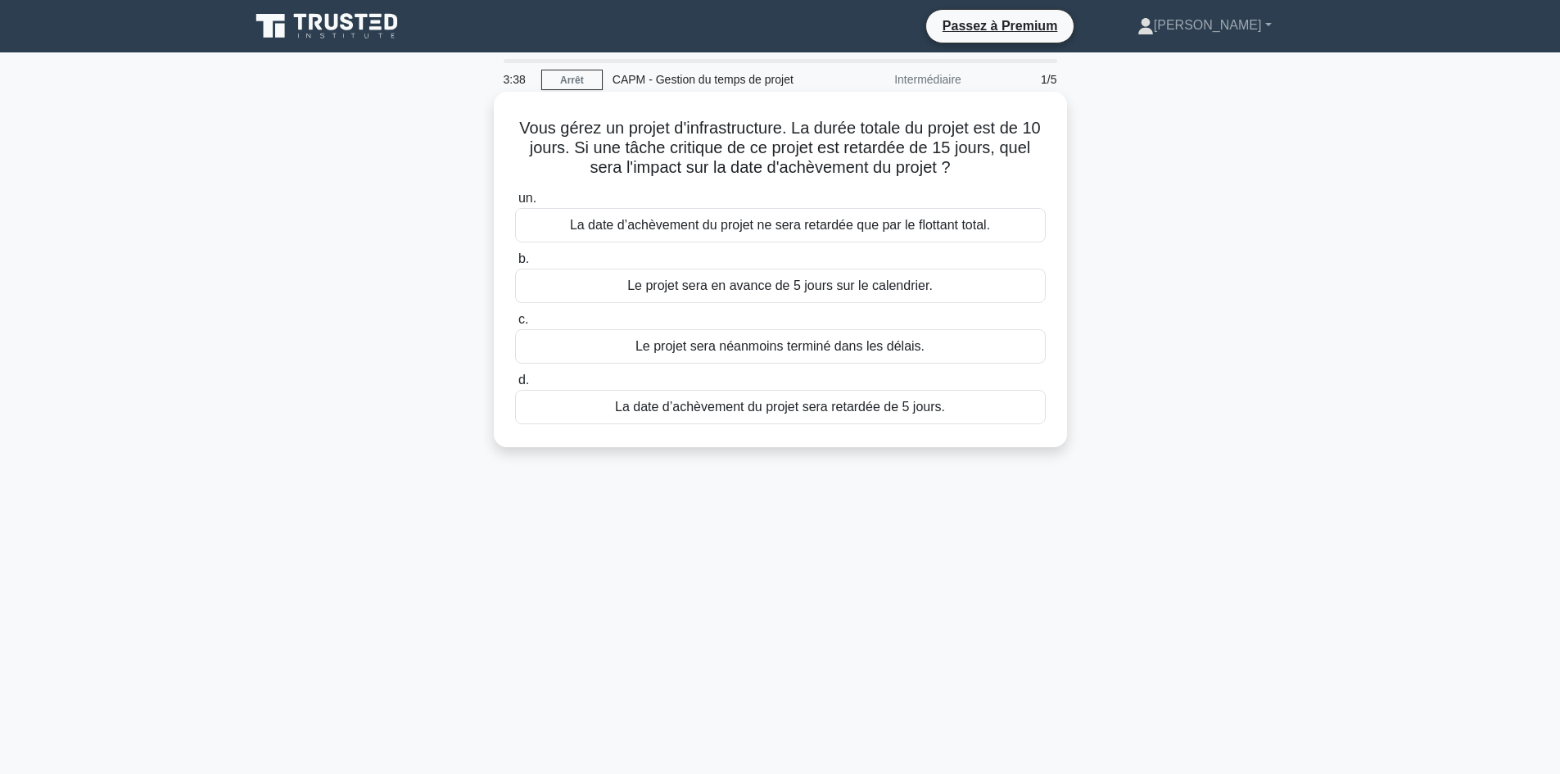
click at [726, 225] on font "La date d’achèvement du projet ne sera retardée que par le flottant total." at bounding box center [780, 225] width 420 height 14
click at [515, 204] on input "un. La date d’achèvement du projet ne sera retardée que par le flottant total." at bounding box center [515, 198] width 0 height 11
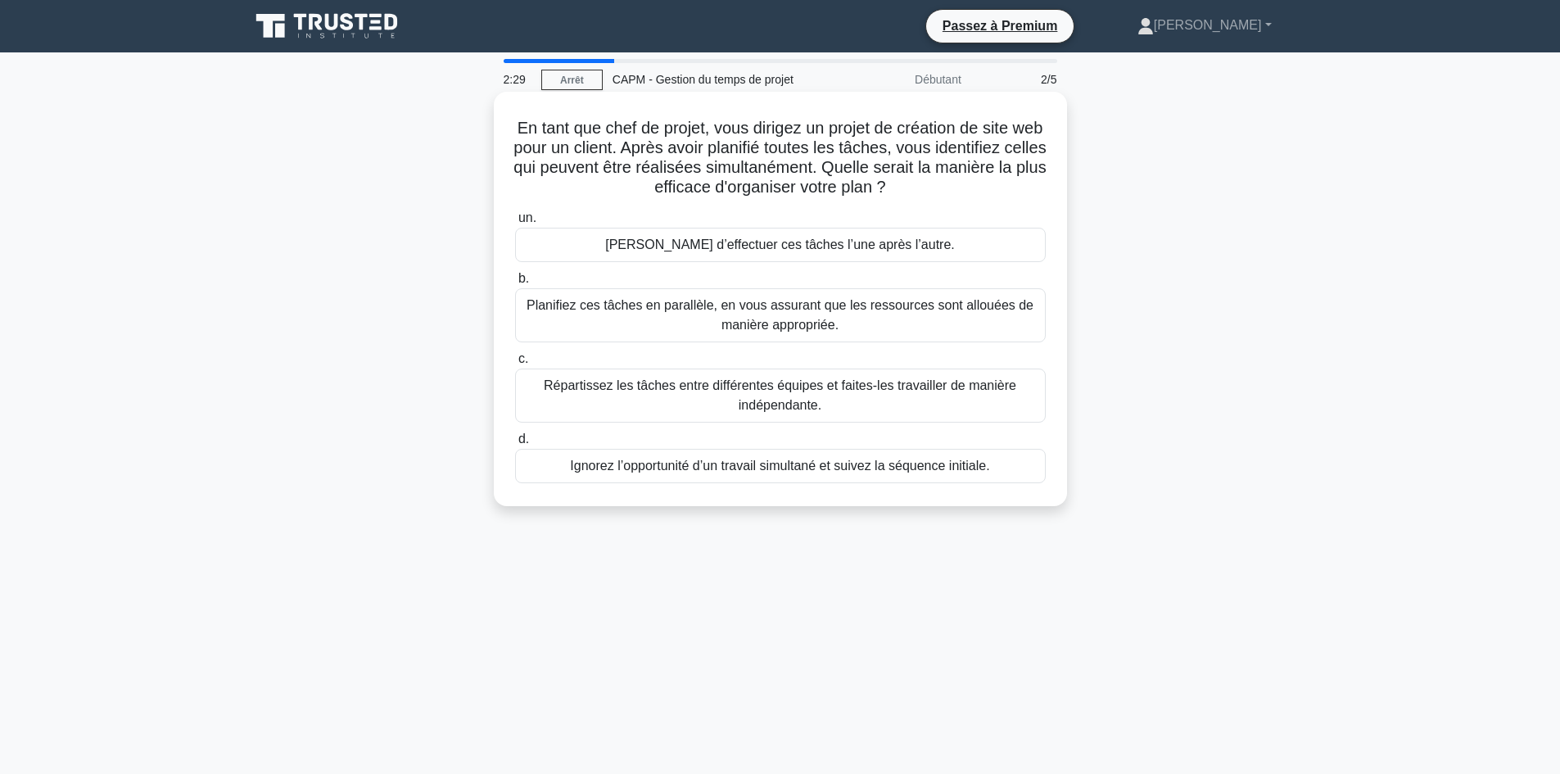
click at [828, 328] on font "Planifiez ces tâches en parallèle, en vous assurant que les ressources sont all…" at bounding box center [780, 315] width 507 height 34
click at [515, 284] on input "b. Planifiez ces tâches en parallèle, en vous assurant que les ressources sont …" at bounding box center [515, 279] width 0 height 11
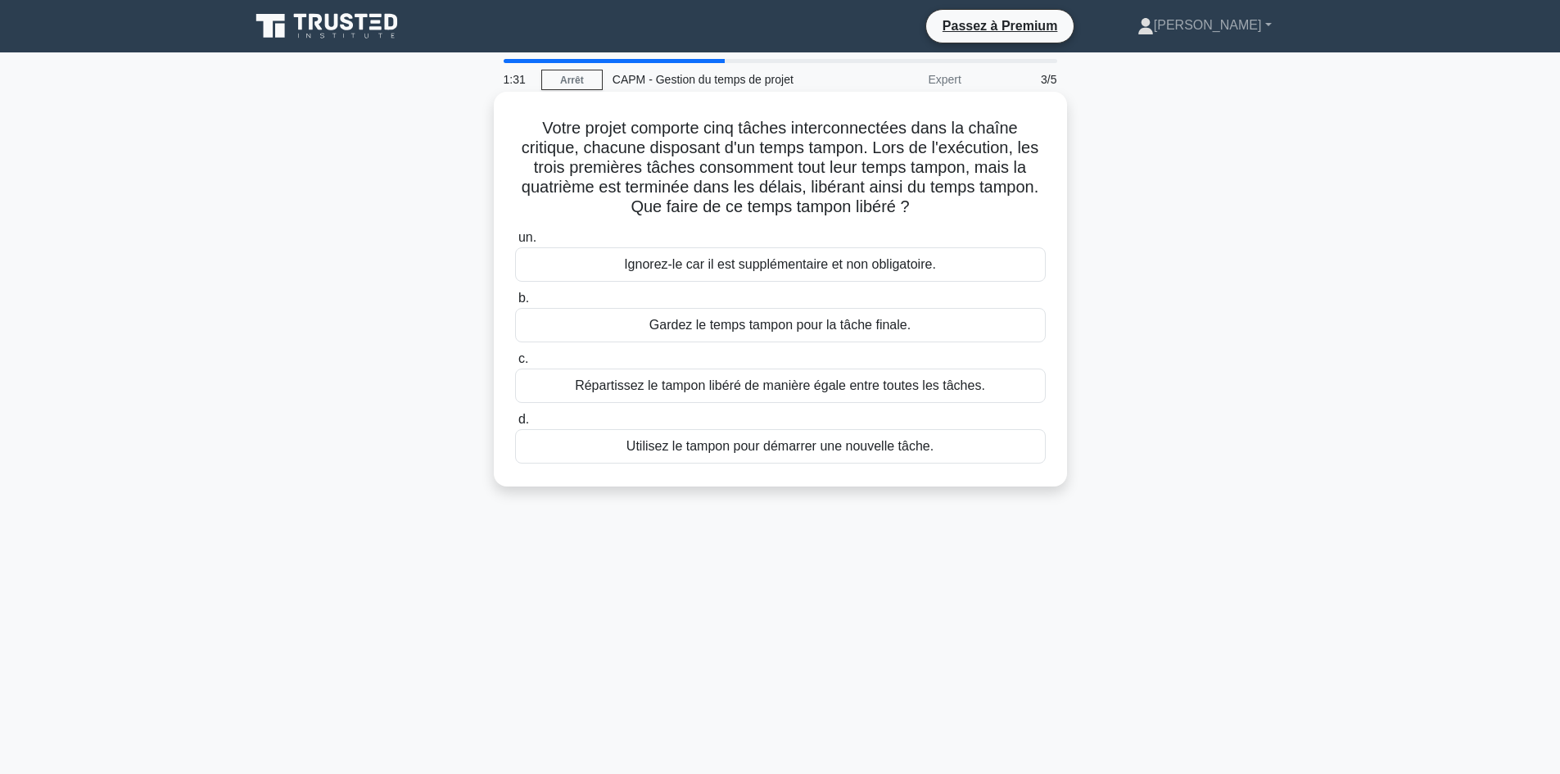
click at [1004, 391] on div "Répartissez le tampon libéré de manière égale entre toutes les tâches." at bounding box center [780, 386] width 531 height 34
click at [515, 364] on input "c. Répartissez le tampon libéré de manière égale entre toutes les tâches." at bounding box center [515, 359] width 0 height 11
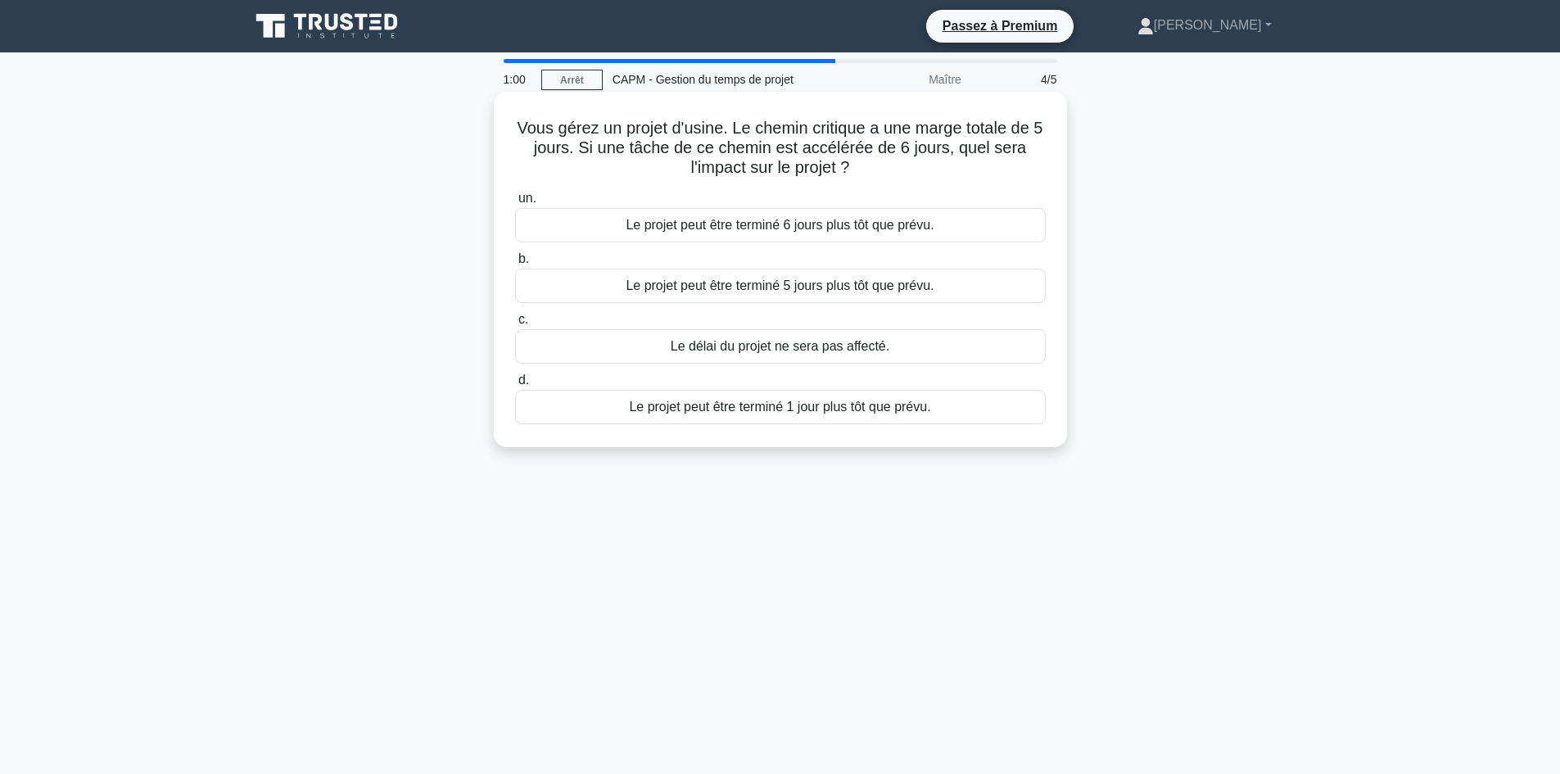
click at [861, 411] on font "Le projet peut être terminé 1 jour plus tôt que prévu." at bounding box center [779, 407] width 301 height 14
click at [515, 386] on input "d. Le projet peut être terminé 1 jour plus tôt que prévu." at bounding box center [515, 380] width 0 height 11
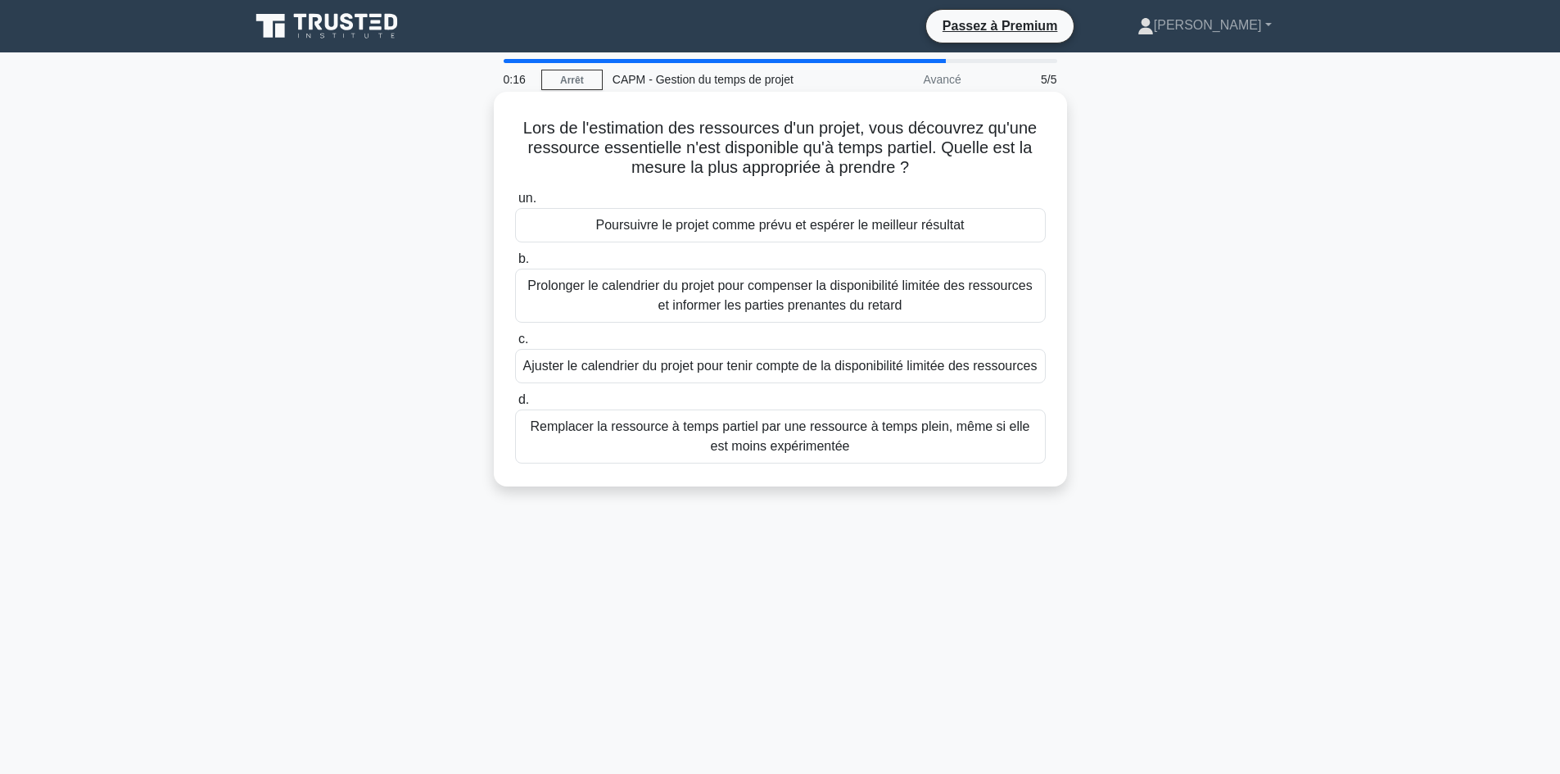
click at [884, 376] on font "Ajuster le calendrier du projet pour tenir compte de la disponibilité limitée d…" at bounding box center [780, 366] width 514 height 20
click at [515, 345] on input "c. Ajuster le calendrier du projet pour tenir compte de la disponibilité limité…" at bounding box center [515, 339] width 0 height 11
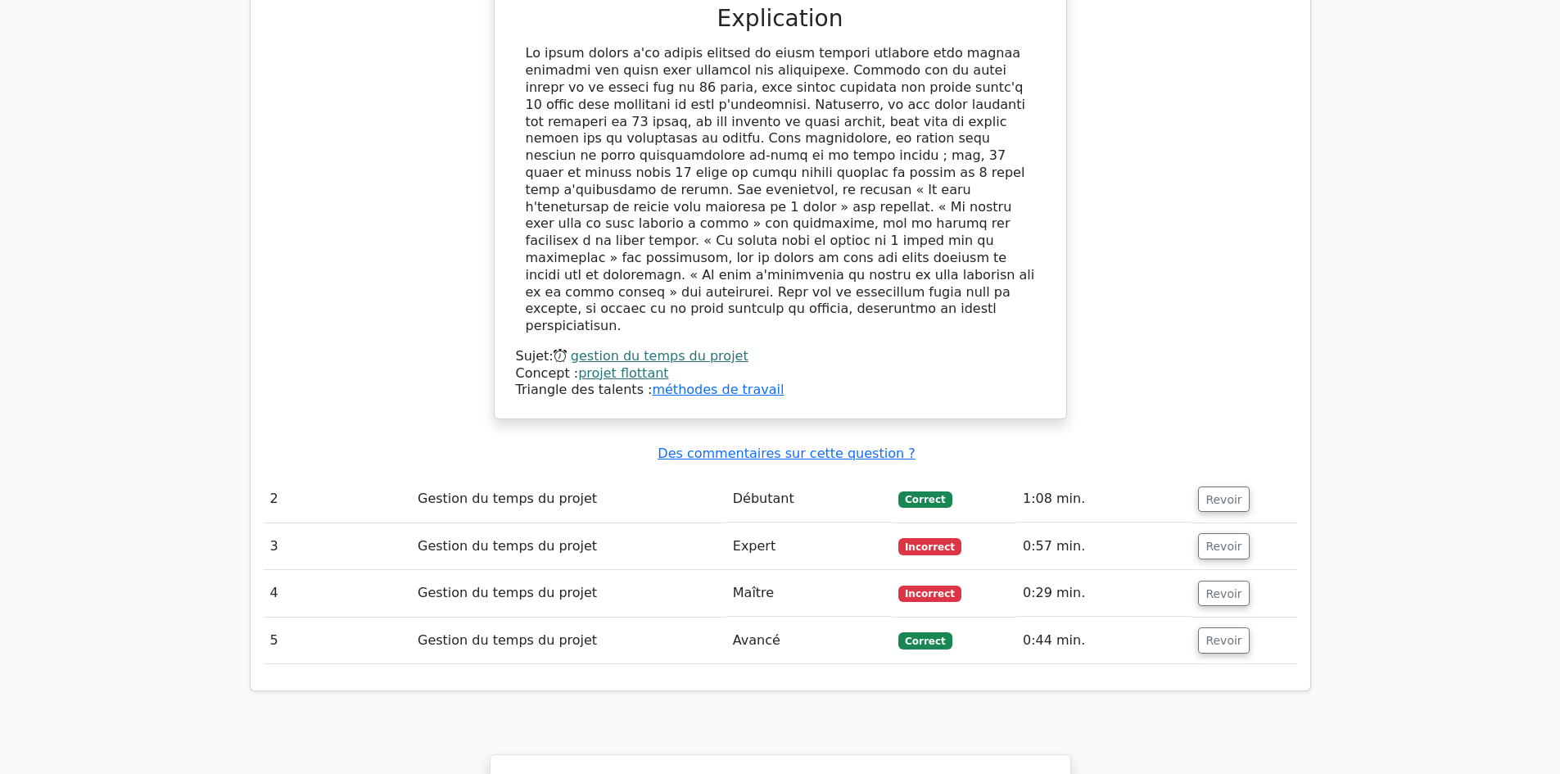
scroll to position [1821, 0]
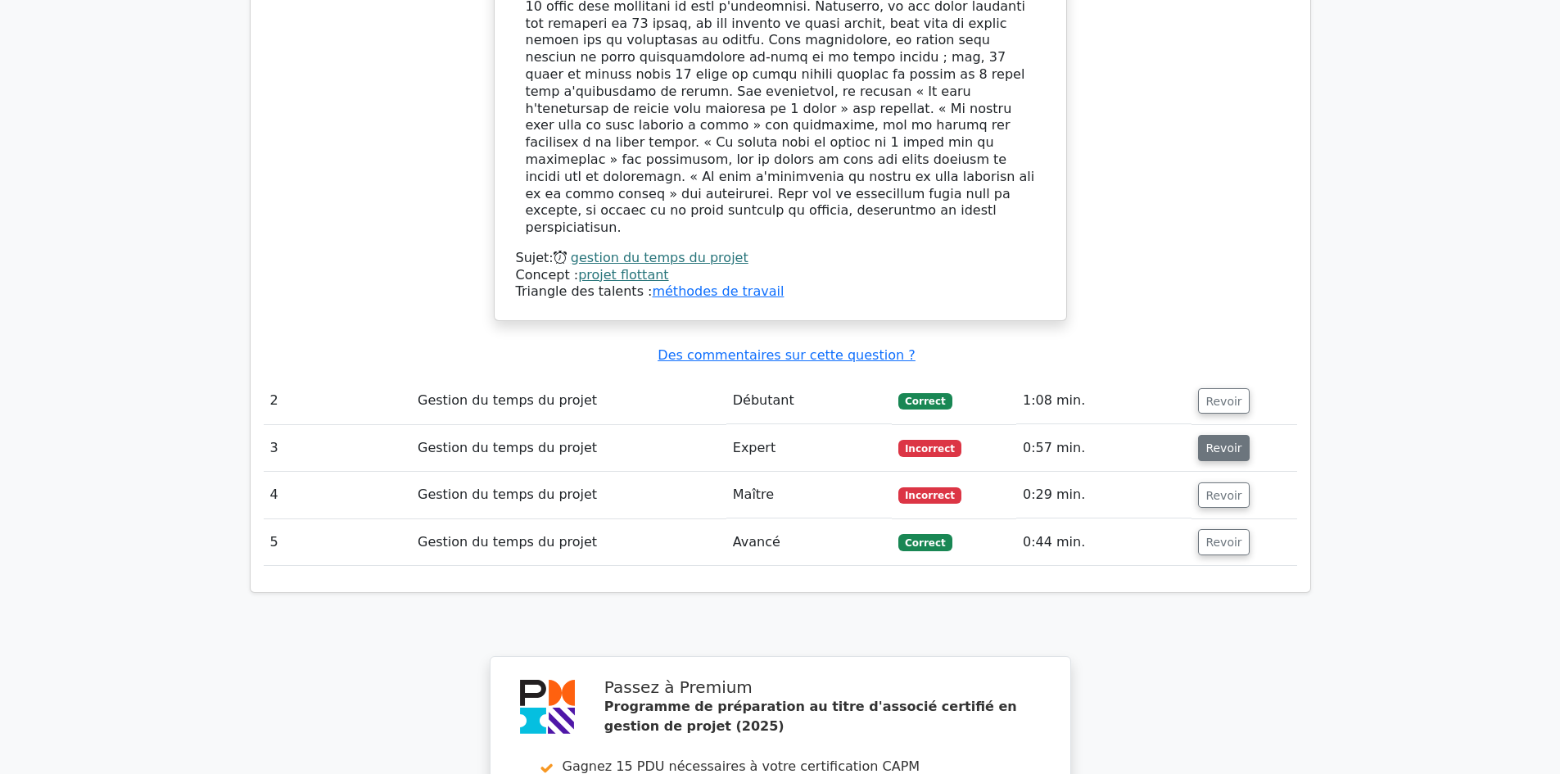
click at [1213, 441] on font "Revoir" at bounding box center [1224, 447] width 36 height 13
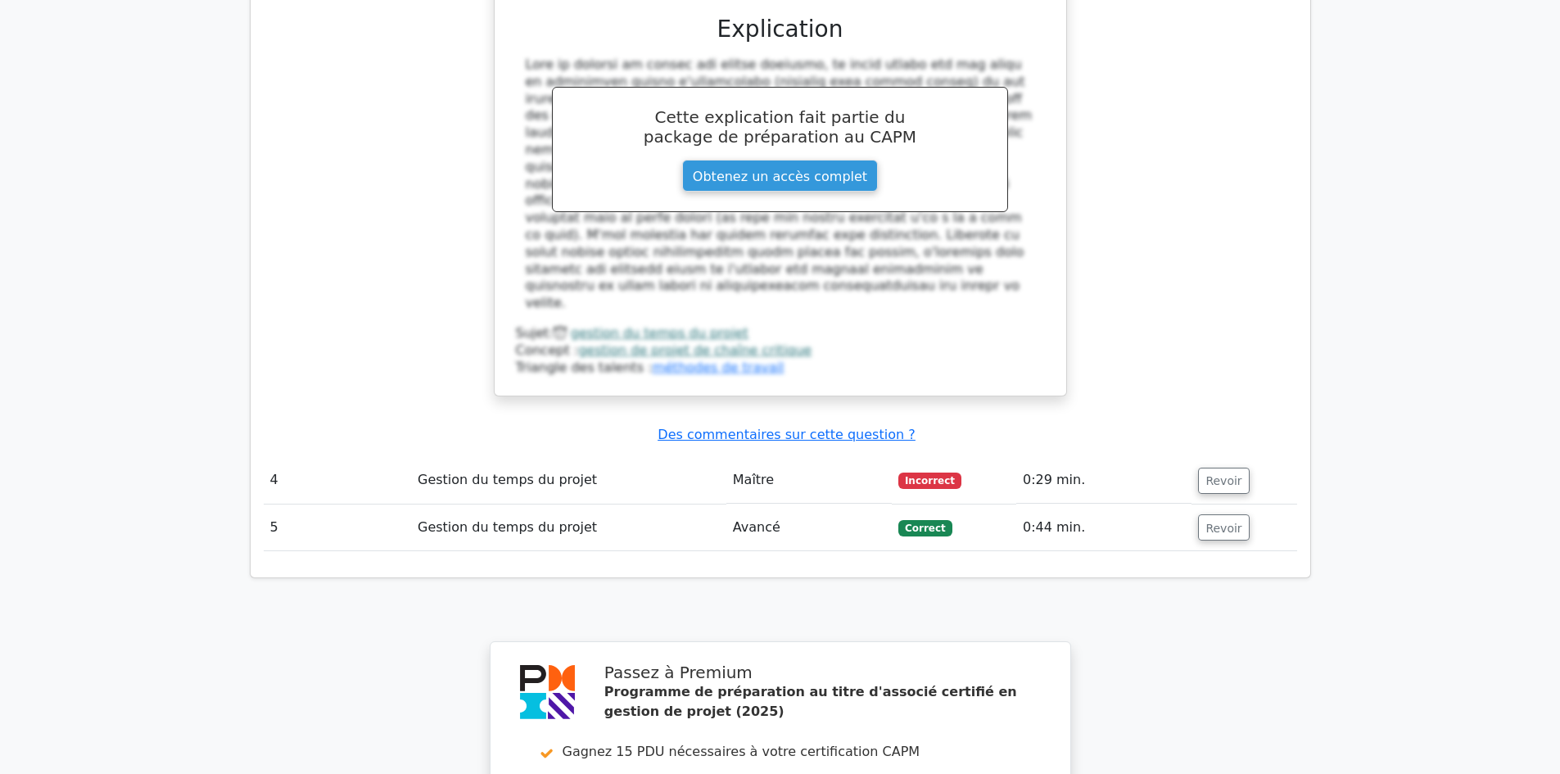
scroll to position [2804, 0]
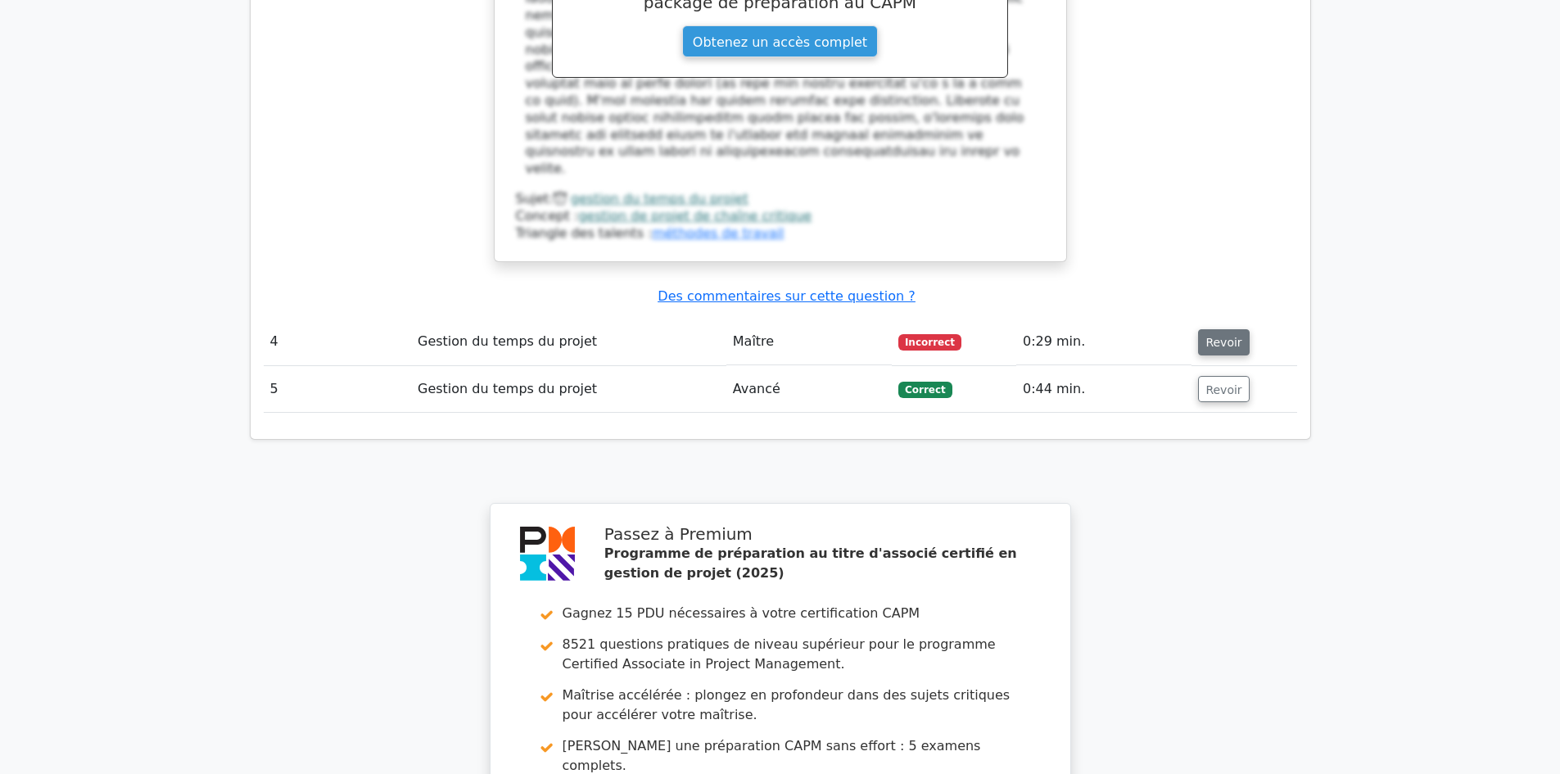
click at [1218, 336] on font "Revoir" at bounding box center [1224, 342] width 36 height 13
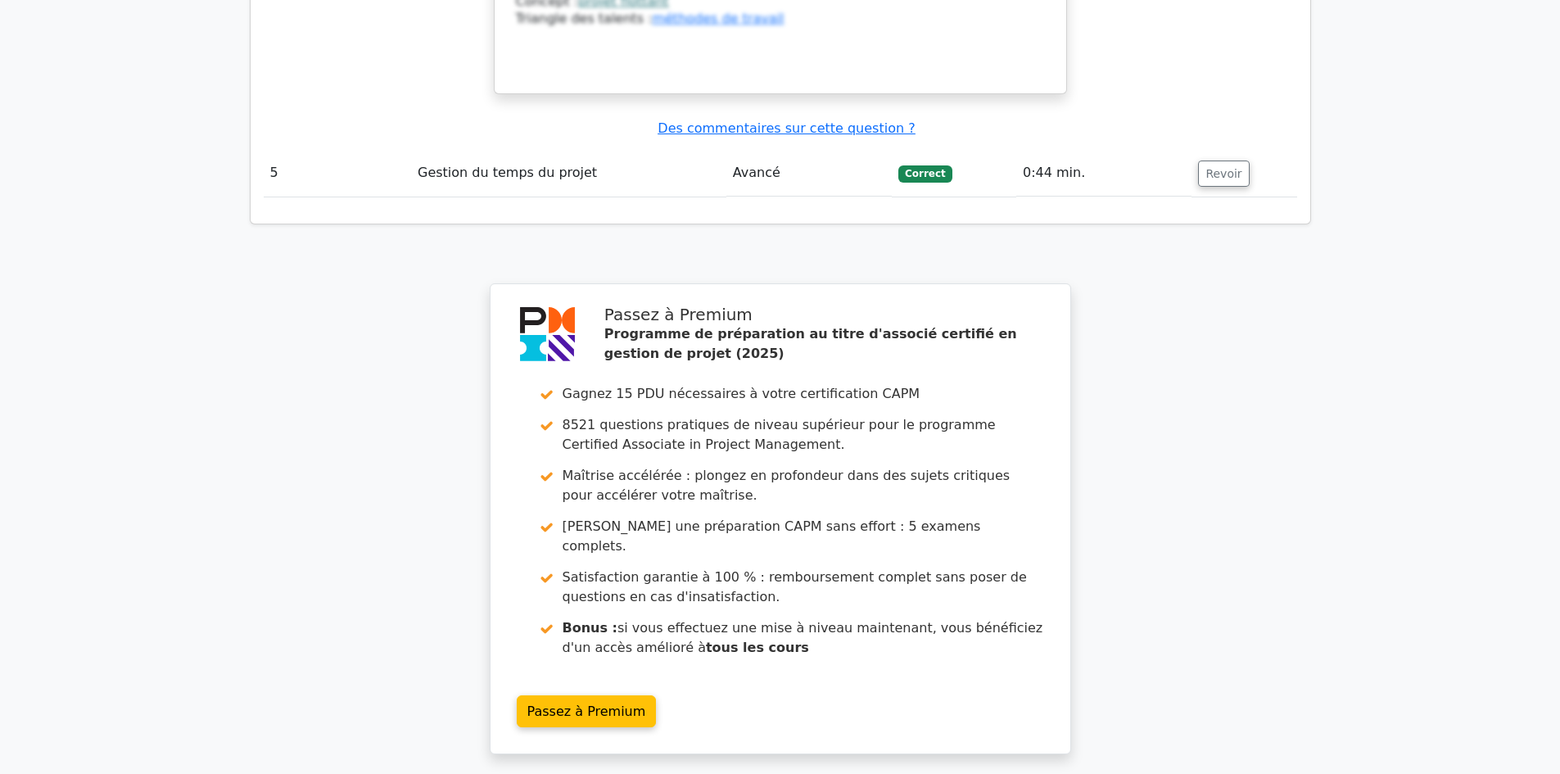
scroll to position [3862, 0]
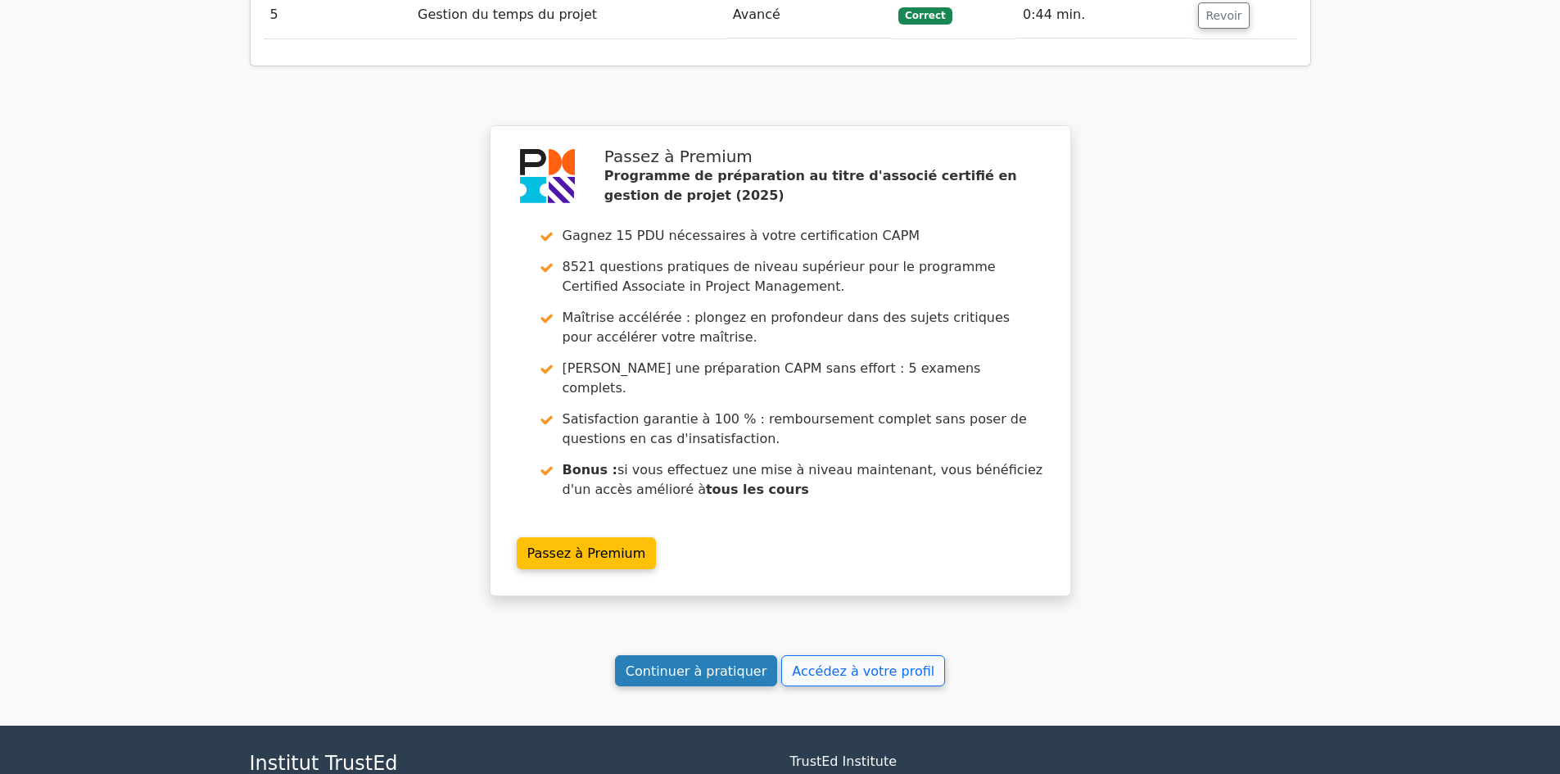
click at [709, 663] on font "Continuer à pratiquer" at bounding box center [696, 671] width 141 height 16
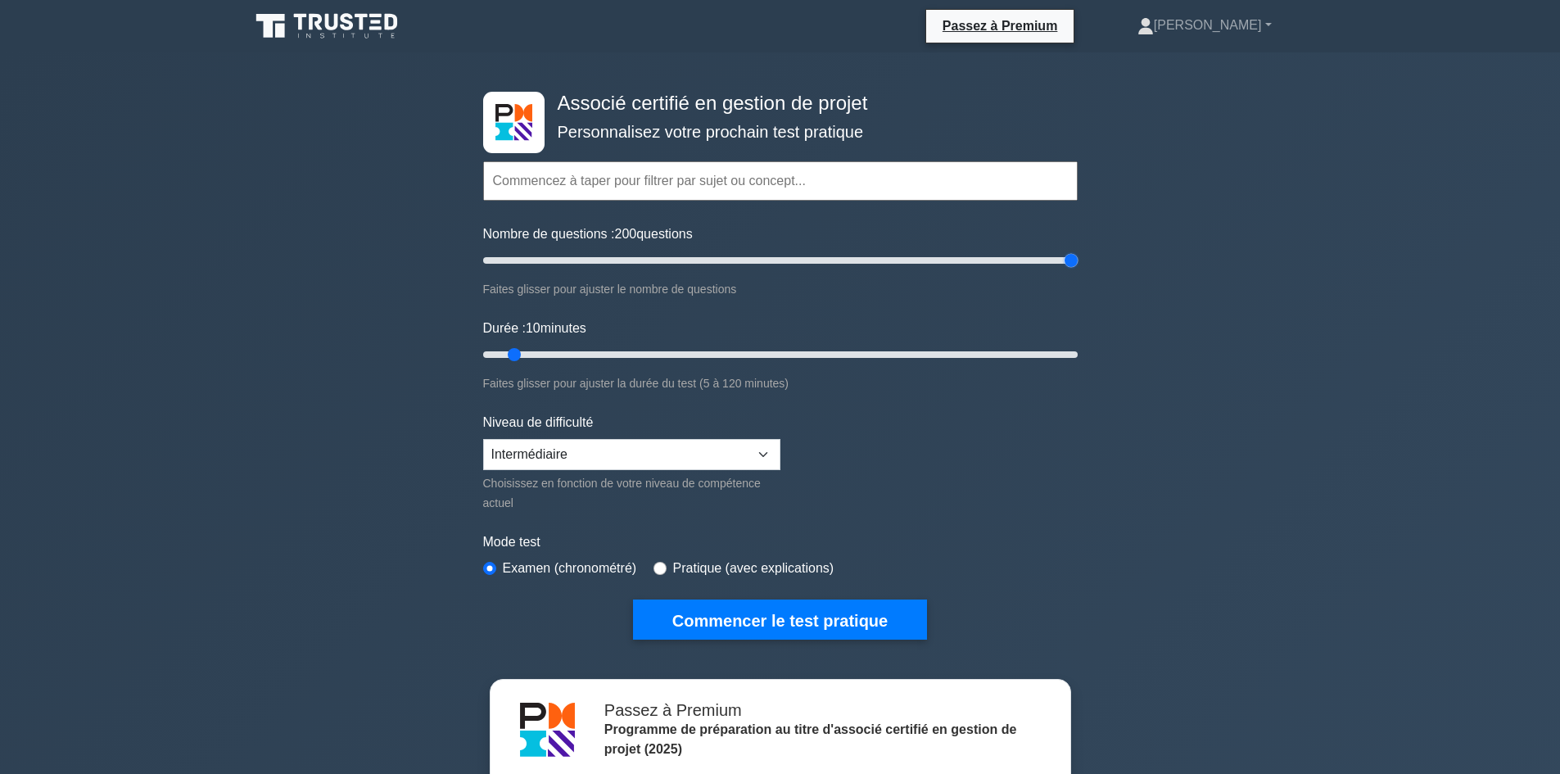
drag, startPoint x: 507, startPoint y: 259, endPoint x: 1097, endPoint y: 272, distance: 589.8
type input "200"
click at [1078, 256] on input "Nombre de questions : 200 questions" at bounding box center [780, 261] width 595 height 20
drag, startPoint x: 512, startPoint y: 351, endPoint x: 1105, endPoint y: 357, distance: 593.0
type input "120"
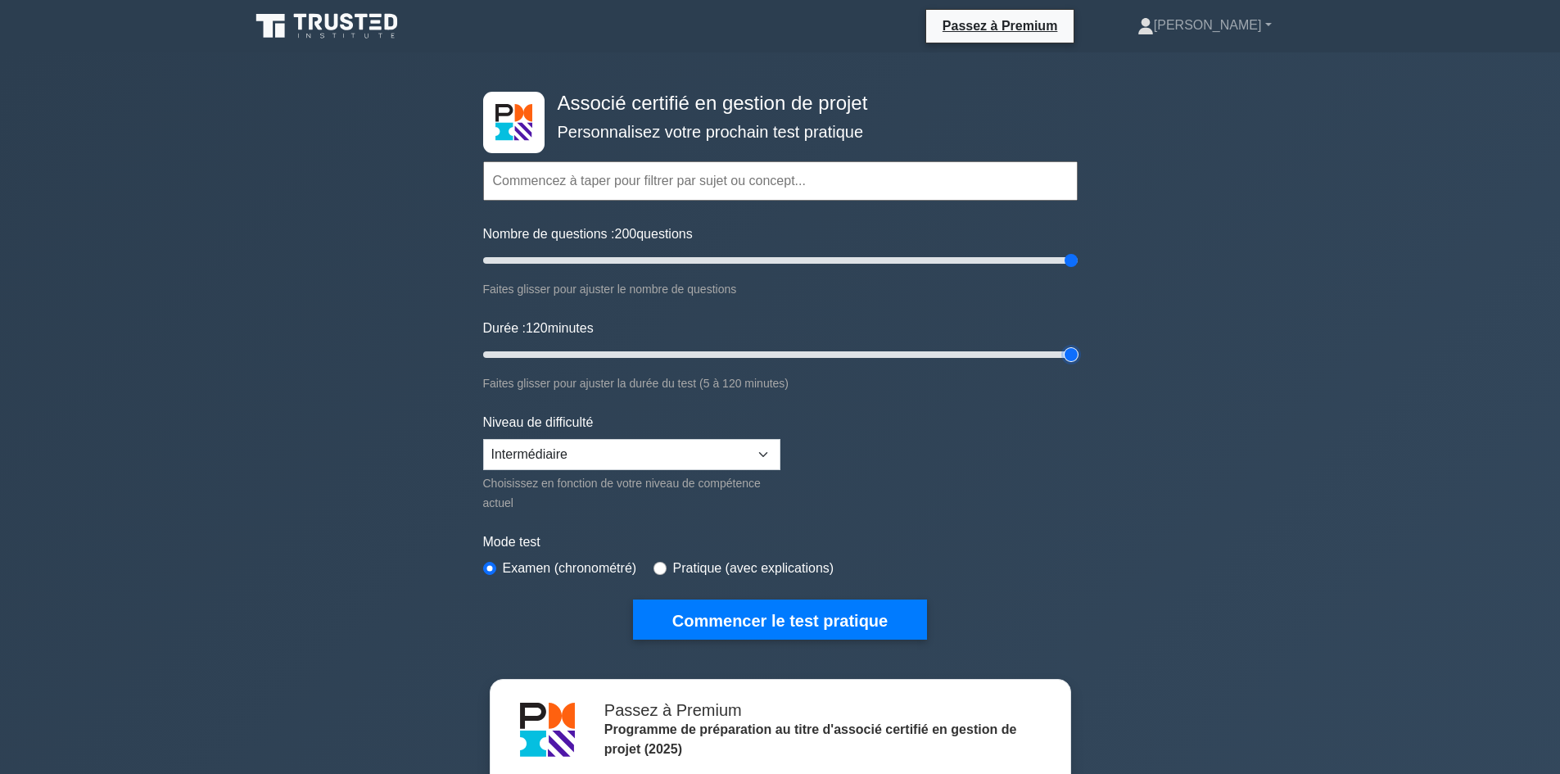
click at [1078, 352] on input "Durée : 120 minutes" at bounding box center [780, 355] width 595 height 20
click at [1269, 23] on link "[PERSON_NAME]" at bounding box center [1204, 25] width 213 height 33
click at [1153, 29] on icon at bounding box center [1145, 31] width 15 height 7
click at [1226, 28] on font "[PERSON_NAME]" at bounding box center [1208, 25] width 108 height 14
click at [1221, 66] on link "Profil" at bounding box center [1163, 64] width 129 height 26
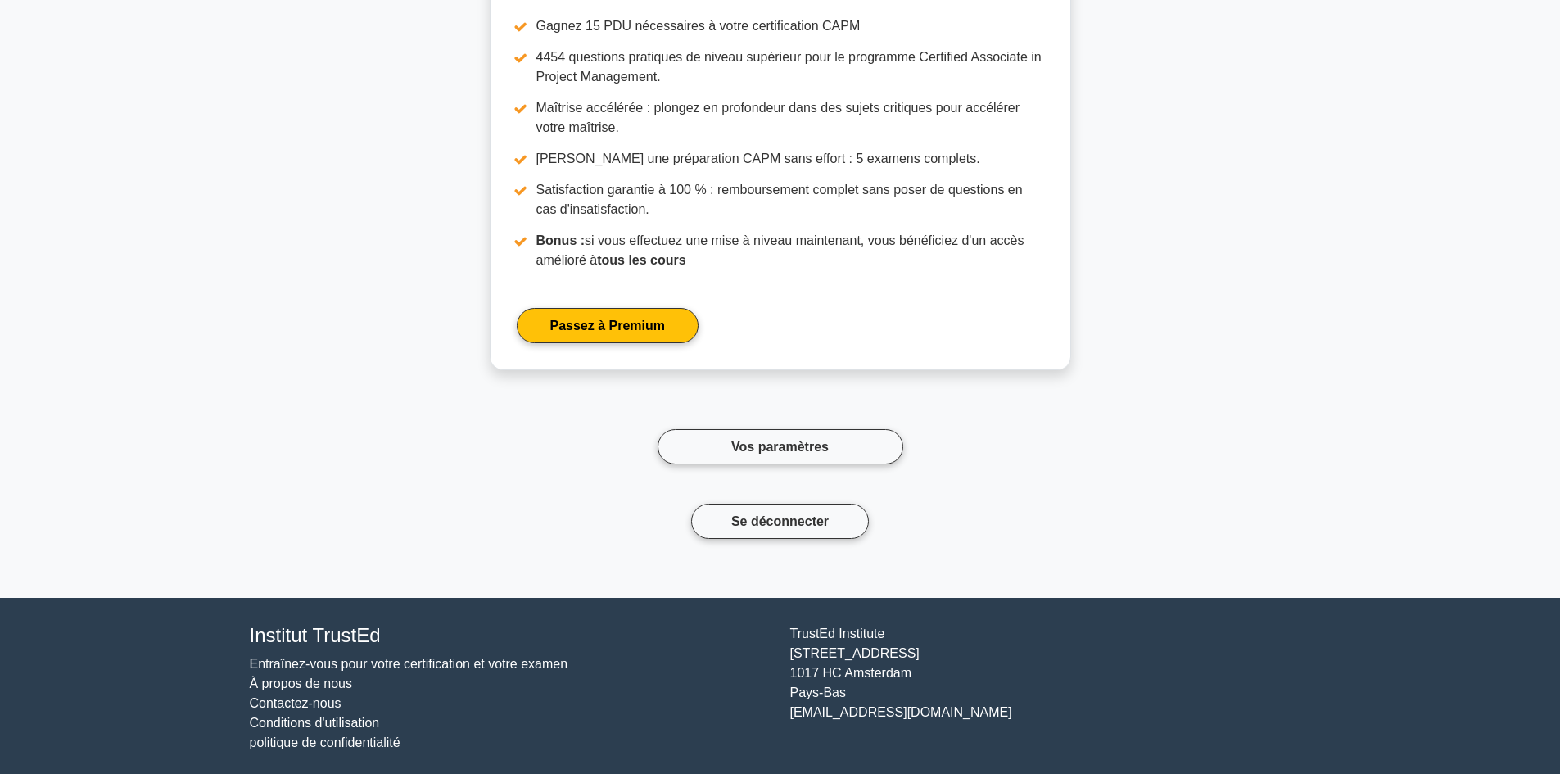
scroll to position [2231, 0]
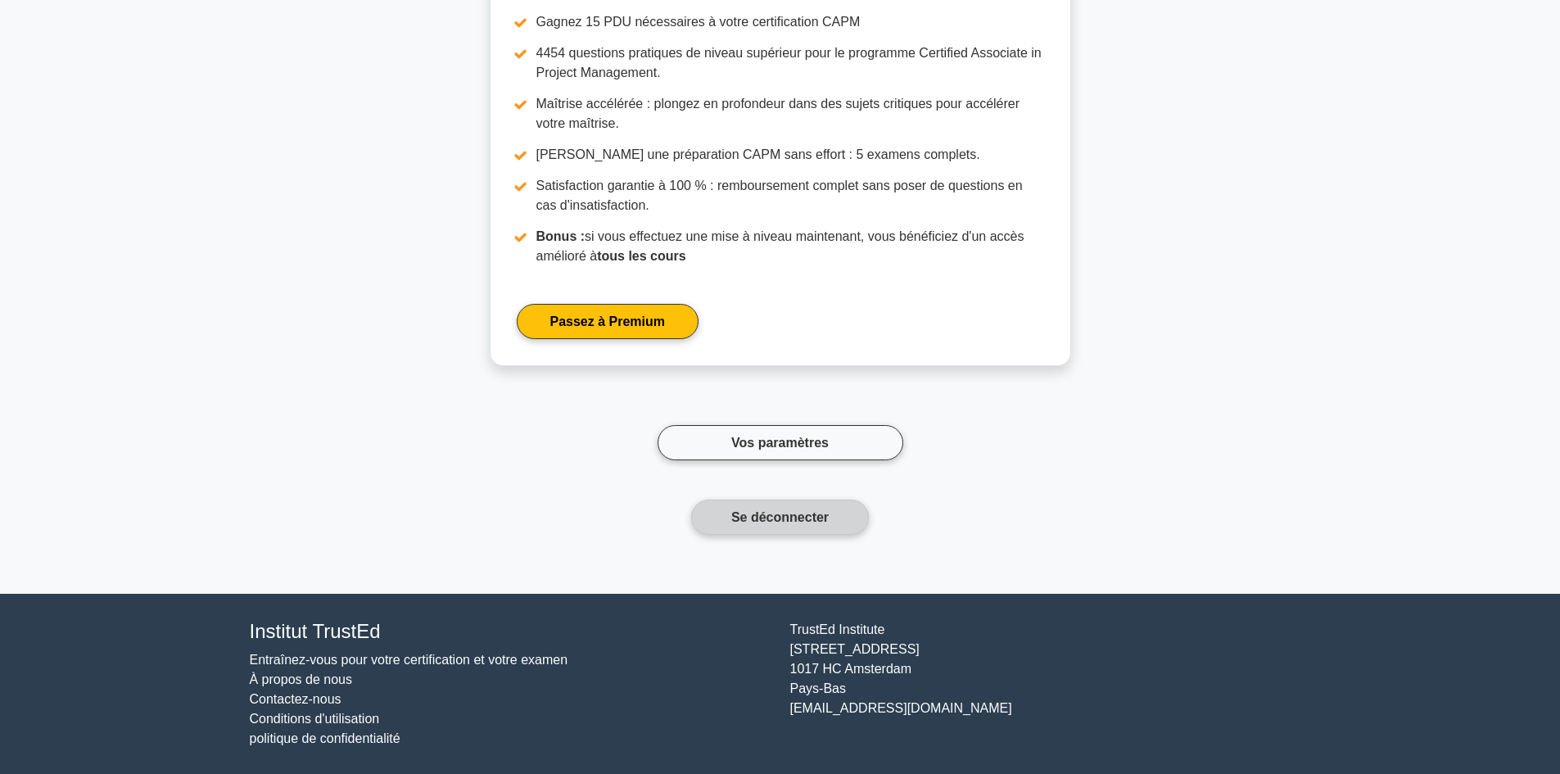
click at [796, 525] on button "Se déconnecter" at bounding box center [780, 517] width 178 height 35
